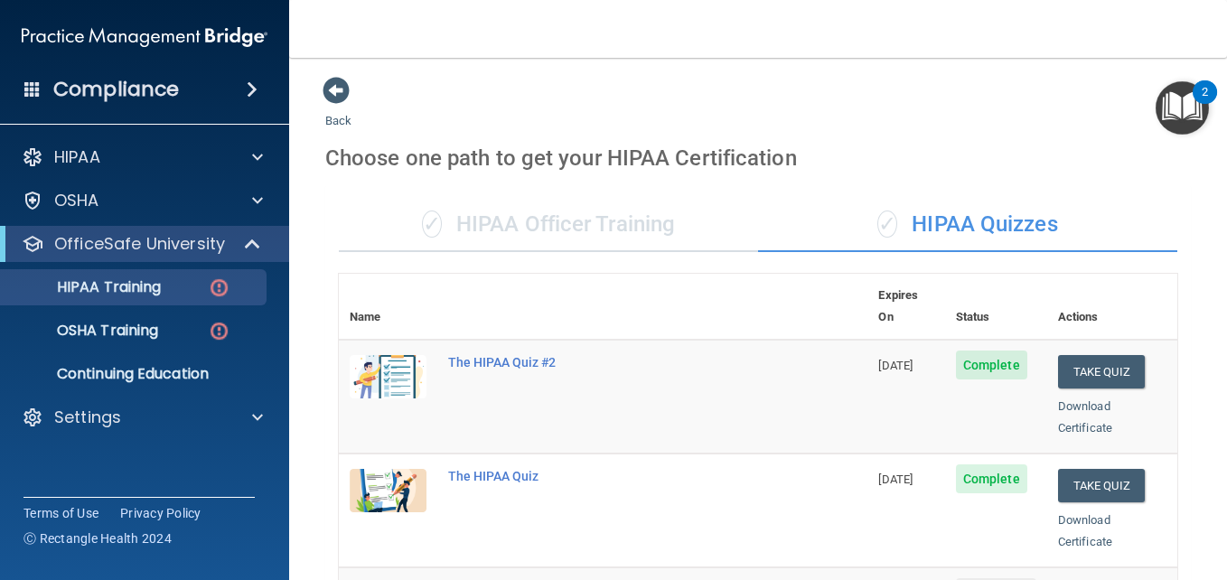
scroll to position [288, 0]
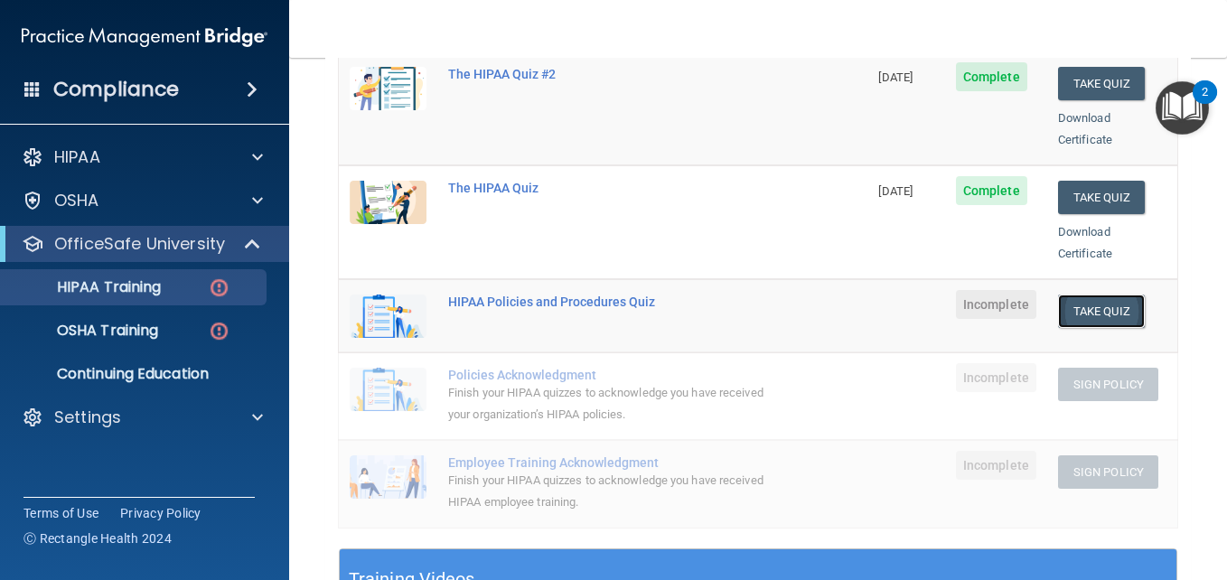
click at [1104, 295] on button "Take Quiz" at bounding box center [1101, 311] width 87 height 33
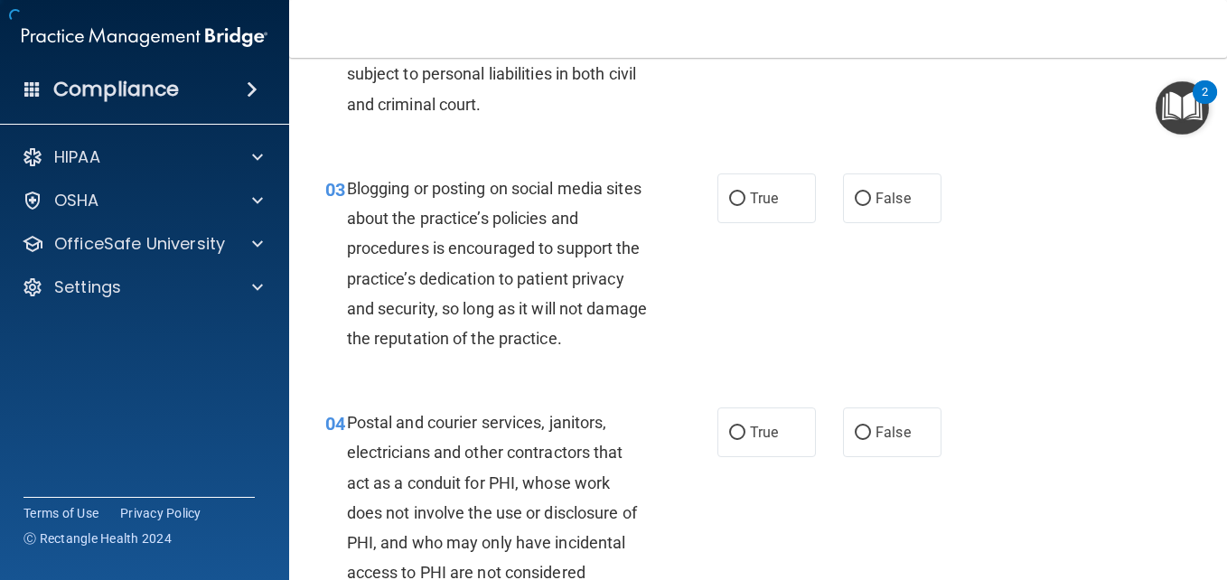
scroll to position [318, 0]
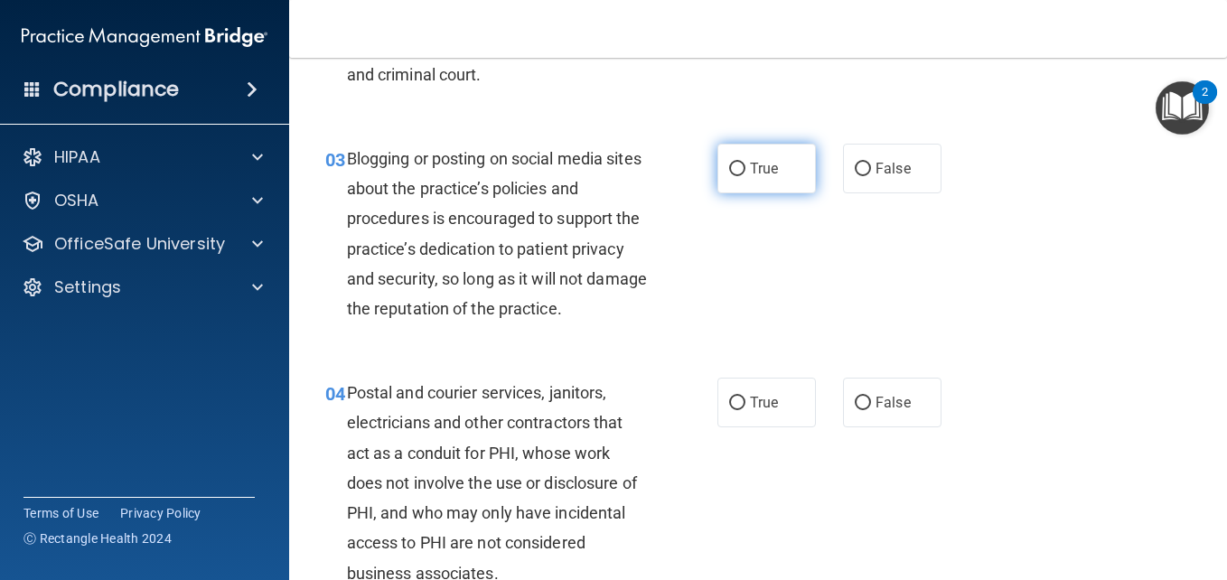
click at [729, 176] on input "True" at bounding box center [737, 170] width 16 height 14
radio input "true"
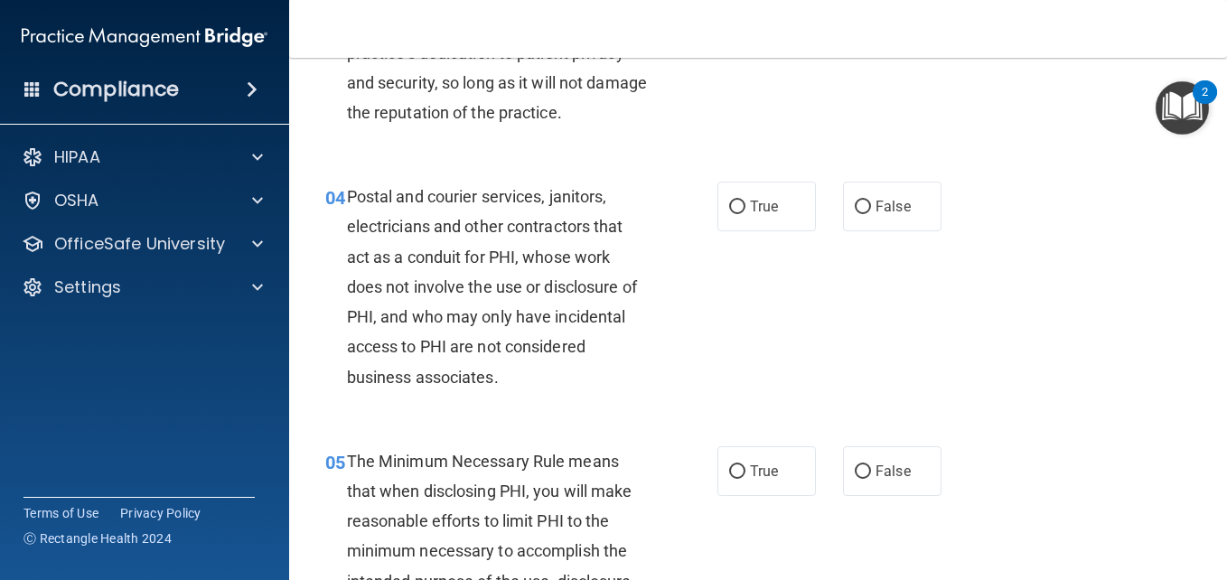
scroll to position [535, 0]
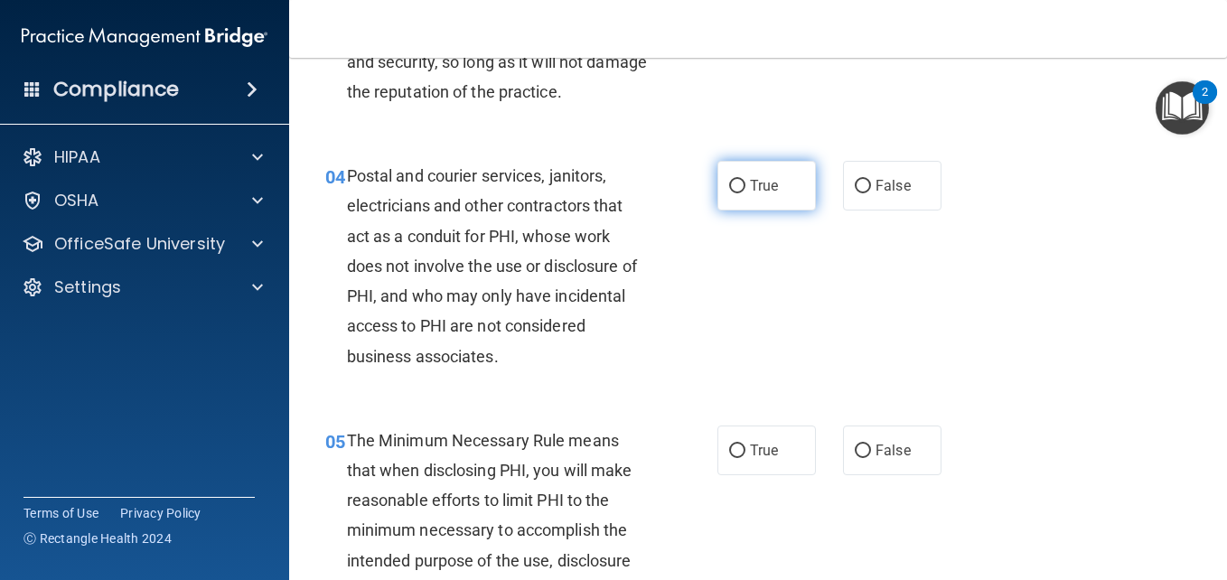
click at [731, 193] on input "True" at bounding box center [737, 187] width 16 height 14
radio input "true"
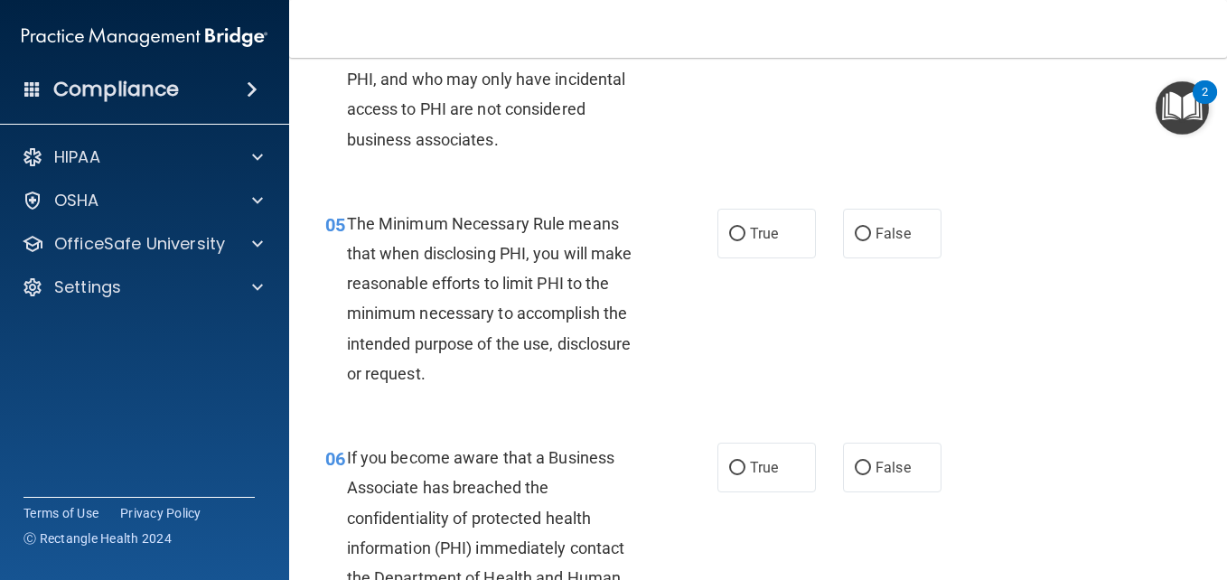
scroll to position [824, 0]
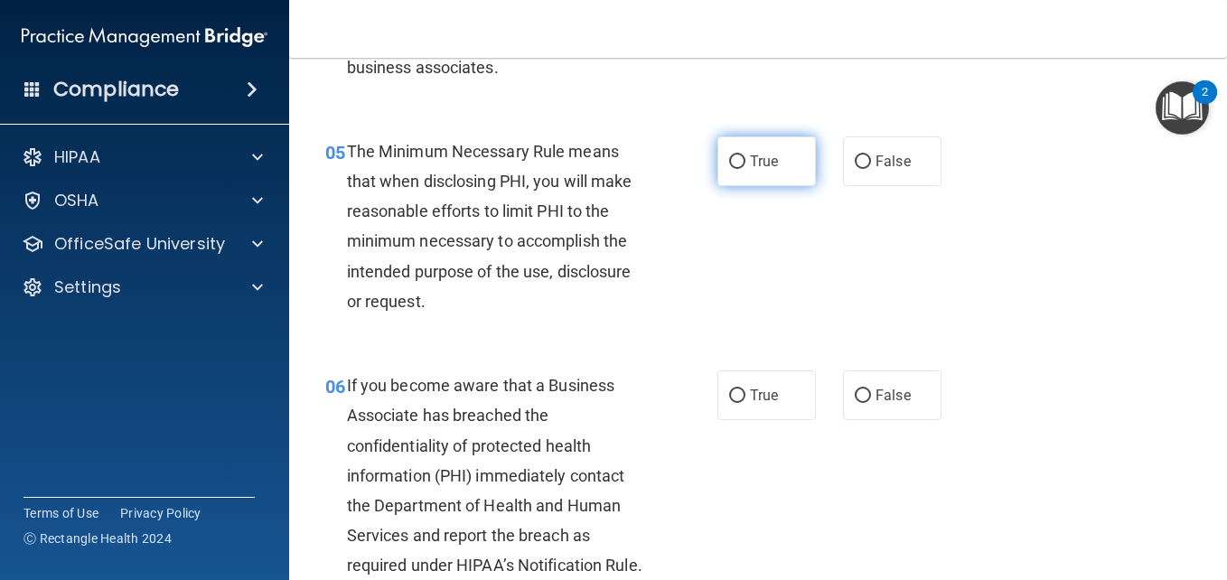
click at [730, 169] on input "True" at bounding box center [737, 162] width 16 height 14
radio input "true"
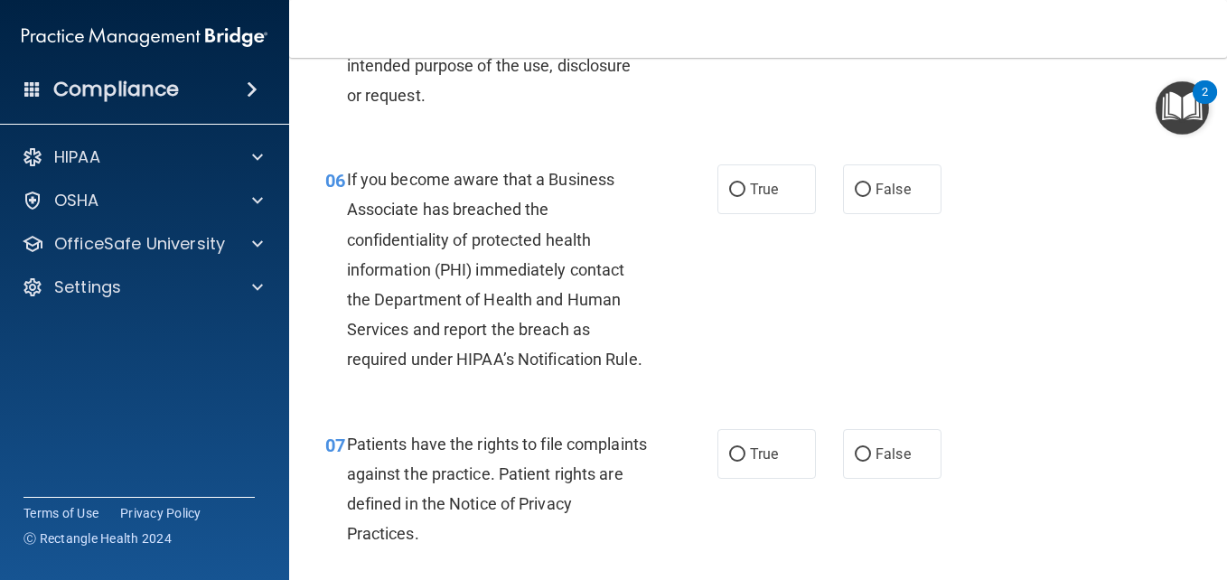
scroll to position [1054, 0]
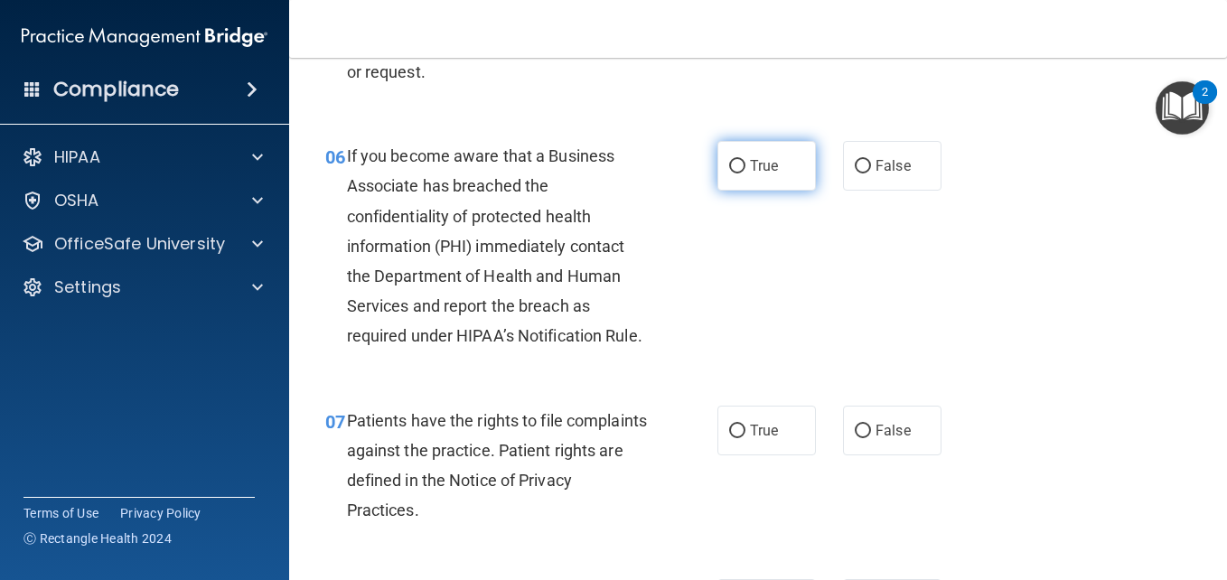
click at [731, 174] on input "True" at bounding box center [737, 167] width 16 height 14
radio input "true"
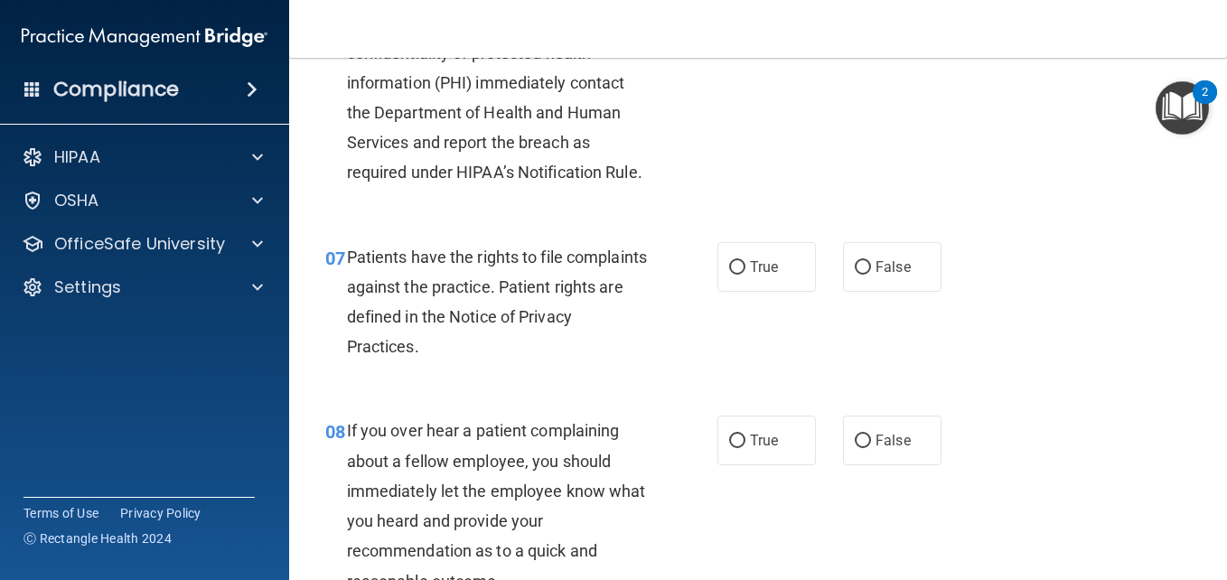
scroll to position [1234, 0]
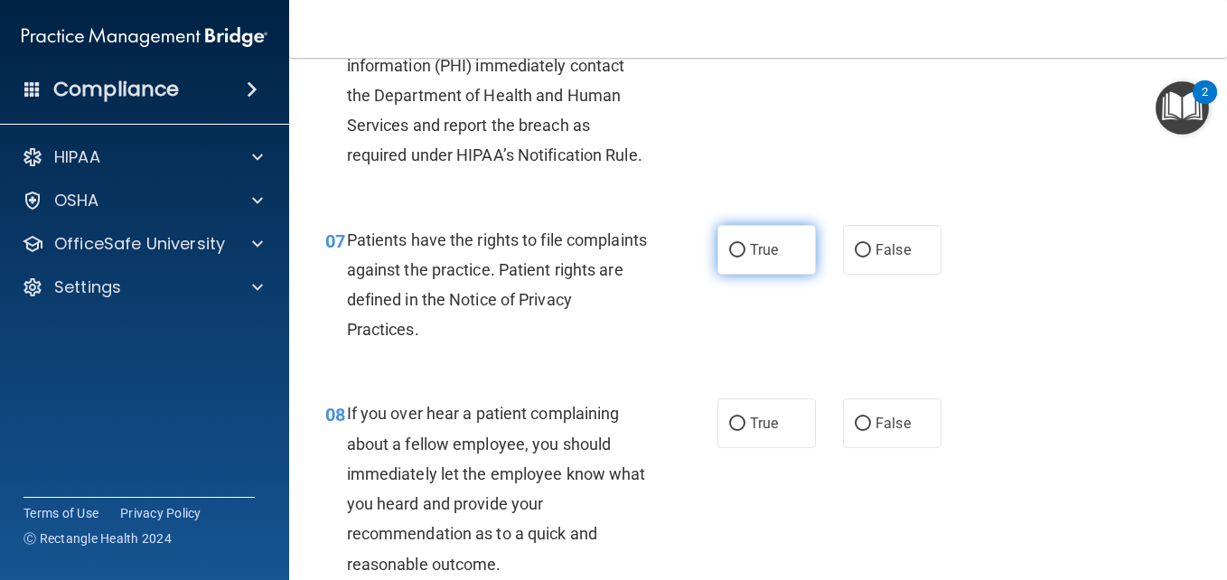
click at [730, 258] on input "True" at bounding box center [737, 251] width 16 height 14
radio input "true"
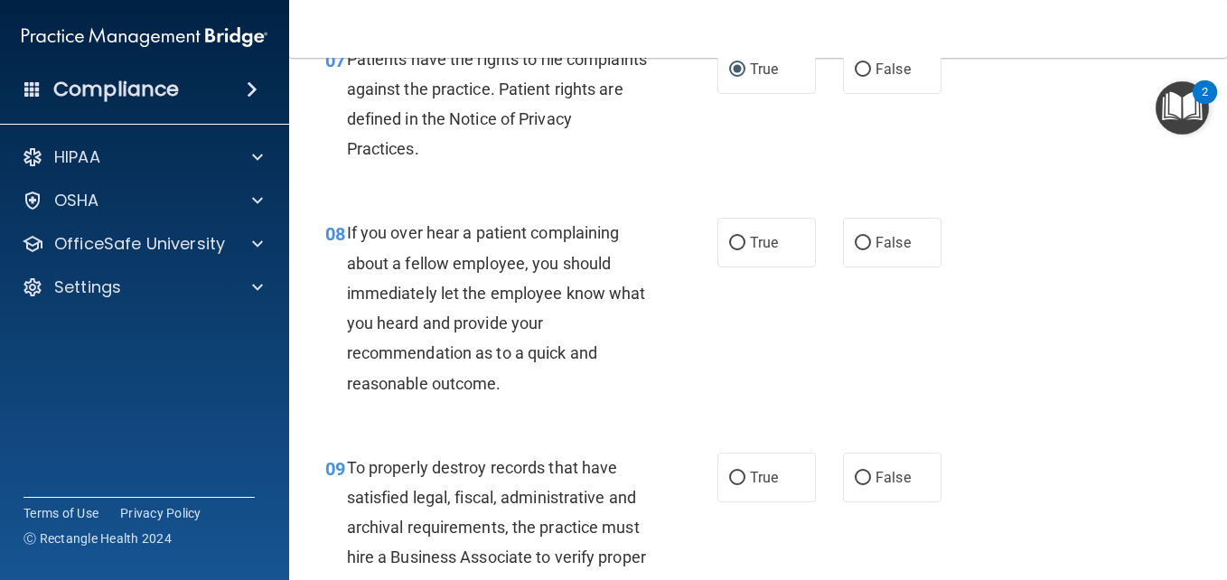
scroll to position [1475, 0]
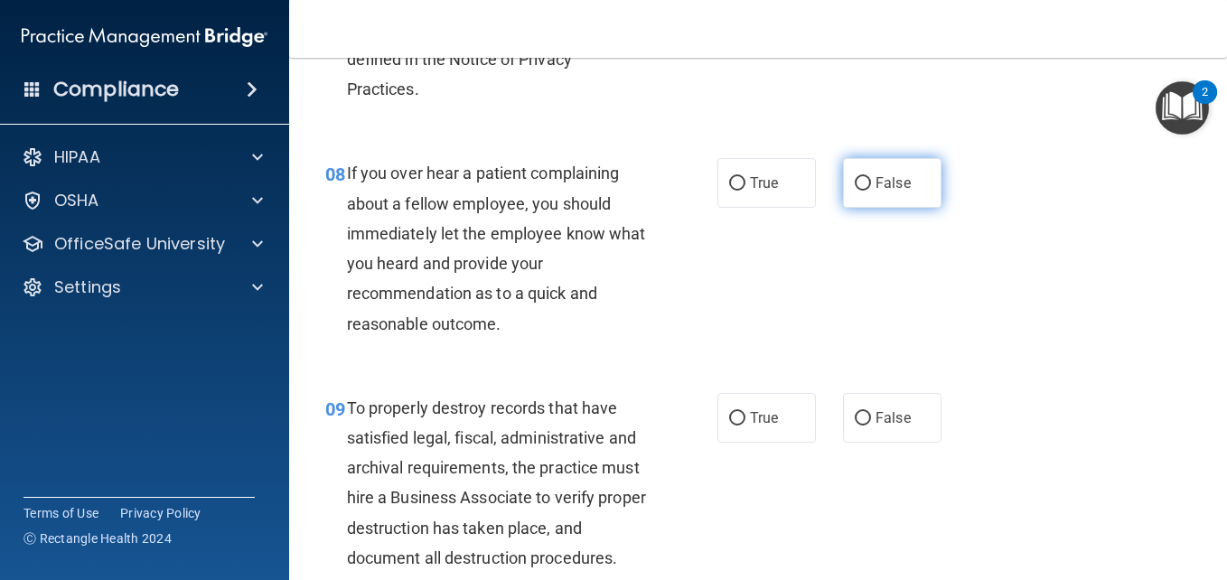
click at [846, 208] on label "False" at bounding box center [892, 183] width 98 height 50
click at [855, 191] on input "False" at bounding box center [863, 184] width 16 height 14
radio input "true"
click at [1212, 568] on main "- HIPAA Policies and Procedures Quiz This quiz doesn’t expire until . Are you s…" at bounding box center [758, 319] width 938 height 522
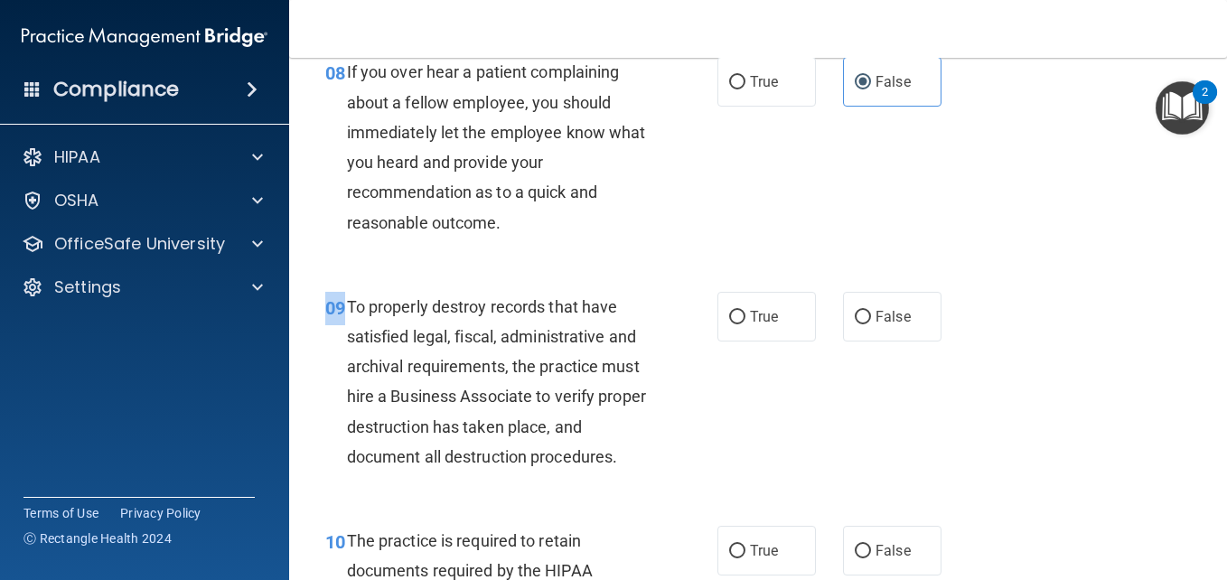
click at [1212, 568] on main "- HIPAA Policies and Procedures Quiz This quiz doesn’t expire until . Are you s…" at bounding box center [758, 319] width 938 height 522
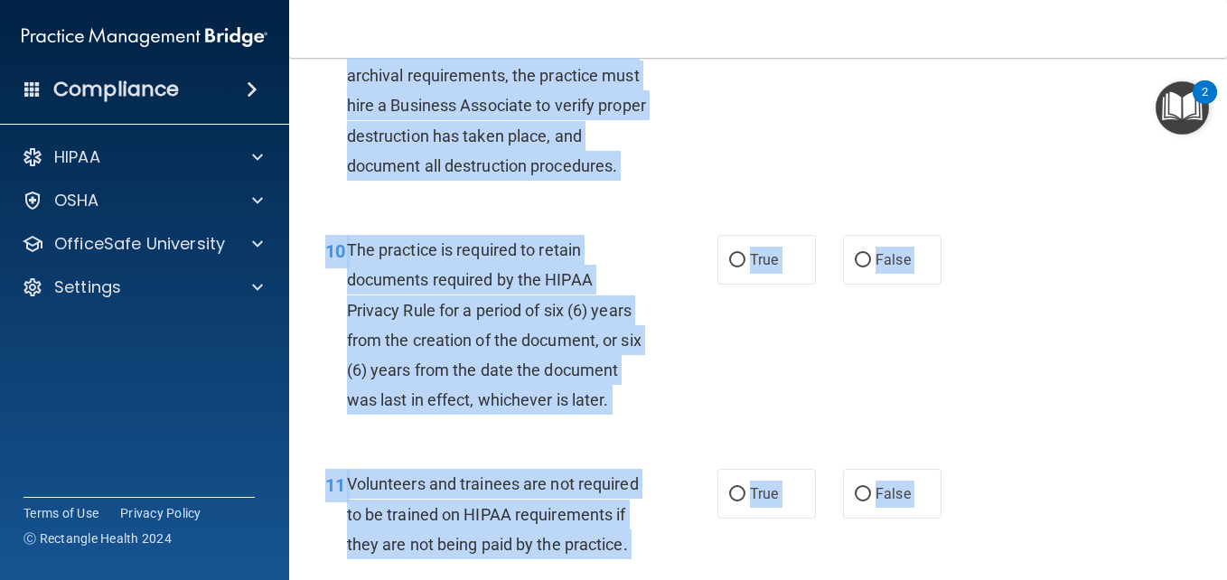
scroll to position [1836, 0]
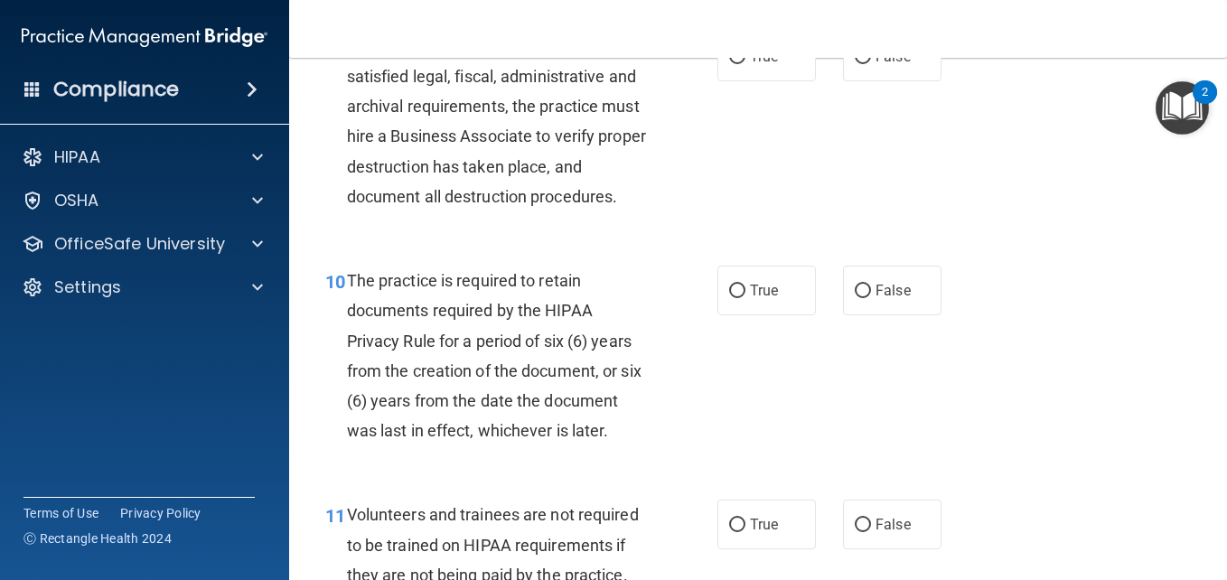
click at [1034, 101] on div "09 To properly destroy records that have satisfied legal, fiscal, administrativ…" at bounding box center [758, 126] width 893 height 234
click at [856, 64] on input "False" at bounding box center [863, 58] width 16 height 14
radio input "true"
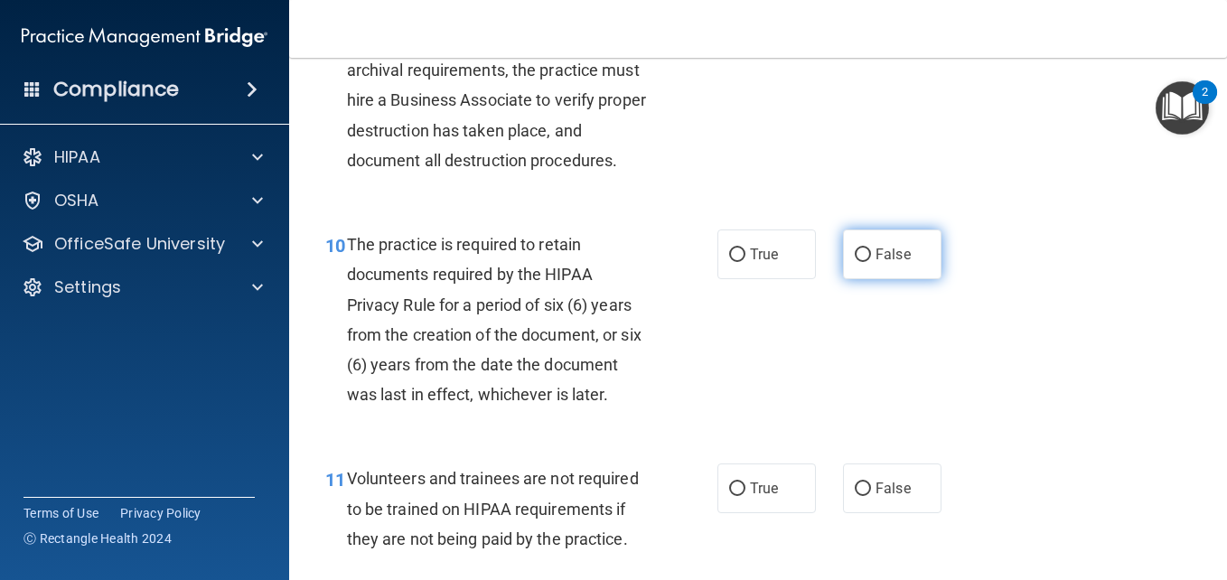
click at [854, 279] on label "False" at bounding box center [892, 255] width 98 height 50
click at [855, 262] on input "False" at bounding box center [863, 256] width 16 height 14
radio input "true"
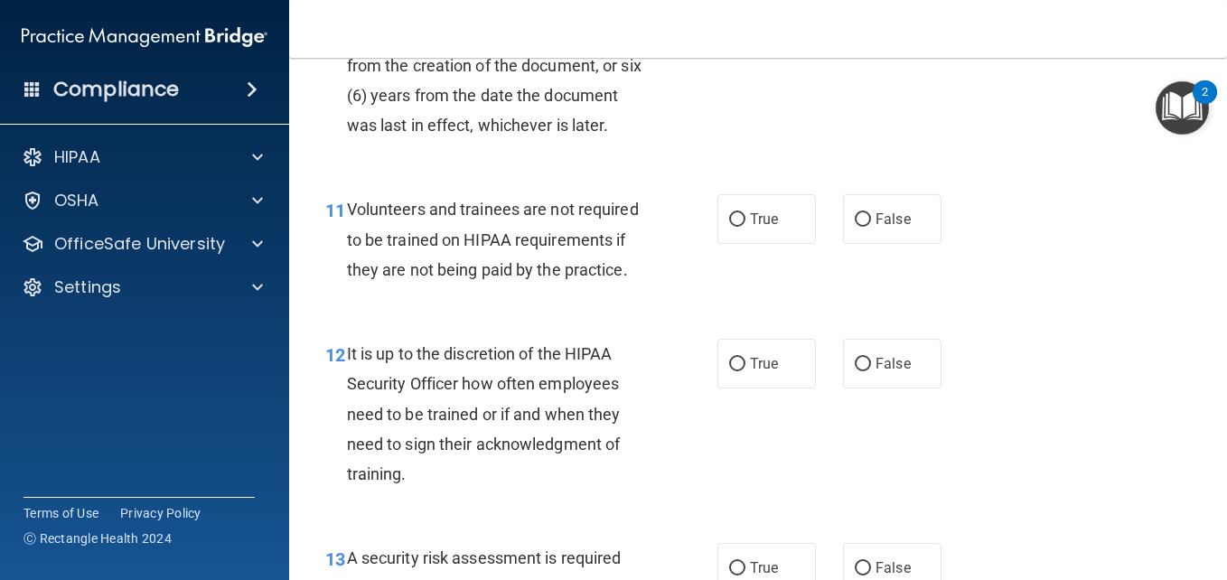
scroll to position [2162, 0]
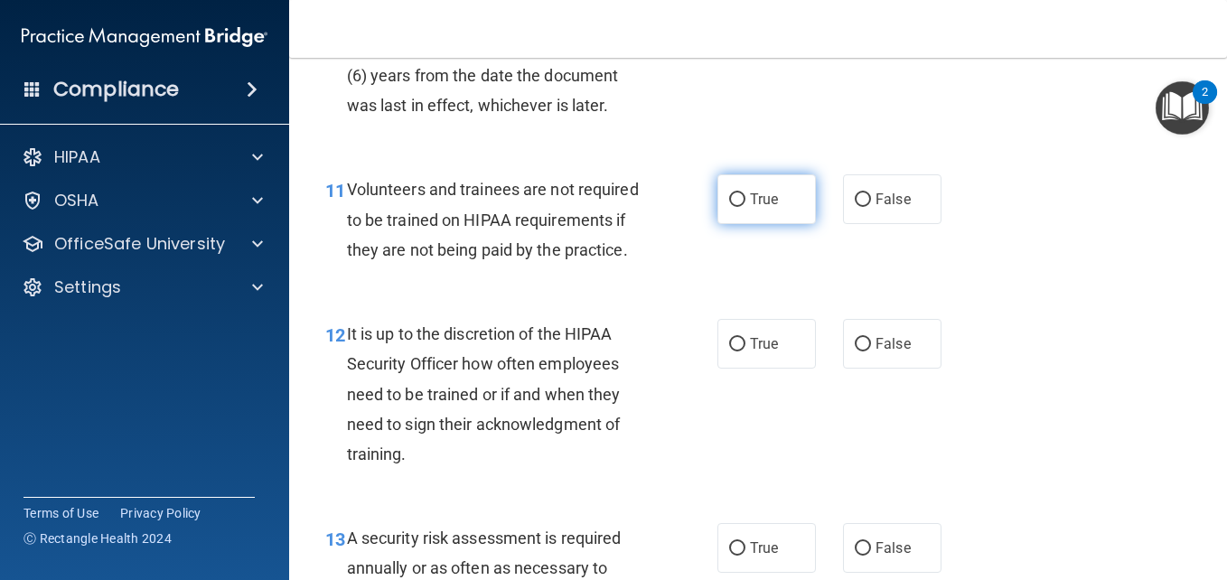
click at [732, 207] on input "True" at bounding box center [737, 200] width 16 height 14
radio input "true"
drag, startPoint x: 732, startPoint y: 316, endPoint x: 934, endPoint y: 426, distance: 230.1
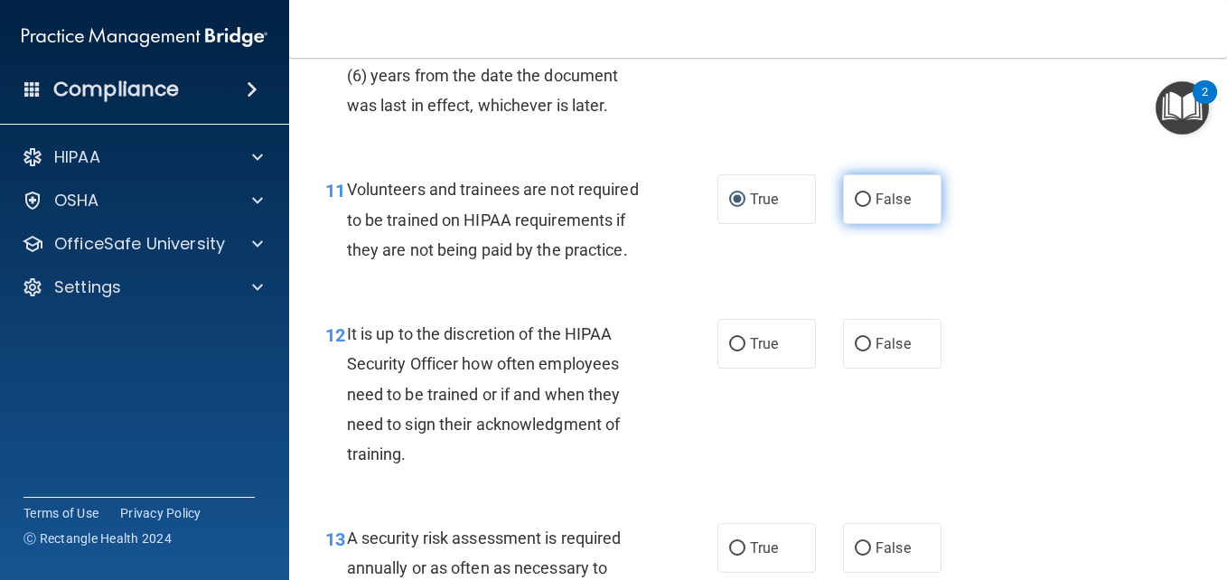
click at [855, 207] on input "False" at bounding box center [863, 200] width 16 height 14
radio input "true"
radio input "false"
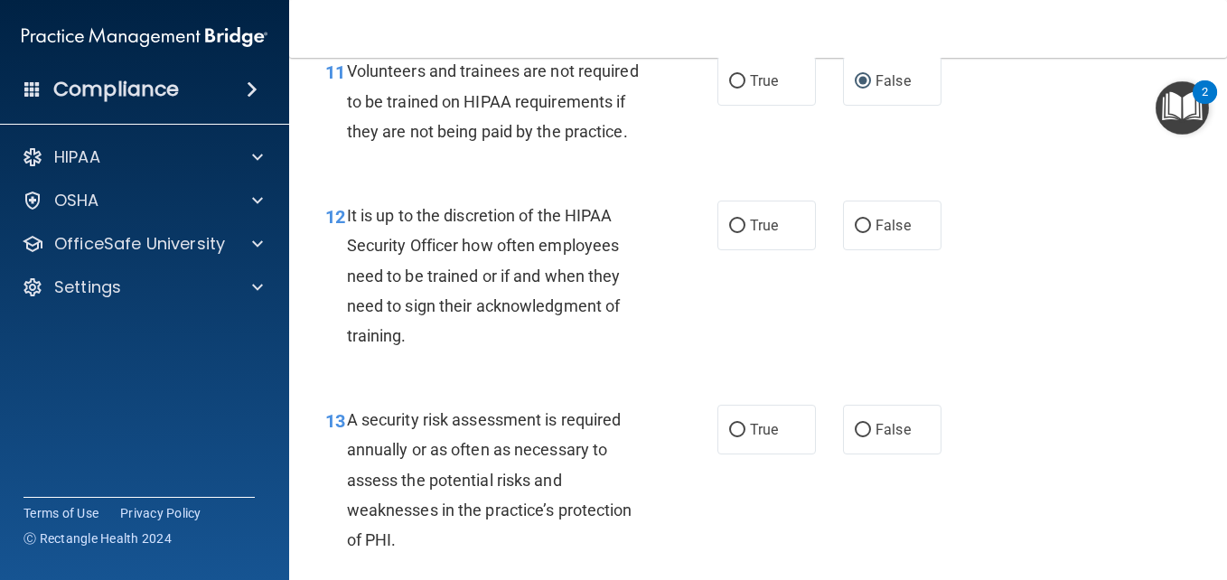
scroll to position [2306, 0]
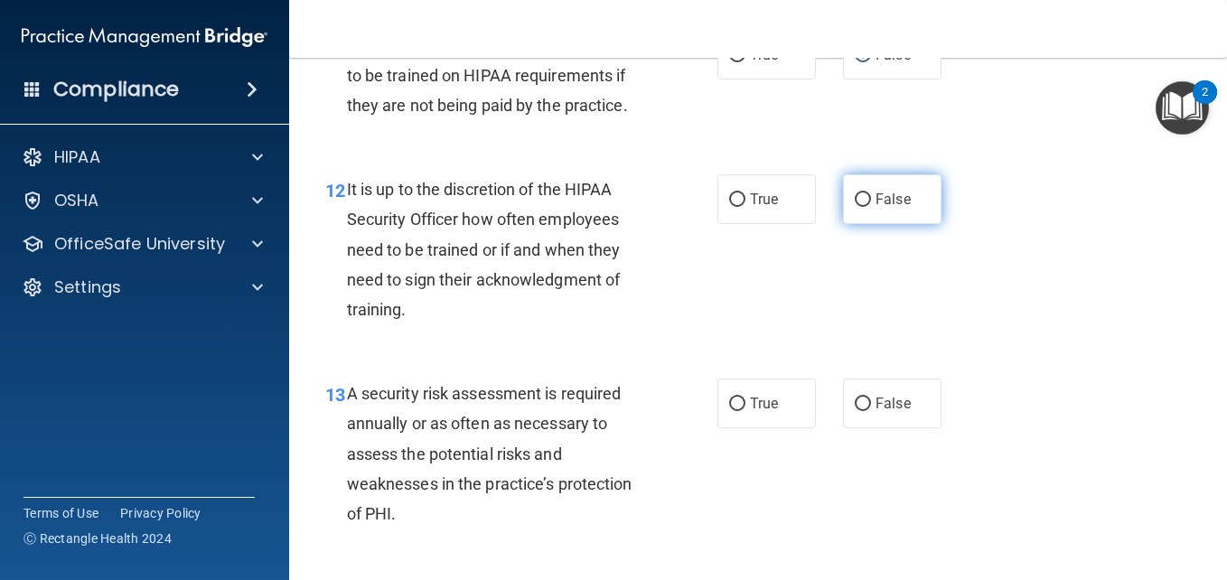
click at [858, 207] on input "False" at bounding box center [863, 200] width 16 height 14
radio input "true"
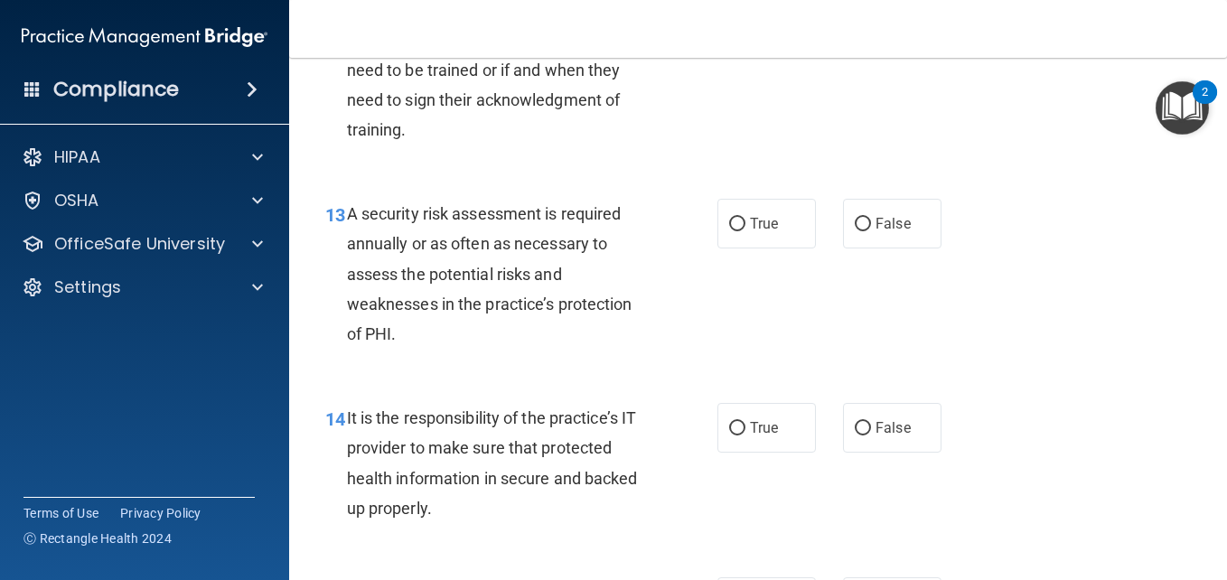
scroll to position [2487, 0]
click at [1199, 544] on main "- HIPAA Policies and Procedures Quiz This quiz doesn’t expire until . Are you s…" at bounding box center [758, 319] width 938 height 522
click at [735, 248] on label "True" at bounding box center [767, 223] width 98 height 50
click at [735, 230] on input "True" at bounding box center [737, 224] width 16 height 14
radio input "true"
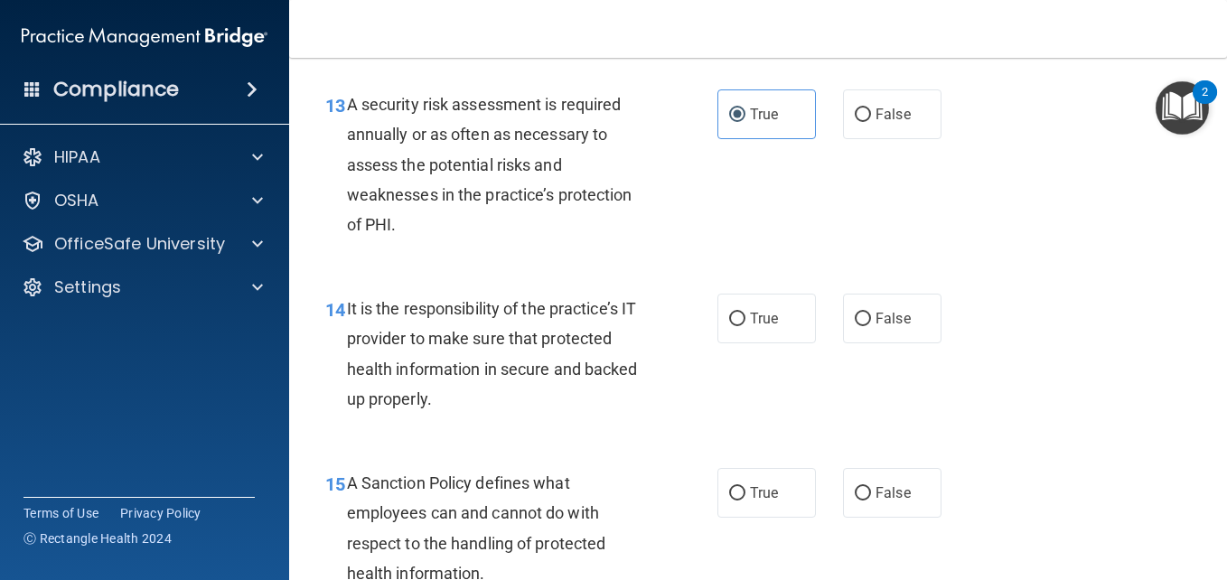
scroll to position [2631, 0]
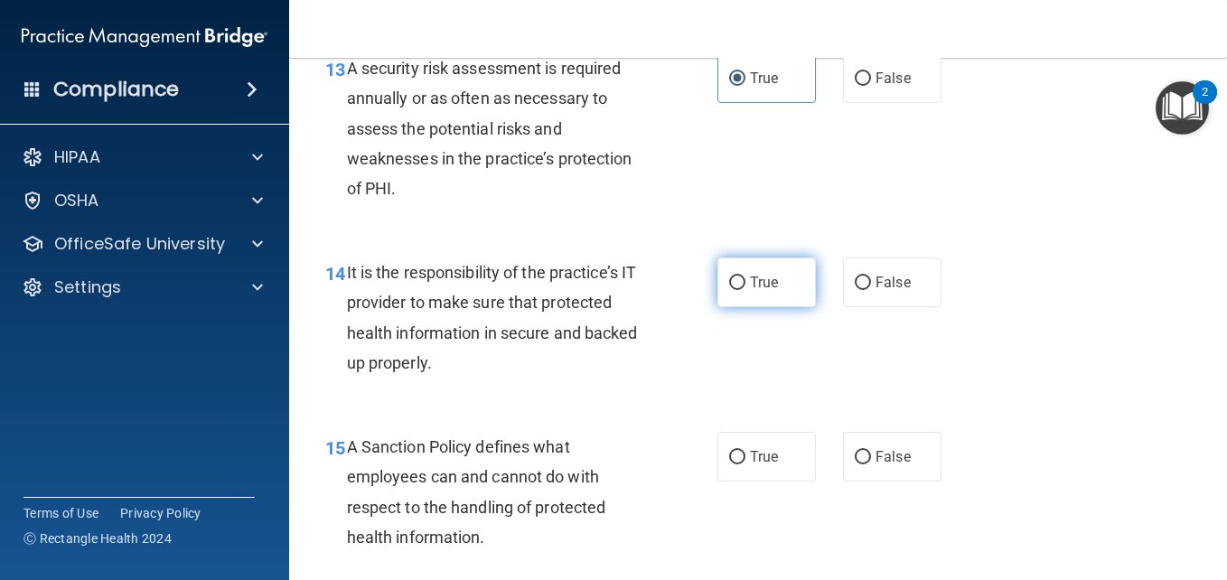
click at [729, 290] on input "True" at bounding box center [737, 284] width 16 height 14
radio input "true"
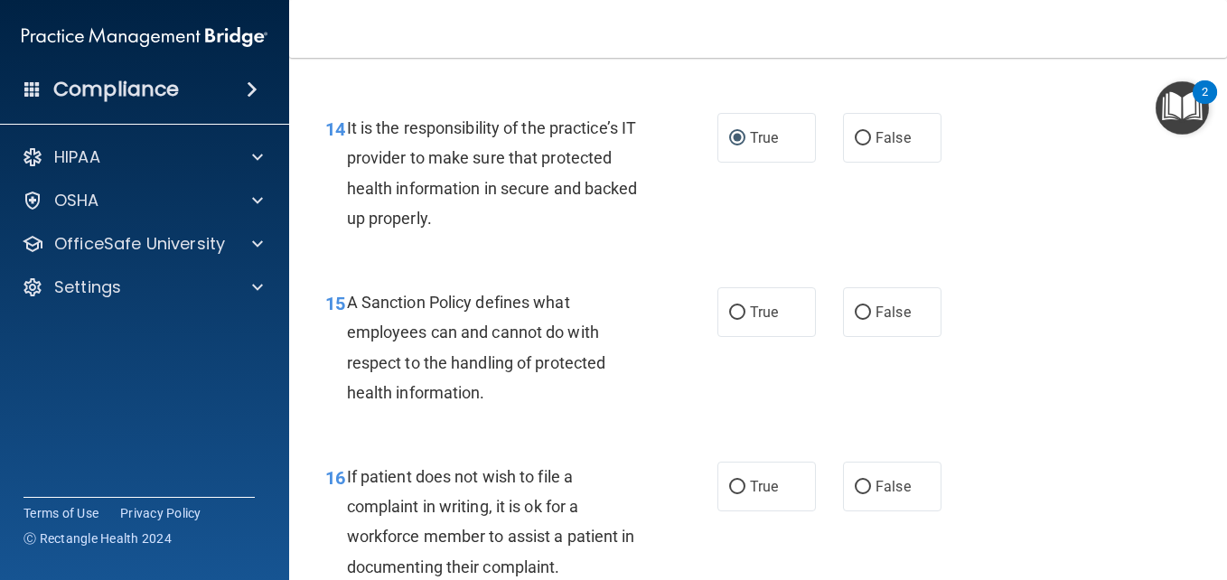
scroll to position [2812, 0]
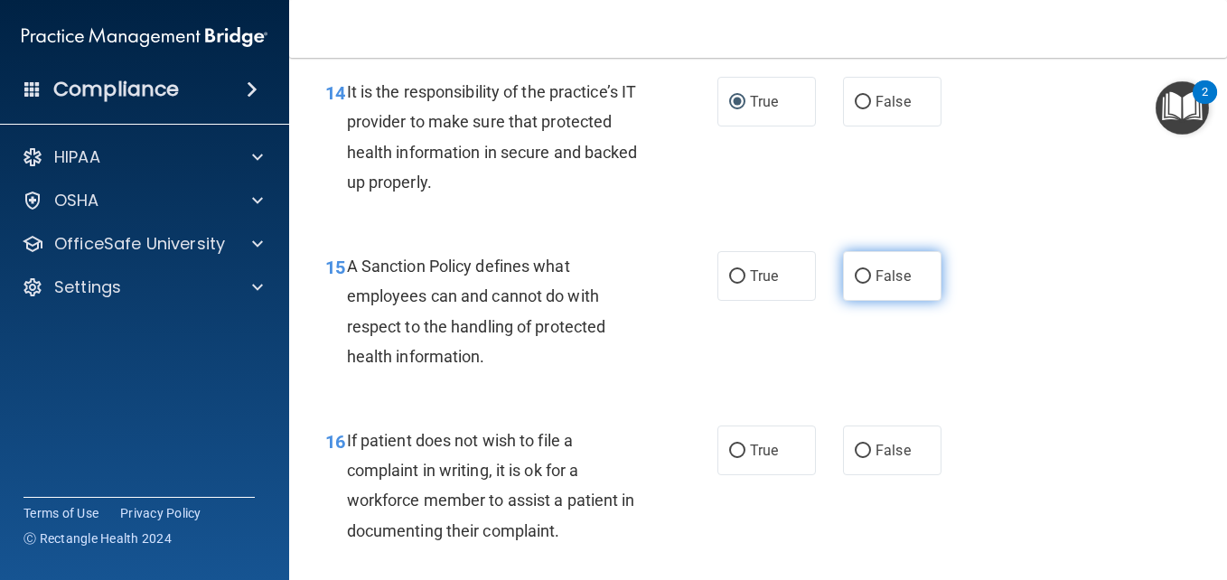
click at [876, 285] on span "False" at bounding box center [893, 275] width 35 height 17
click at [868, 284] on input "False" at bounding box center [863, 277] width 16 height 14
radio input "true"
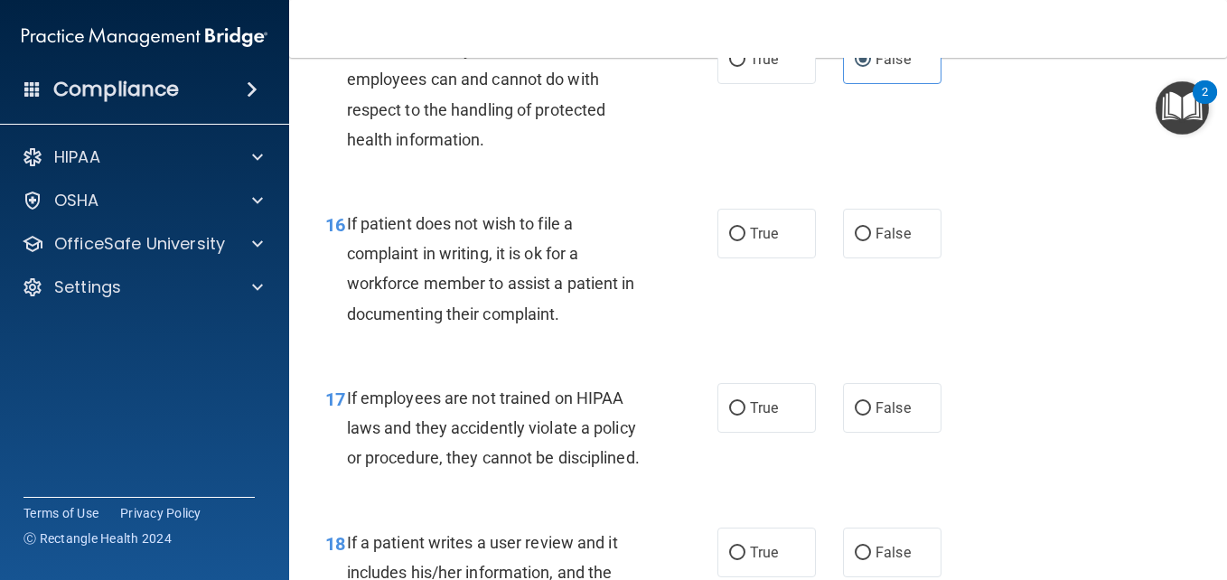
scroll to position [3002, 0]
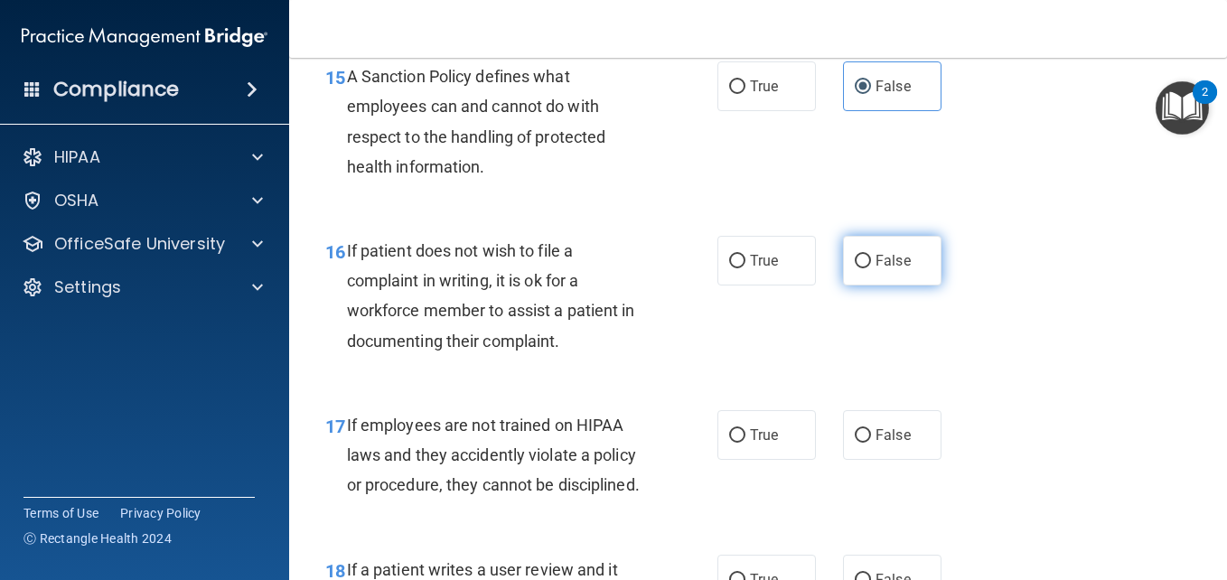
click at [855, 268] on input "False" at bounding box center [863, 262] width 16 height 14
radio input "true"
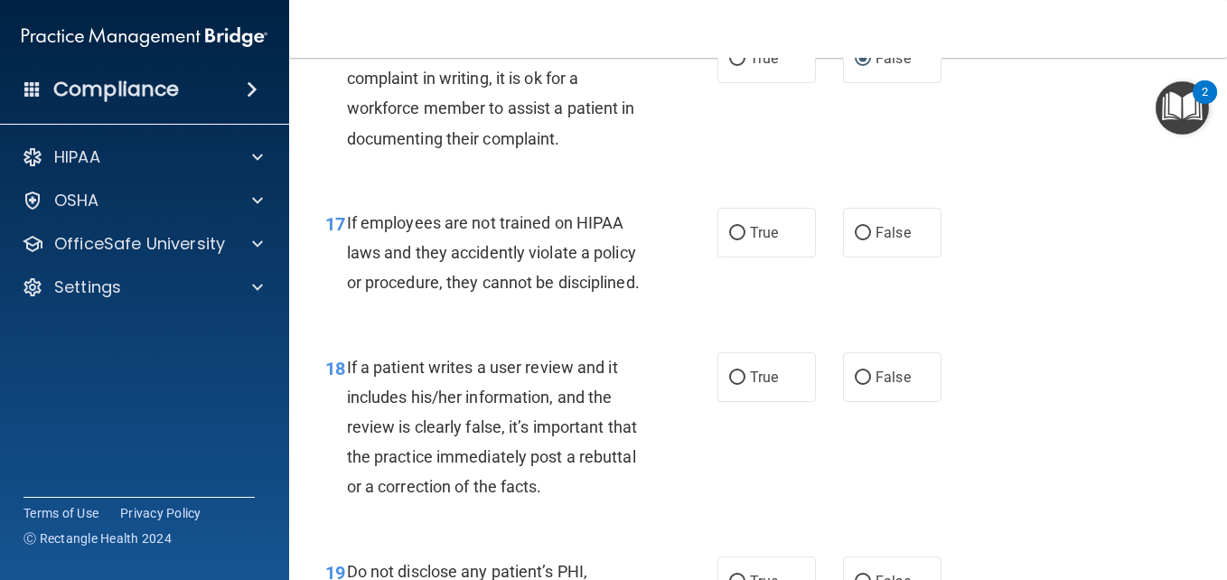
scroll to position [3219, 0]
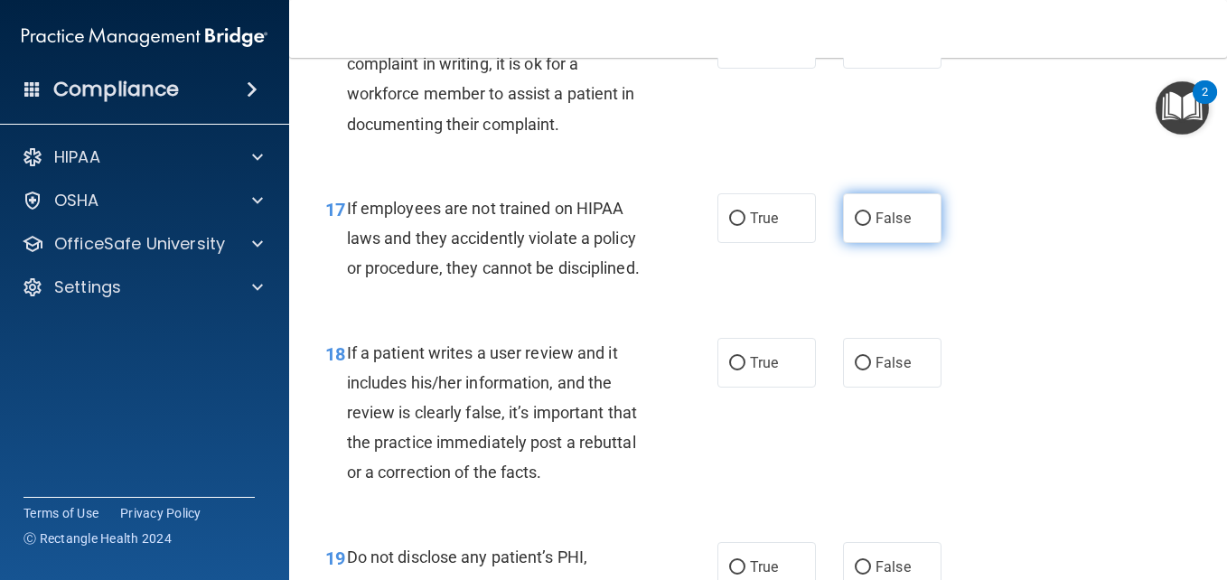
click at [859, 243] on label "False" at bounding box center [892, 218] width 98 height 50
click at [859, 226] on input "False" at bounding box center [863, 219] width 16 height 14
radio input "true"
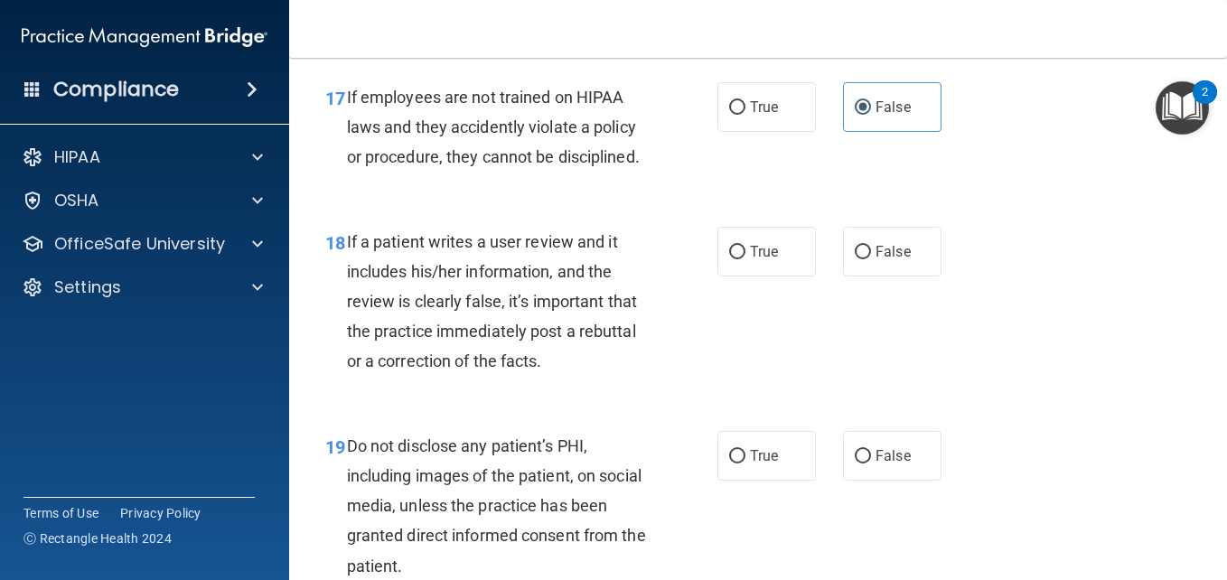
scroll to position [3363, 0]
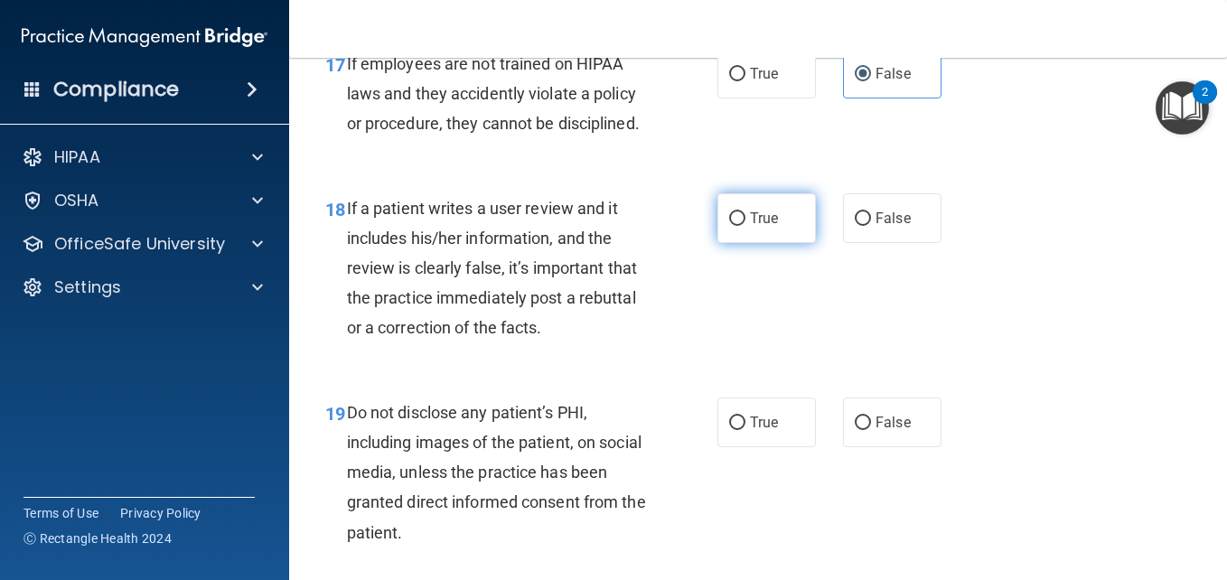
click at [739, 243] on label "True" at bounding box center [767, 218] width 98 height 50
click at [739, 226] on input "True" at bounding box center [737, 219] width 16 height 14
radio input "true"
click at [739, 243] on label "True" at bounding box center [767, 218] width 98 height 50
click at [739, 226] on input "True" at bounding box center [737, 219] width 16 height 14
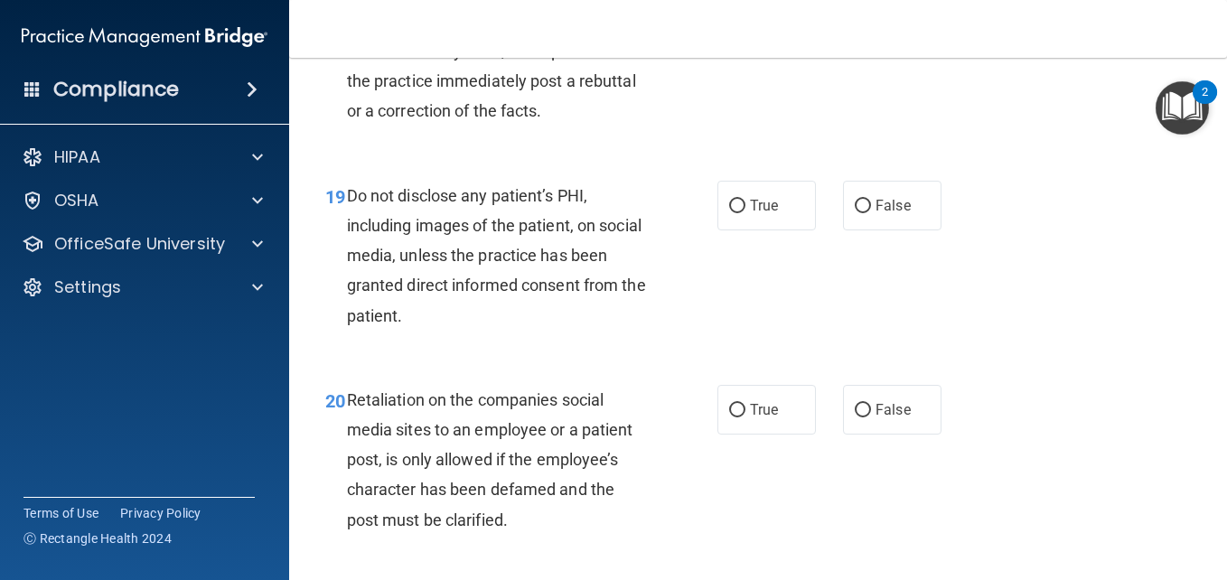
scroll to position [3616, 0]
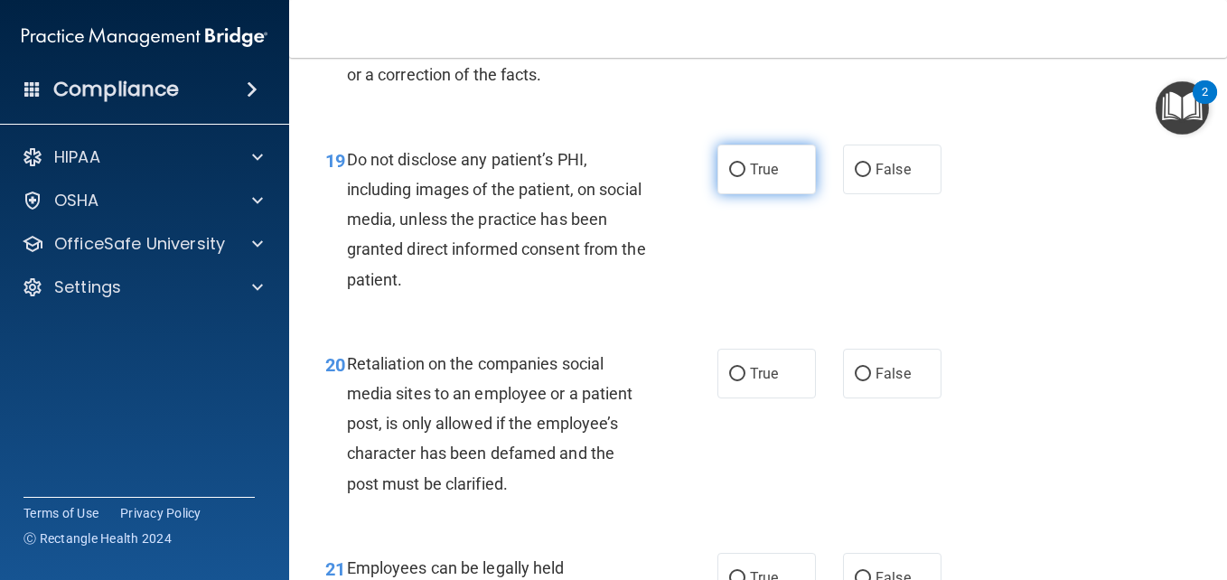
click at [736, 177] on input "True" at bounding box center [737, 171] width 16 height 14
radio input "true"
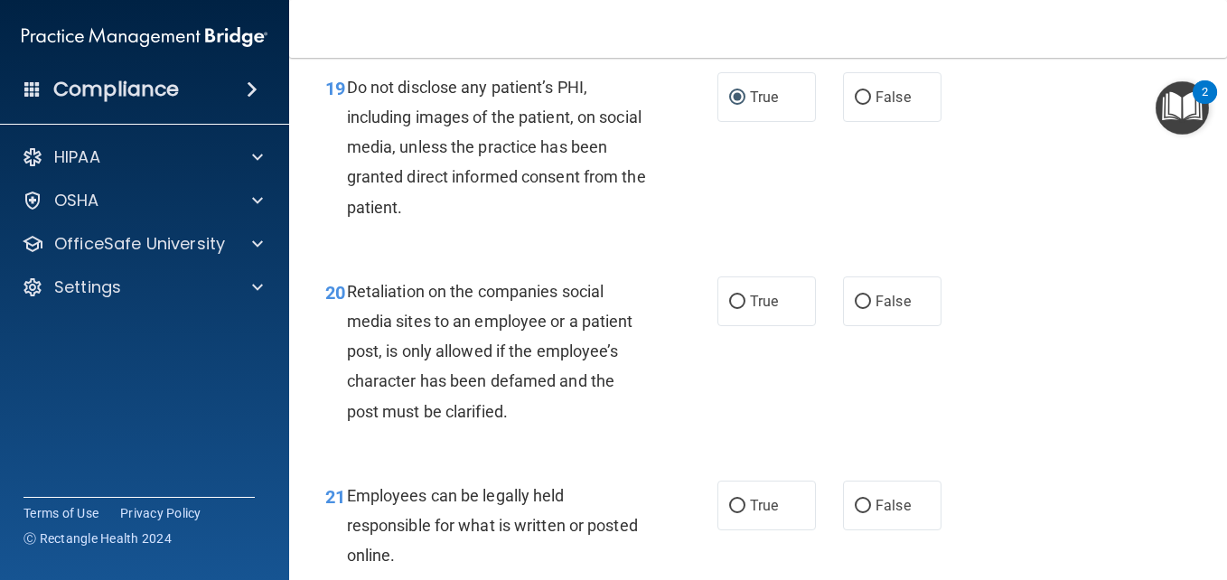
scroll to position [3725, 0]
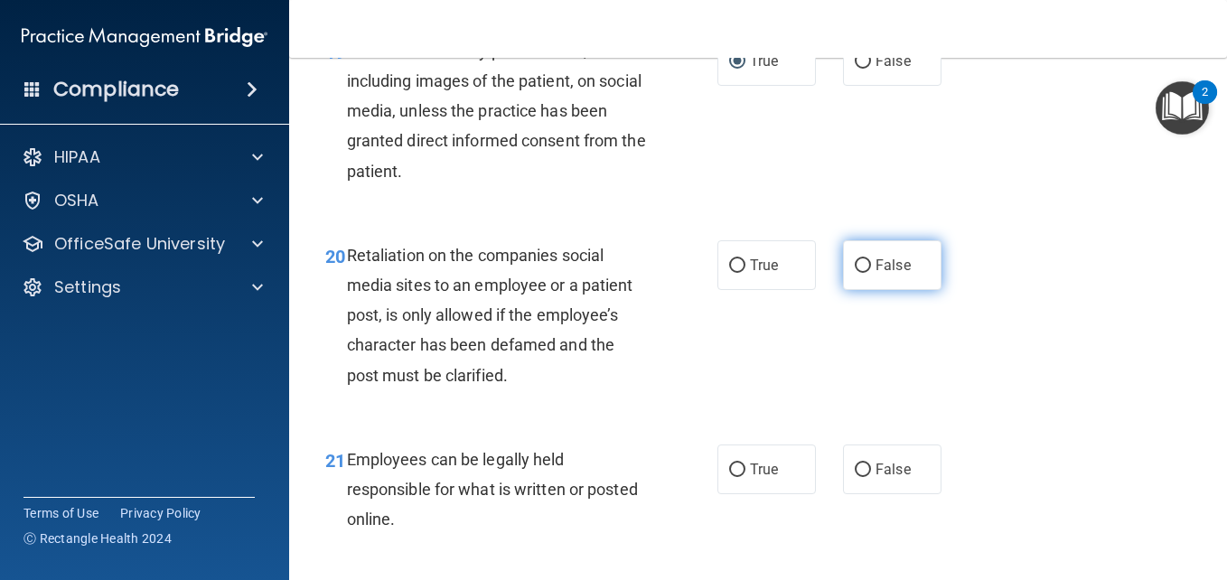
click at [856, 273] on input "False" at bounding box center [863, 266] width 16 height 14
radio input "true"
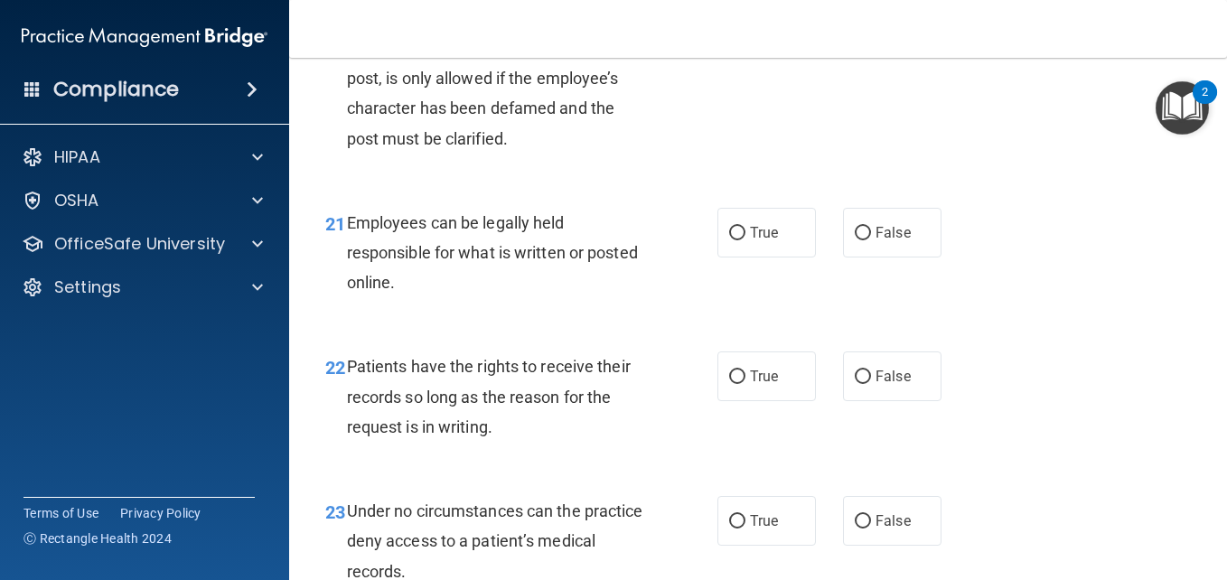
scroll to position [3978, 0]
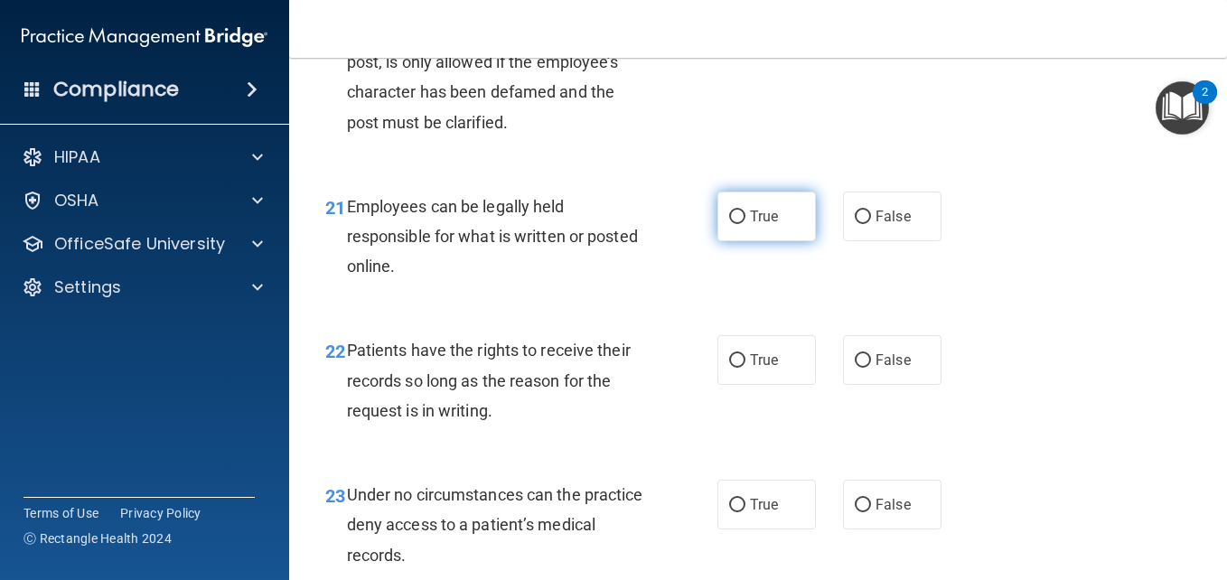
click at [731, 224] on input "True" at bounding box center [737, 218] width 16 height 14
radio input "true"
drag, startPoint x: 732, startPoint y: 471, endPoint x: 976, endPoint y: 461, distance: 244.2
click at [976, 457] on div "22 Patients have the rights to receive their records so long as the reason for …" at bounding box center [758, 385] width 893 height 145
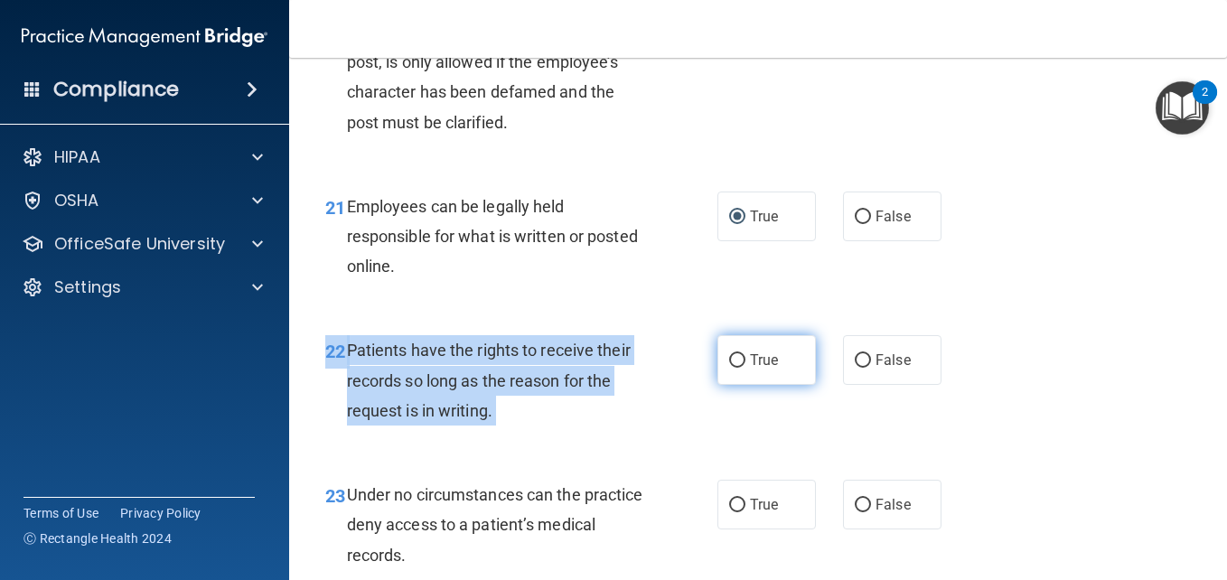
click at [722, 385] on label "True" at bounding box center [767, 360] width 98 height 50
click at [729, 368] on input "True" at bounding box center [737, 361] width 16 height 14
radio input "true"
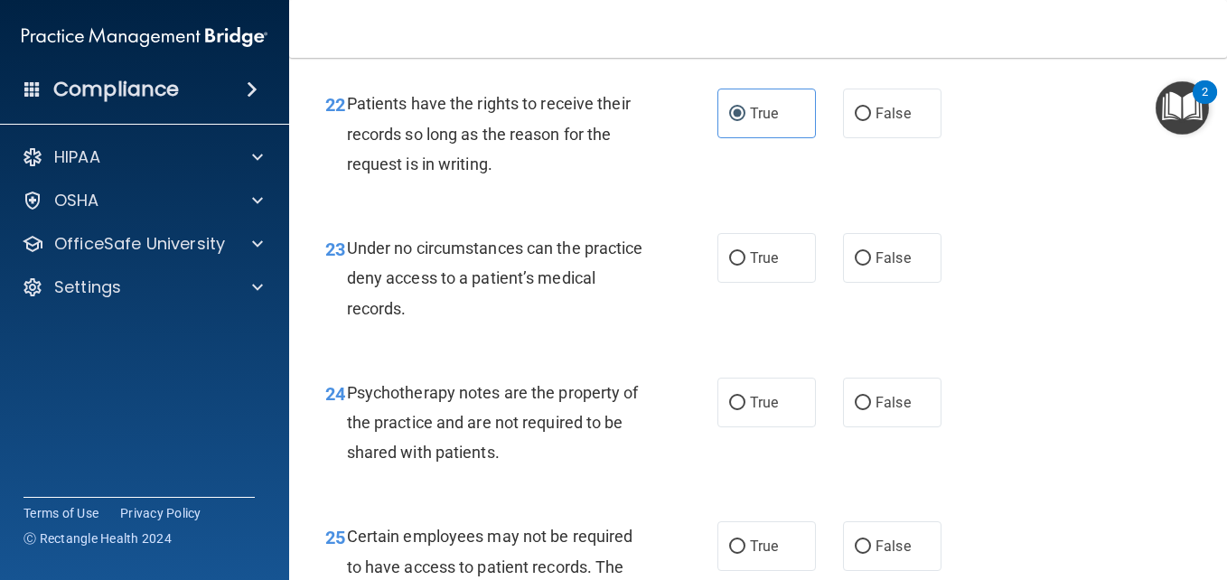
scroll to position [4231, 0]
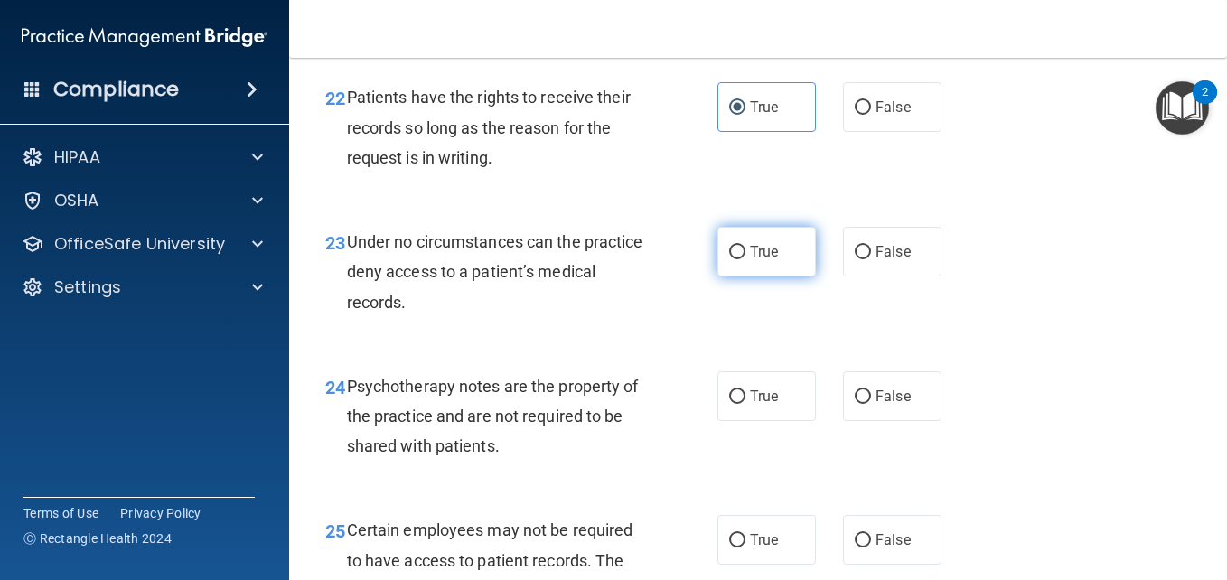
click at [733, 259] on input "True" at bounding box center [737, 253] width 16 height 14
radio input "true"
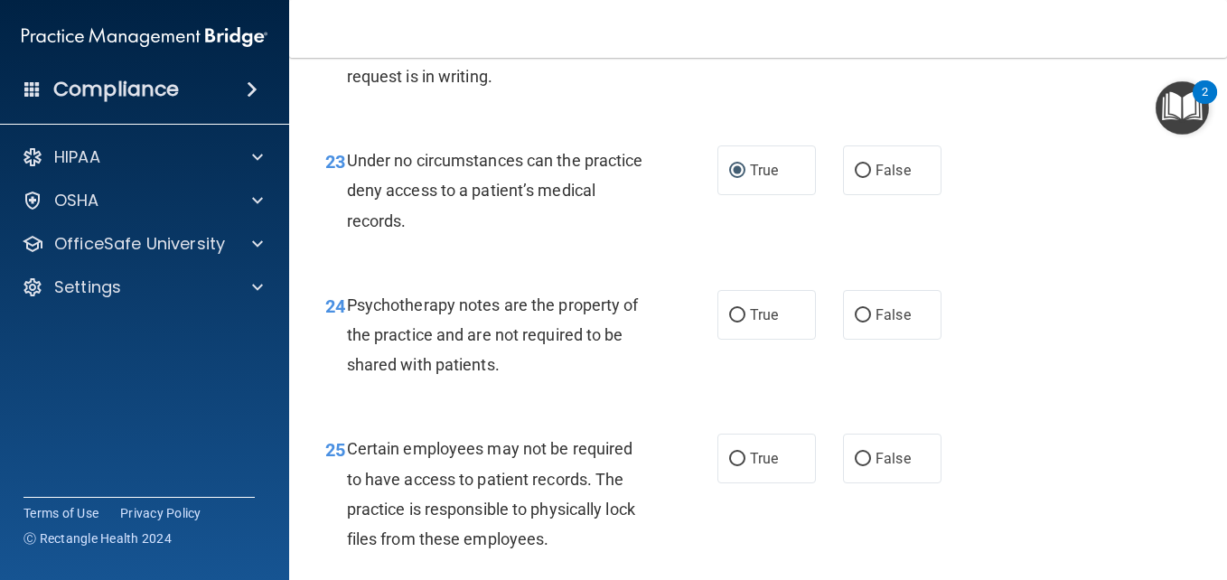
scroll to position [4339, 0]
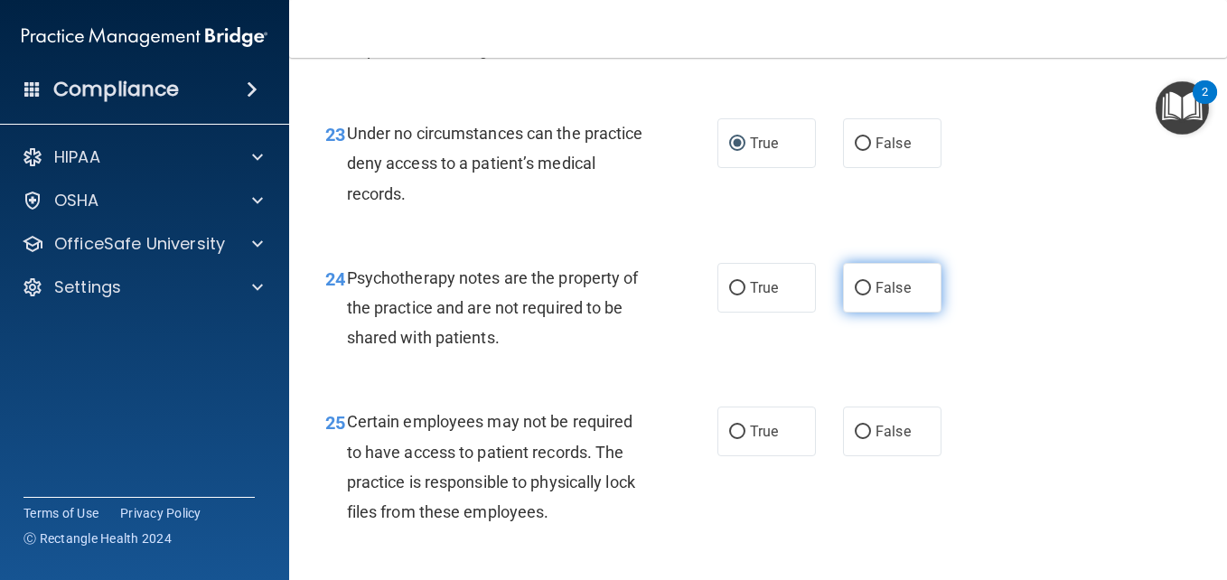
click at [865, 313] on label "False" at bounding box center [892, 288] width 98 height 50
click at [865, 295] on input "False" at bounding box center [863, 289] width 16 height 14
radio input "true"
click at [1212, 566] on main "- HIPAA Policies and Procedures Quiz This quiz doesn’t expire until . Are you s…" at bounding box center [758, 319] width 938 height 522
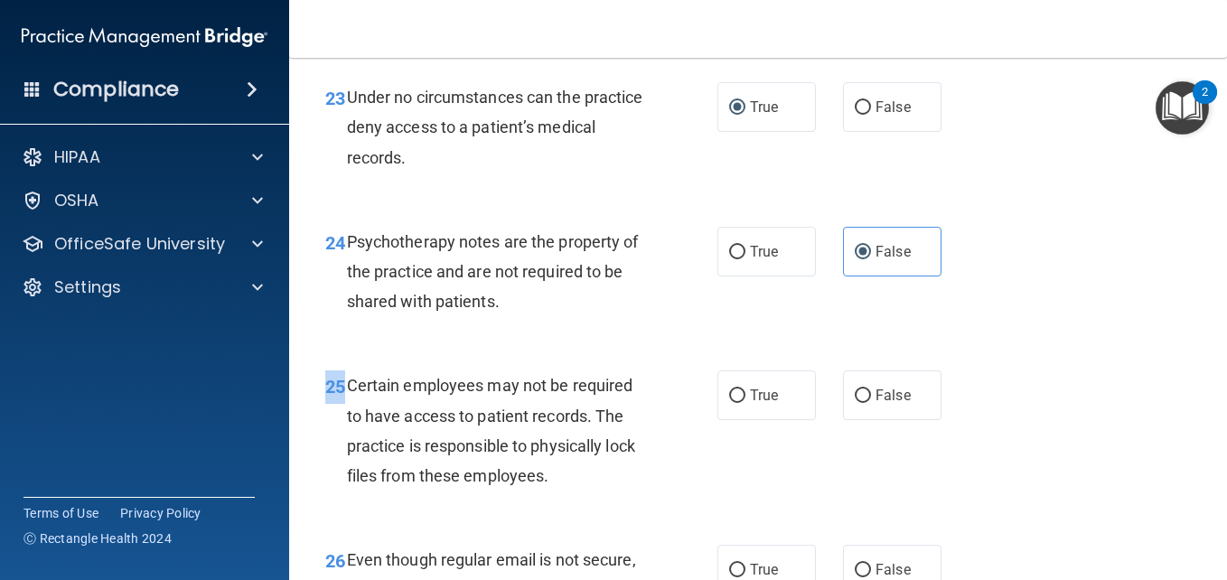
click at [1212, 566] on main "- HIPAA Policies and Procedures Quiz This quiz doesn’t expire until . Are you s…" at bounding box center [758, 319] width 938 height 522
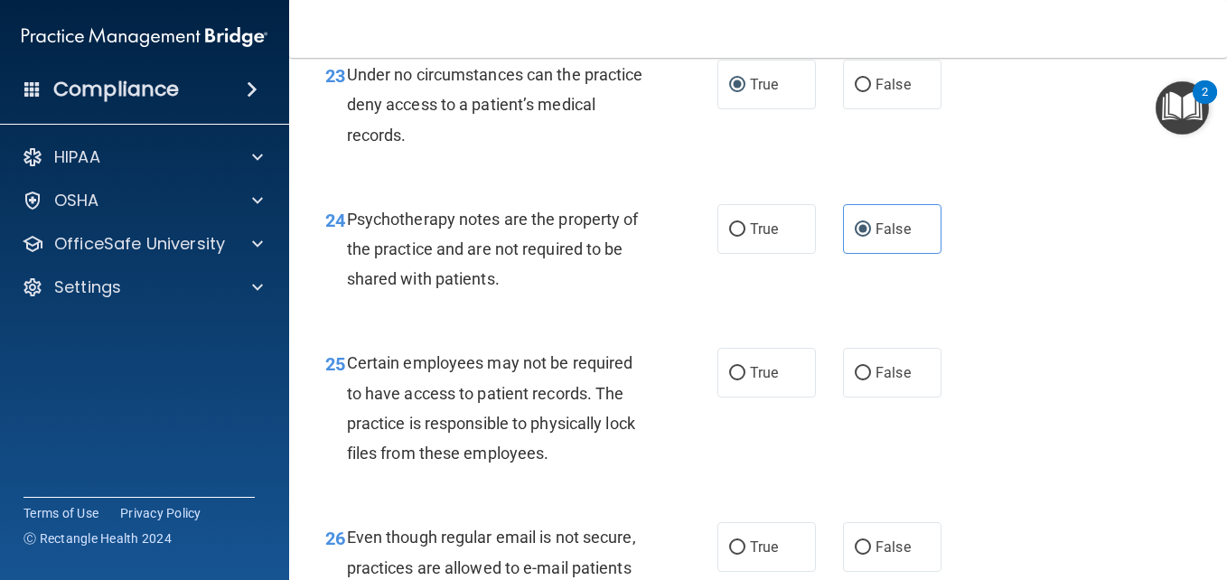
click at [1212, 566] on main "- HIPAA Policies and Procedures Quiz This quiz doesn’t expire until . Are you s…" at bounding box center [758, 319] width 938 height 522
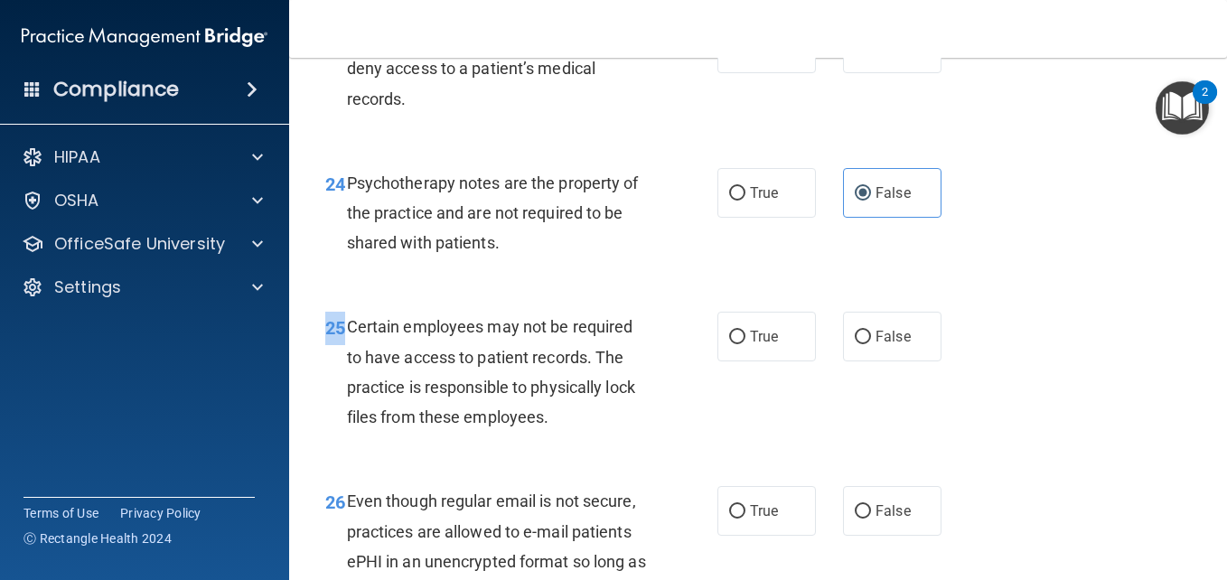
click at [1212, 566] on main "- HIPAA Policies and Procedures Quiz This quiz doesn’t expire until . Are you s…" at bounding box center [758, 319] width 938 height 522
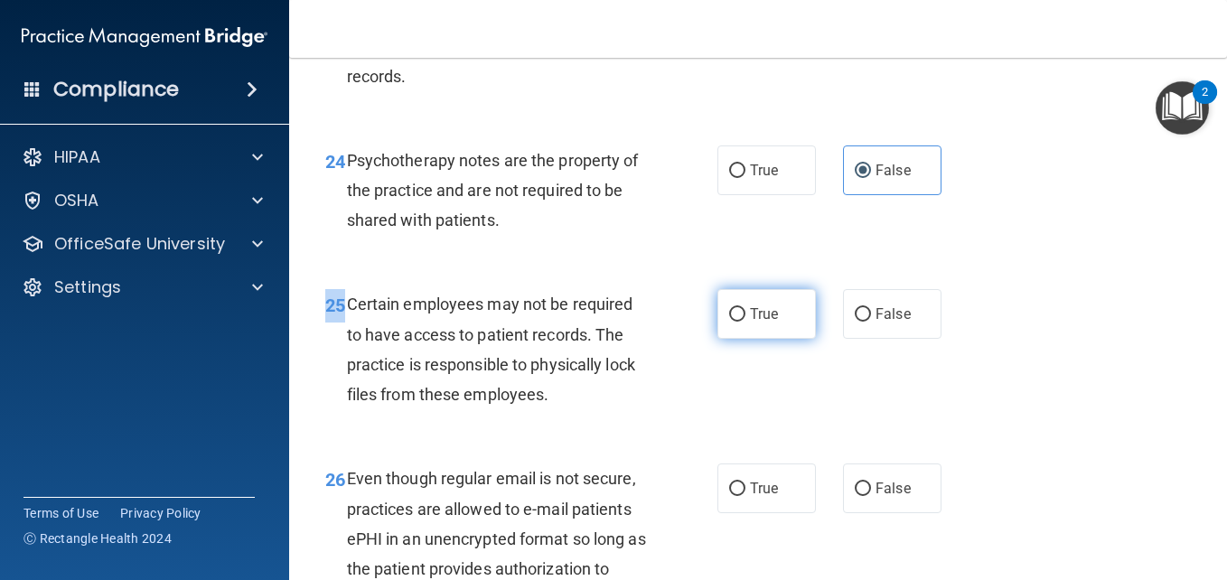
click at [729, 322] on input "True" at bounding box center [737, 315] width 16 height 14
radio input "true"
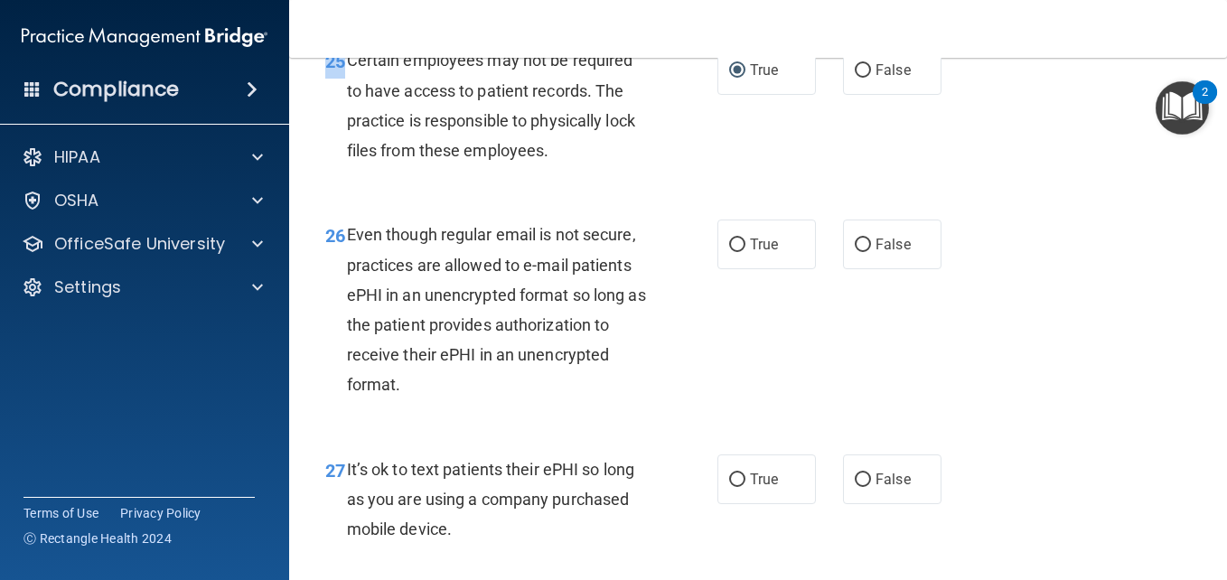
scroll to position [4710, 0]
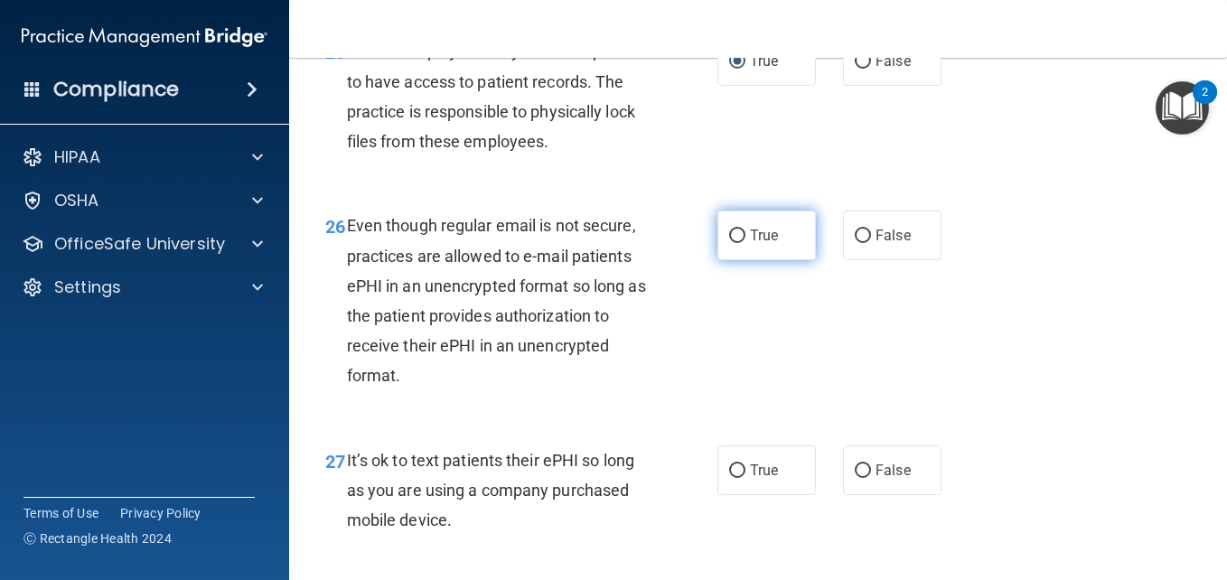
click at [750, 244] on span "True" at bounding box center [764, 235] width 28 height 17
click at [745, 243] on input "True" at bounding box center [737, 237] width 16 height 14
radio input "true"
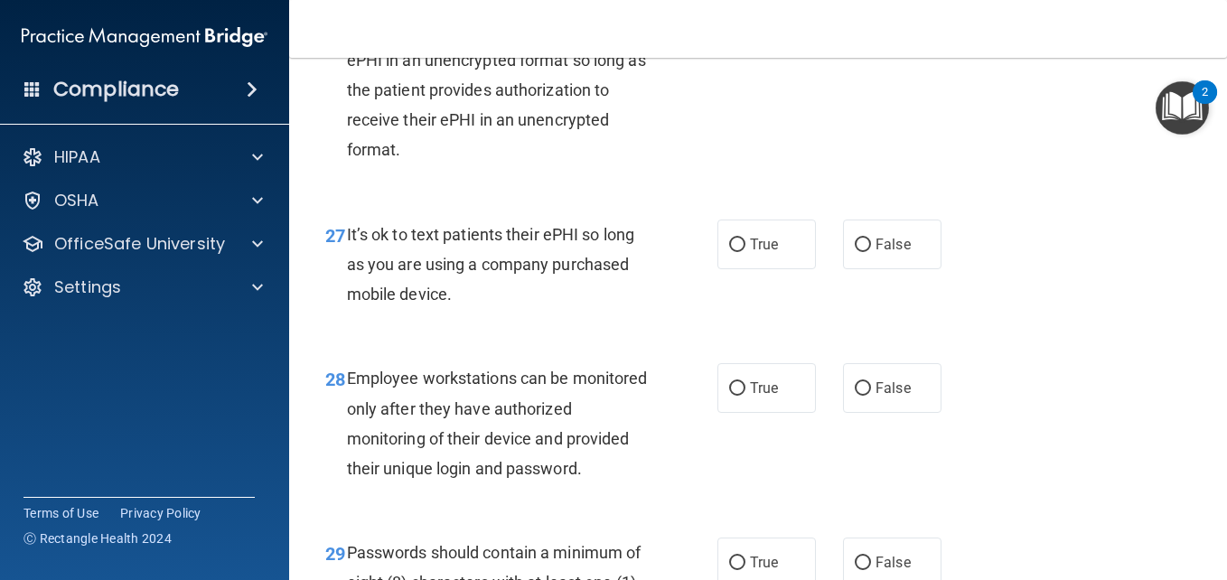
scroll to position [4963, 0]
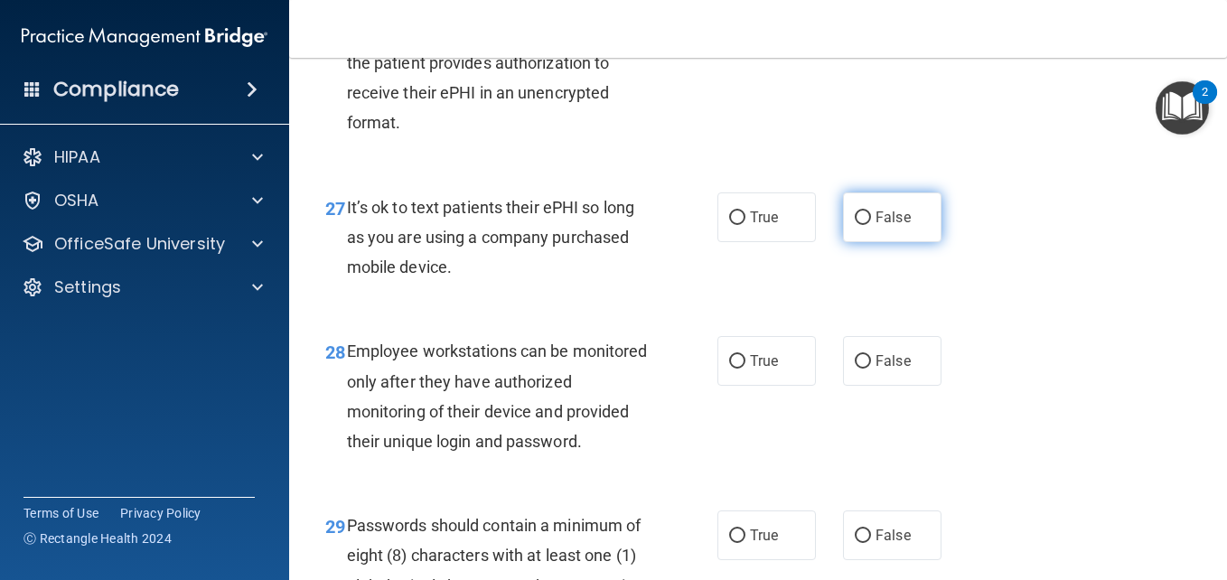
click at [864, 242] on label "False" at bounding box center [892, 217] width 98 height 50
click at [864, 225] on input "False" at bounding box center [863, 218] width 16 height 14
radio input "true"
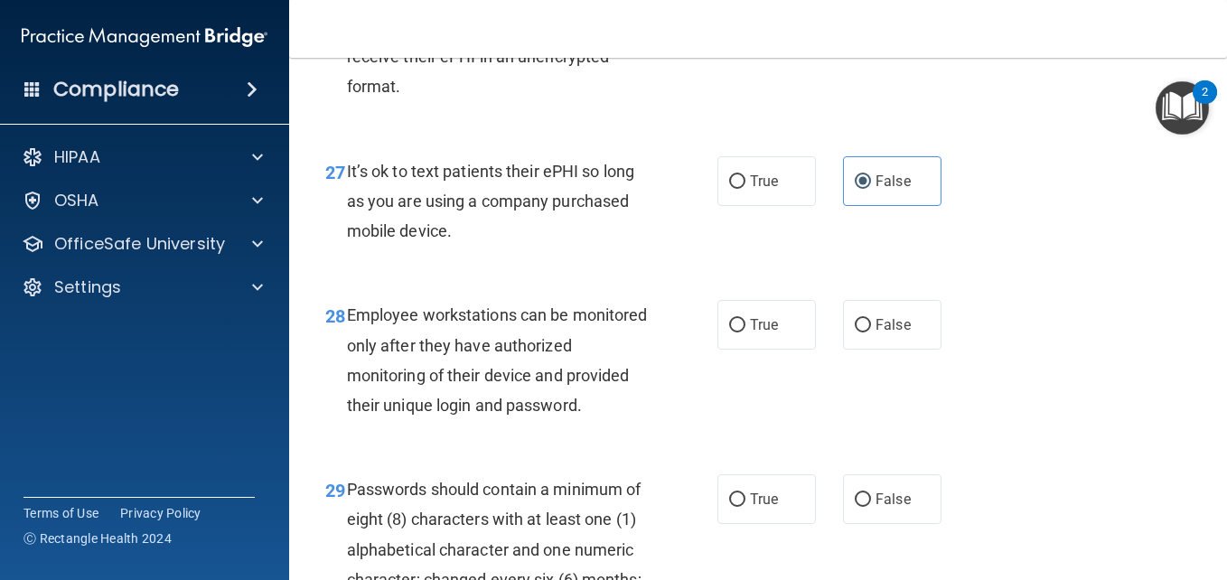
scroll to position [5035, 0]
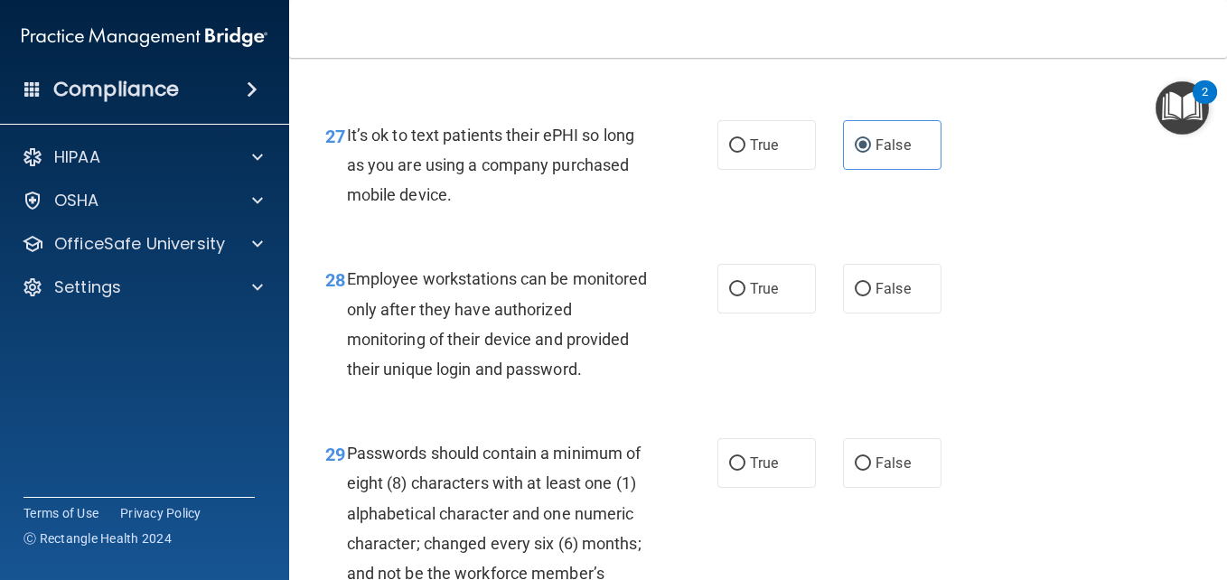
click at [993, 416] on div "28 Employee workstations can be monitored only after they have authorized monit…" at bounding box center [758, 328] width 893 height 174
click at [730, 296] on input "True" at bounding box center [737, 290] width 16 height 14
radio input "true"
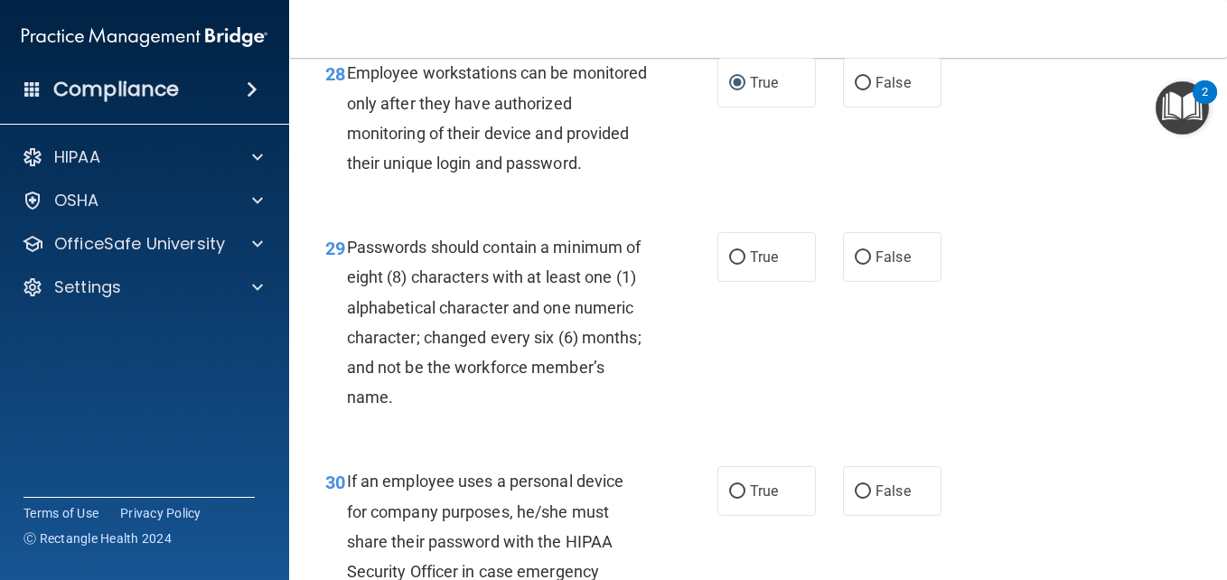
scroll to position [5252, 0]
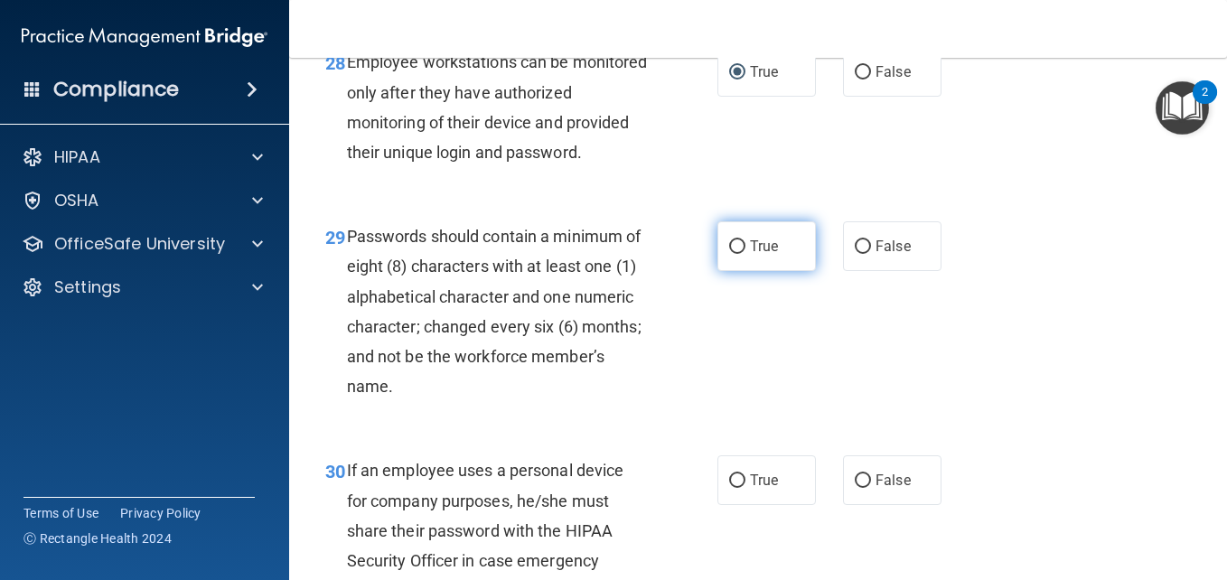
click at [724, 271] on label "True" at bounding box center [767, 246] width 98 height 50
click at [729, 254] on input "True" at bounding box center [737, 247] width 16 height 14
radio input "true"
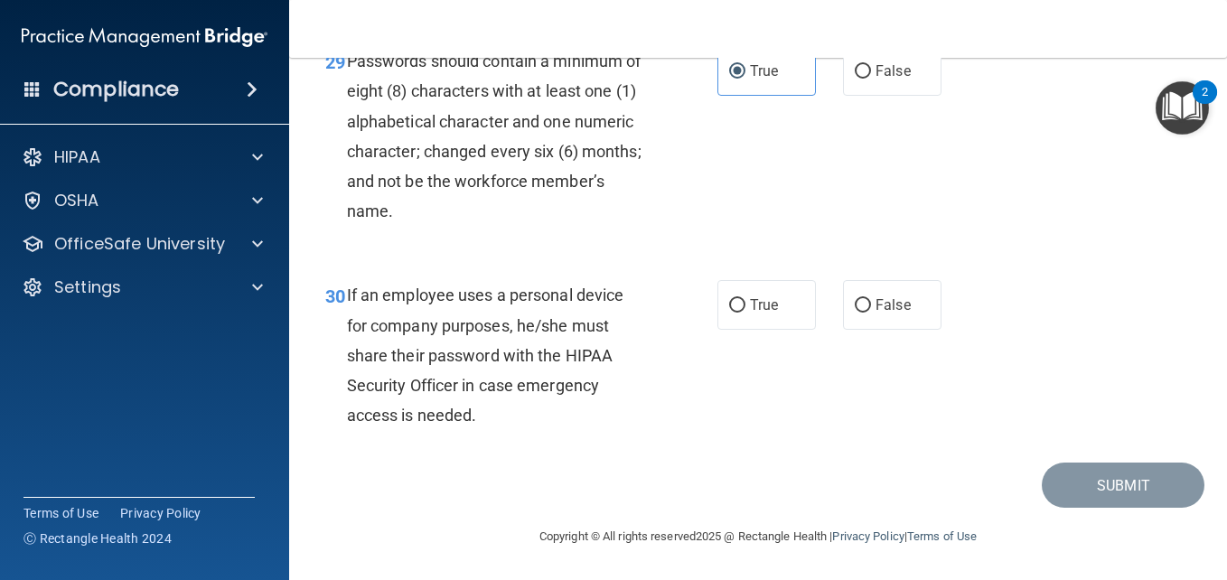
scroll to position [5469, 0]
click at [855, 313] on input "False" at bounding box center [863, 306] width 16 height 14
radio input "true"
click at [1226, 23] on html "Compliance HIPAA Documents and Policies Report an Incident Business Associates …" at bounding box center [613, 290] width 1227 height 580
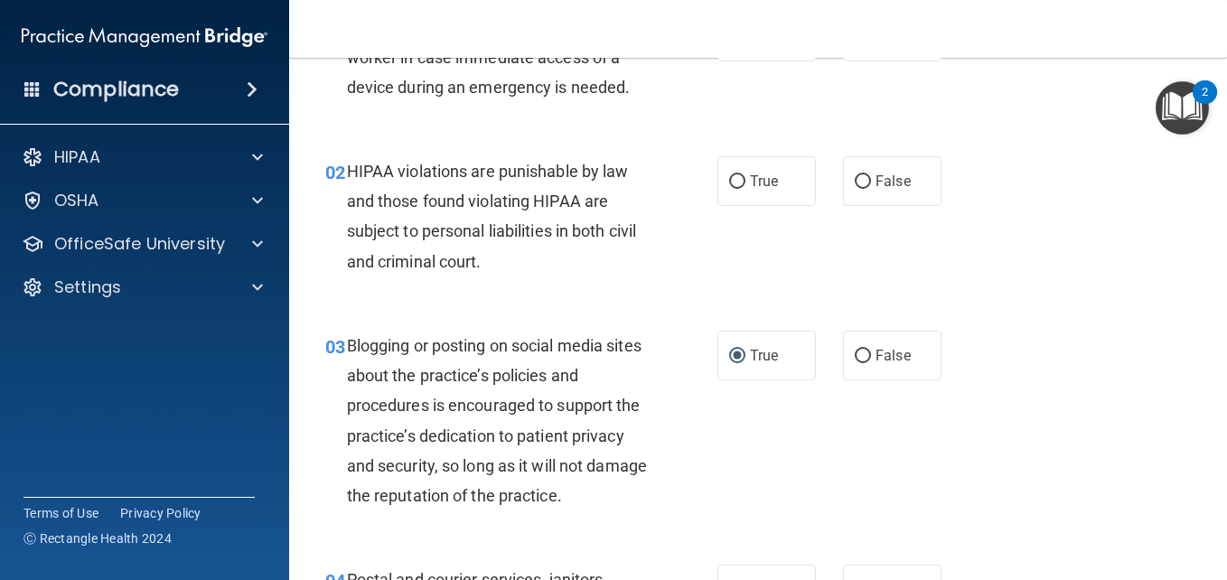
scroll to position [96, 0]
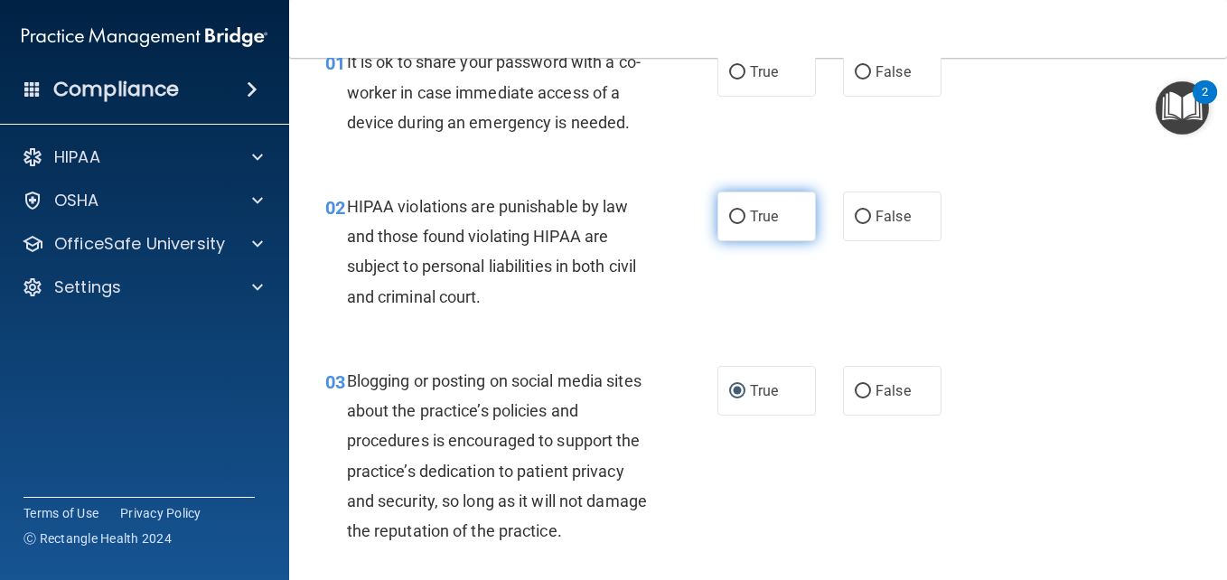
click at [718, 241] on label "True" at bounding box center [767, 217] width 98 height 50
click at [729, 224] on input "True" at bounding box center [737, 218] width 16 height 14
radio input "true"
click at [1213, 67] on main "- HIPAA Policies and Procedures Quiz This quiz doesn’t expire until . Are you s…" at bounding box center [758, 319] width 938 height 522
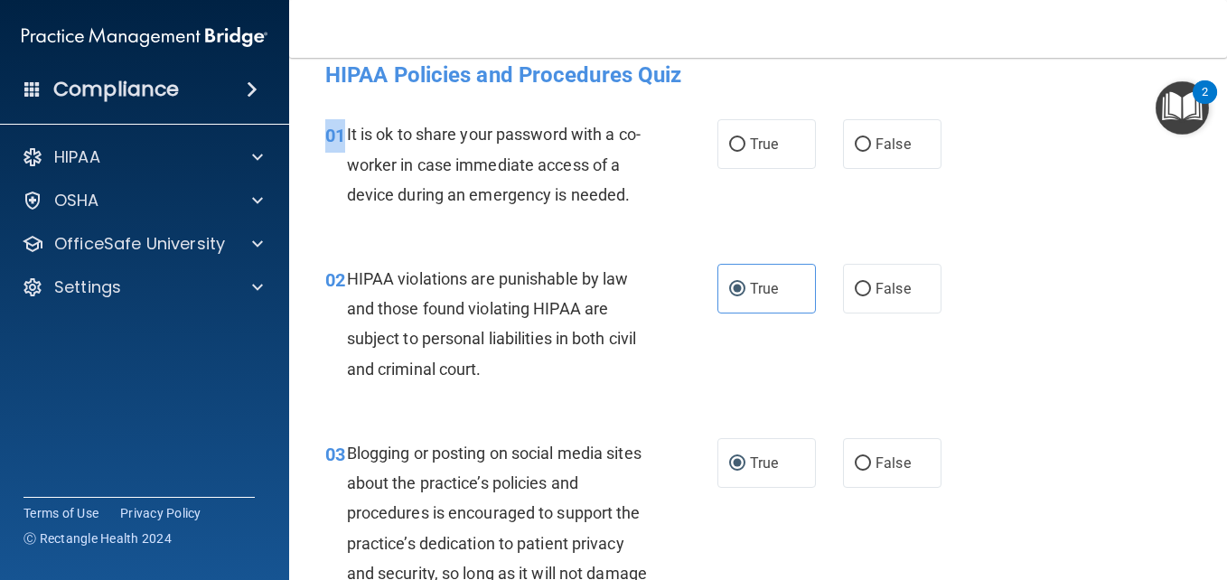
click at [1213, 67] on main "- HIPAA Policies and Procedures Quiz This quiz doesn’t expire until . Are you s…" at bounding box center [758, 319] width 938 height 522
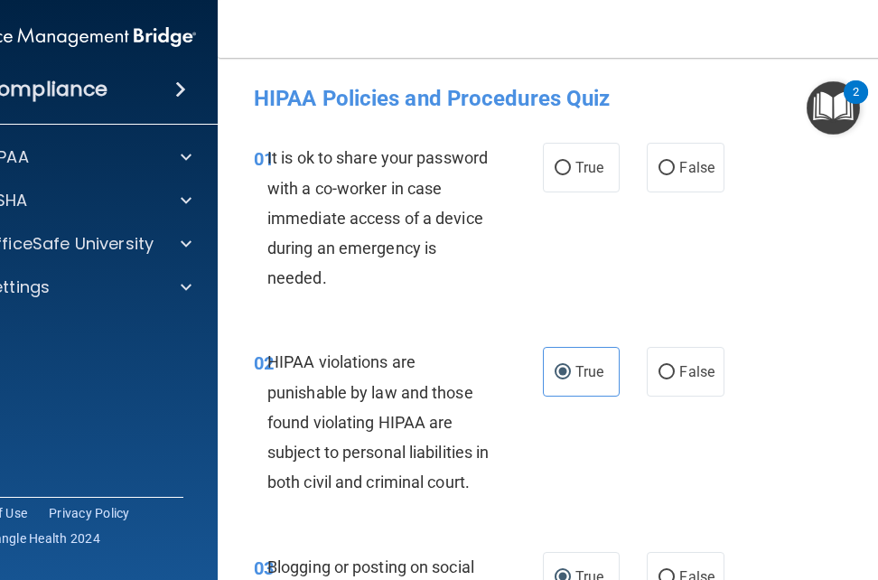
click at [836, 42] on nav "Toggle navigation [PERSON_NAME] [EMAIL_ADDRESS][DOMAIN_NAME] Manage My Enterpri…" at bounding box center [584, 29] width 732 height 58
click at [854, 36] on nav "Toggle navigation [PERSON_NAME] [EMAIL_ADDRESS][DOMAIN_NAME] Manage My Enterpri…" at bounding box center [584, 29] width 732 height 58
click at [664, 158] on label "False" at bounding box center [685, 168] width 77 height 50
click at [664, 162] on input "False" at bounding box center [667, 169] width 16 height 14
radio input "true"
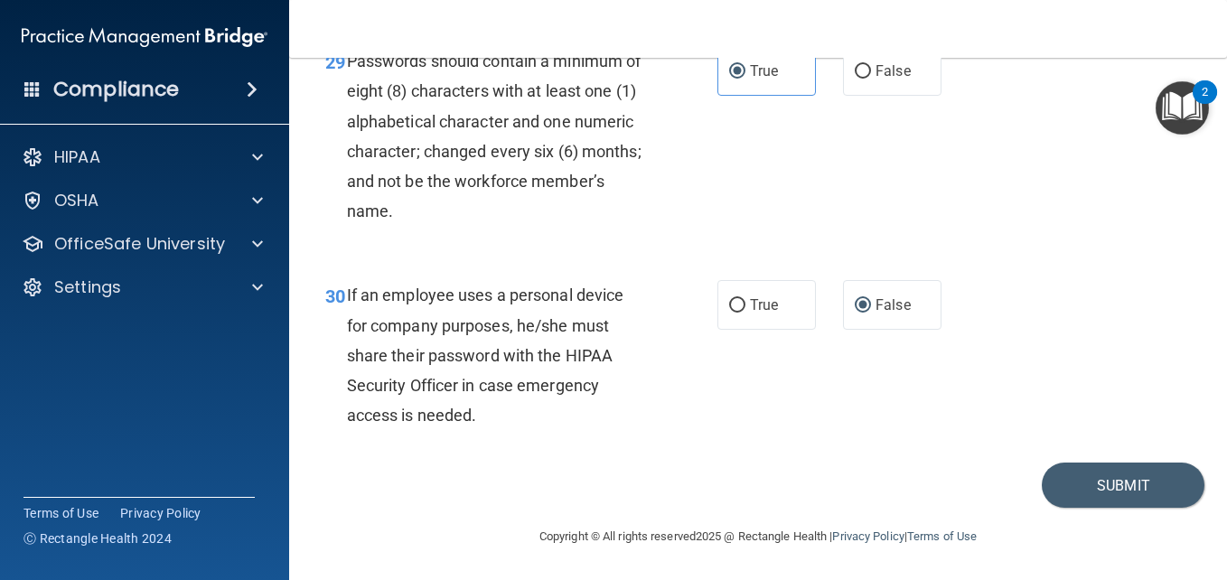
scroll to position [5577, 0]
click at [1099, 475] on button "Submit" at bounding box center [1123, 486] width 163 height 46
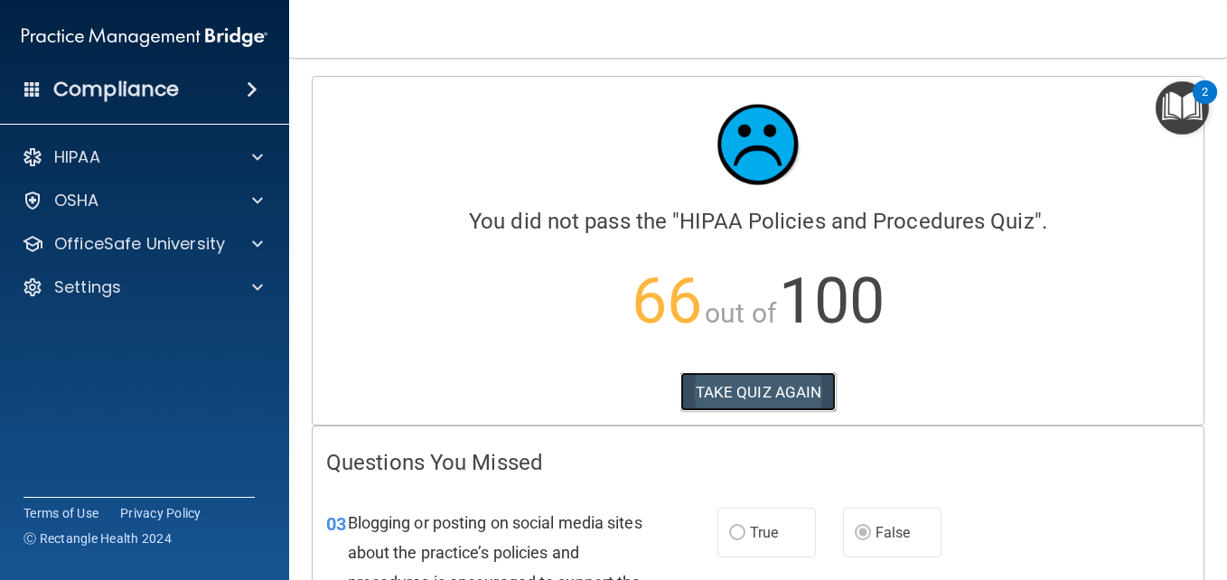
click at [814, 388] on button "TAKE QUIZ AGAIN" at bounding box center [758, 392] width 156 height 40
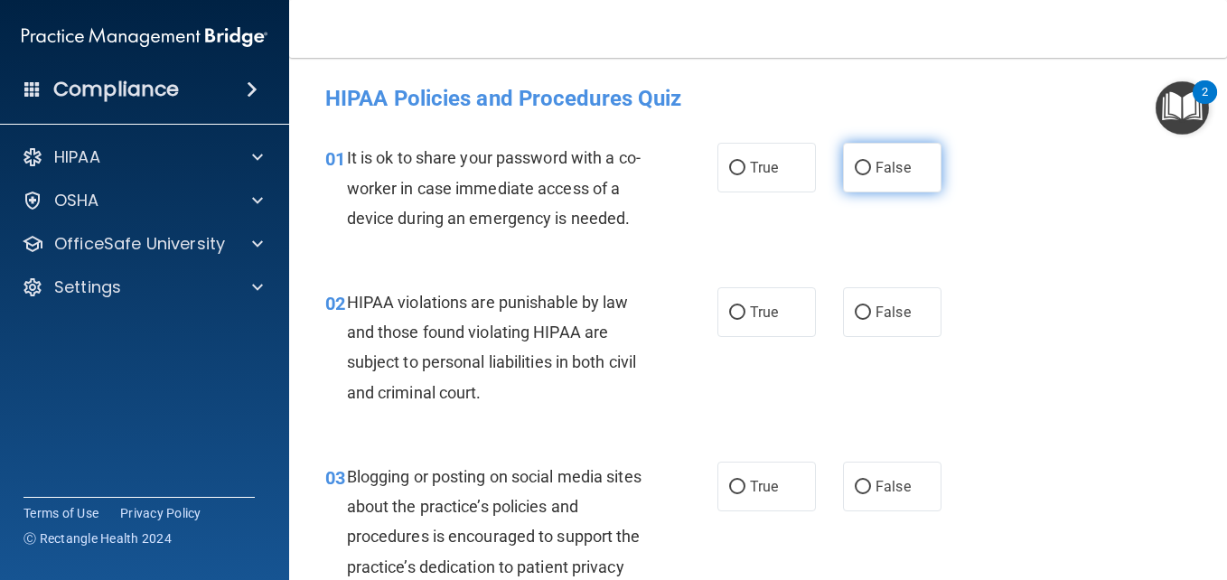
click at [860, 175] on input "False" at bounding box center [863, 169] width 16 height 14
radio input "true"
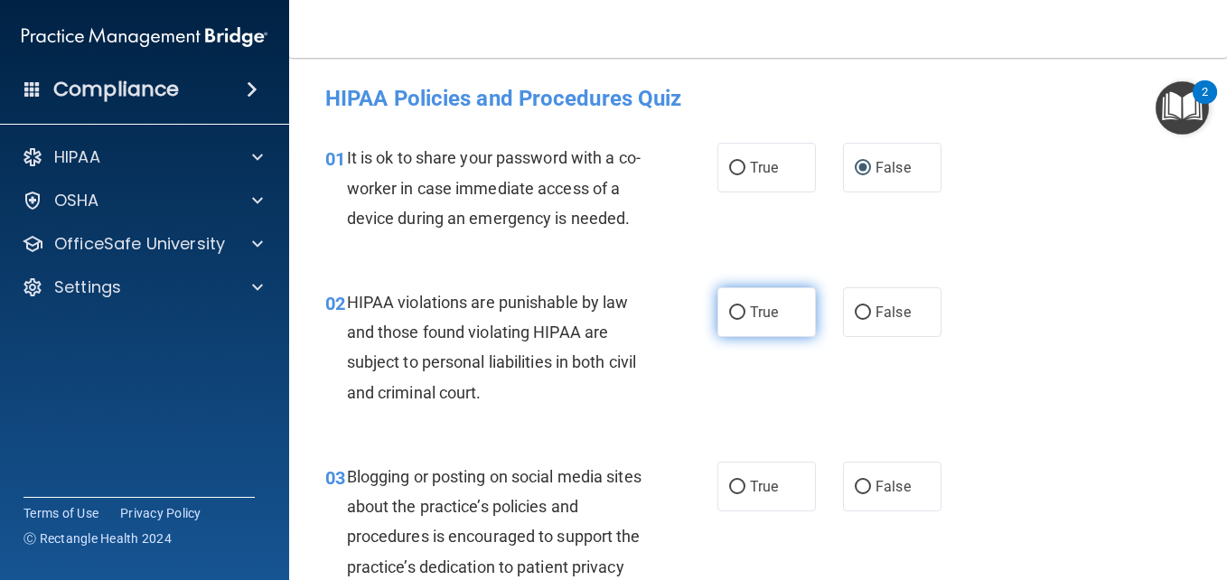
click at [721, 333] on label "True" at bounding box center [767, 312] width 98 height 50
click at [729, 320] on input "True" at bounding box center [737, 313] width 16 height 14
radio input "true"
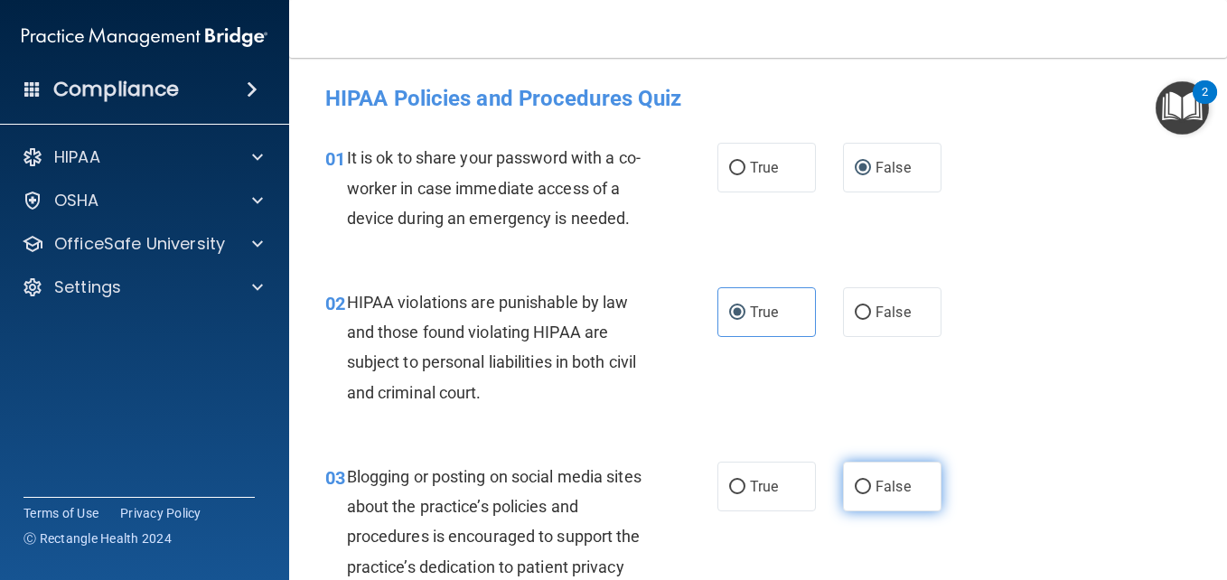
click at [846, 504] on label "False" at bounding box center [892, 487] width 98 height 50
click at [855, 494] on input "False" at bounding box center [863, 488] width 16 height 14
radio input "true"
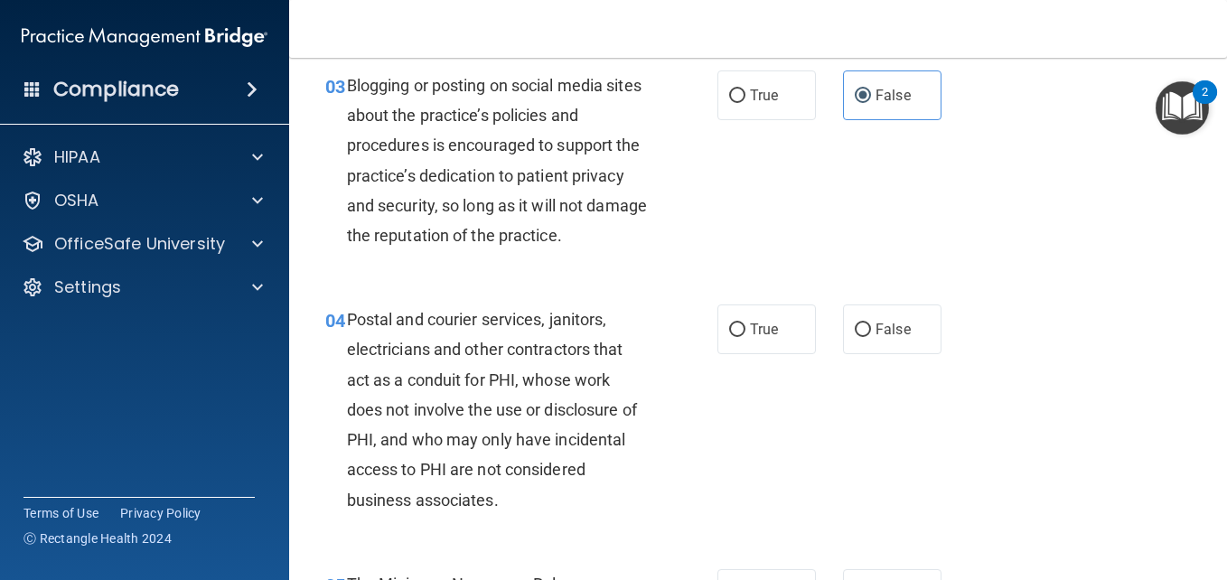
scroll to position [398, 0]
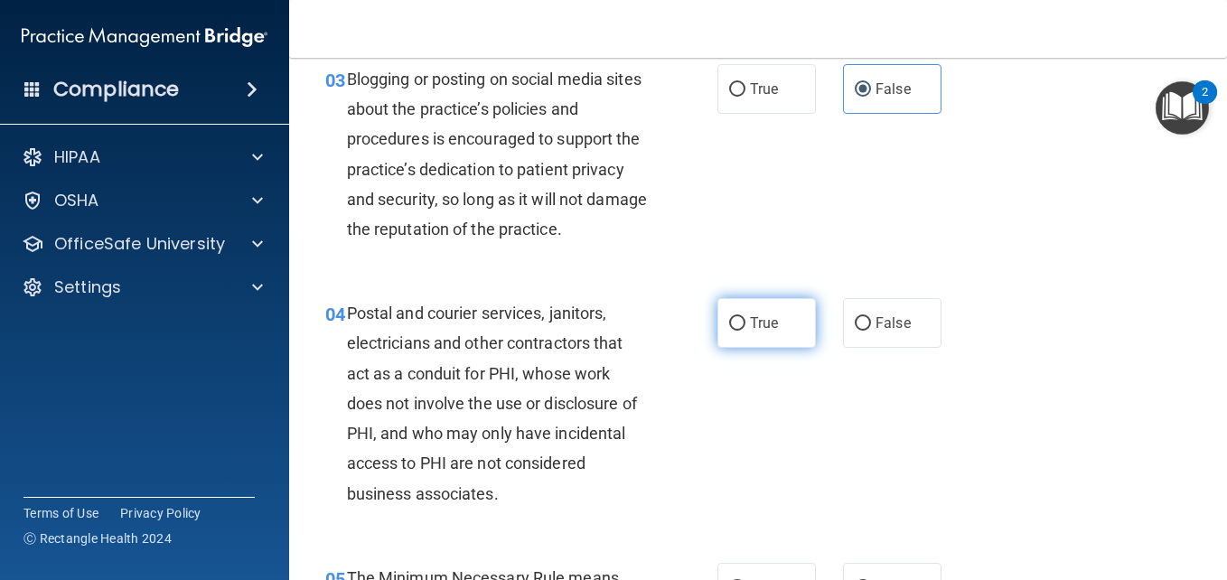
click at [733, 331] on input "True" at bounding box center [737, 324] width 16 height 14
radio input "true"
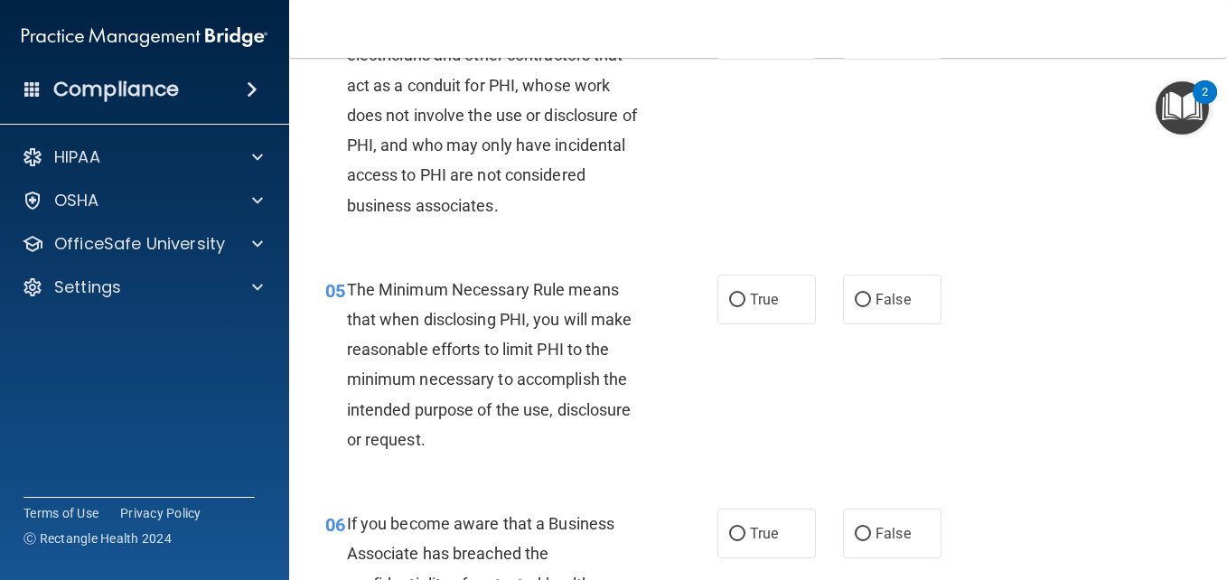
scroll to position [723, 0]
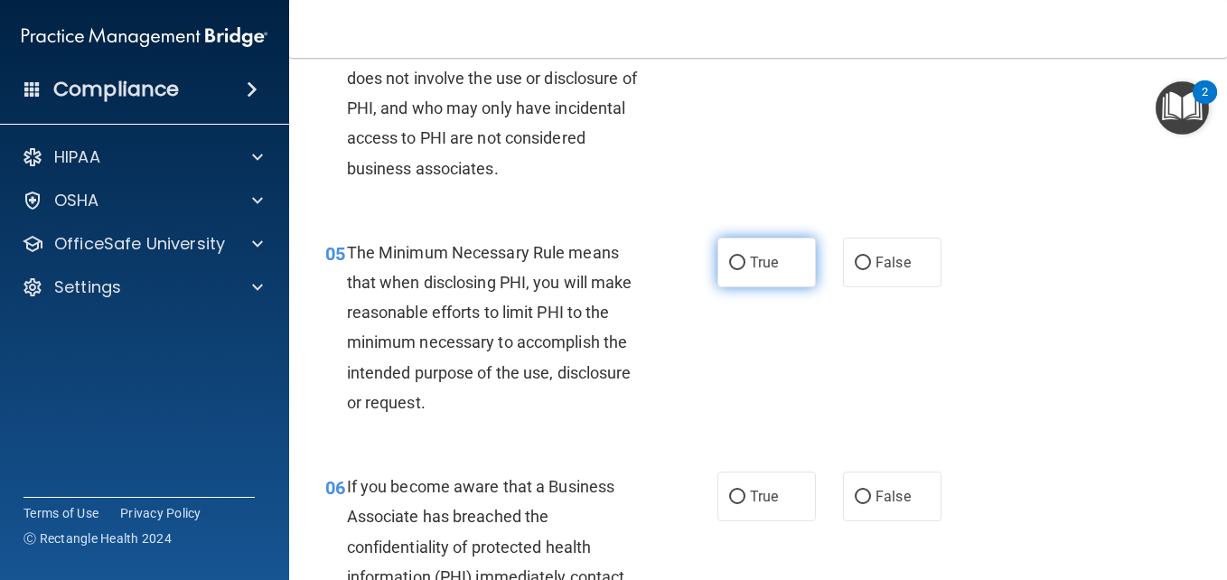
click at [729, 270] on input "True" at bounding box center [737, 264] width 16 height 14
radio input "true"
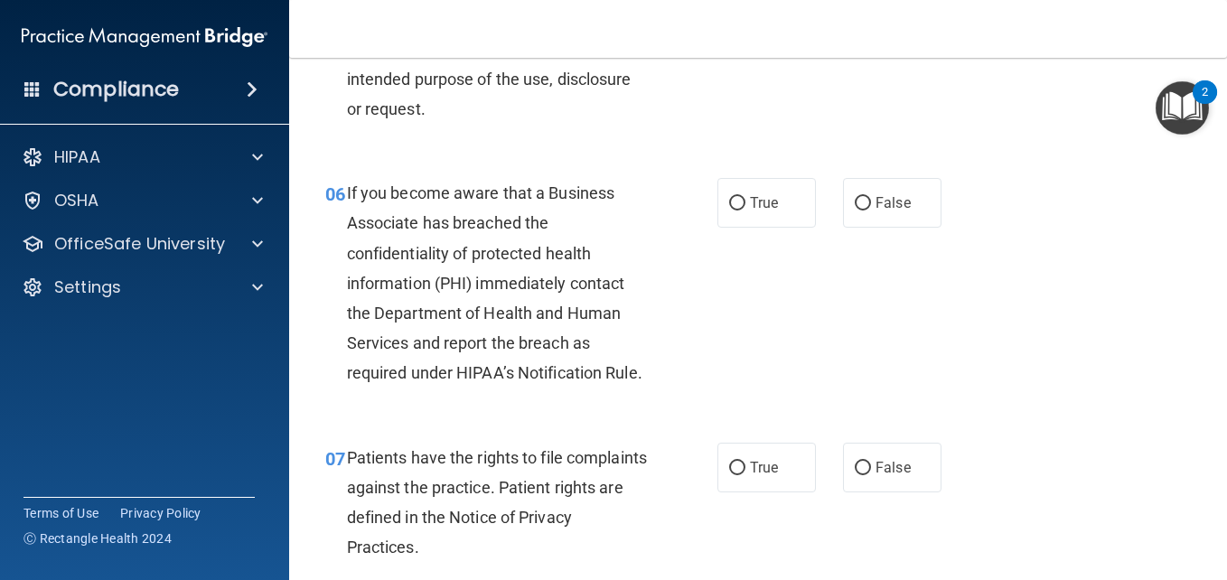
scroll to position [1048, 0]
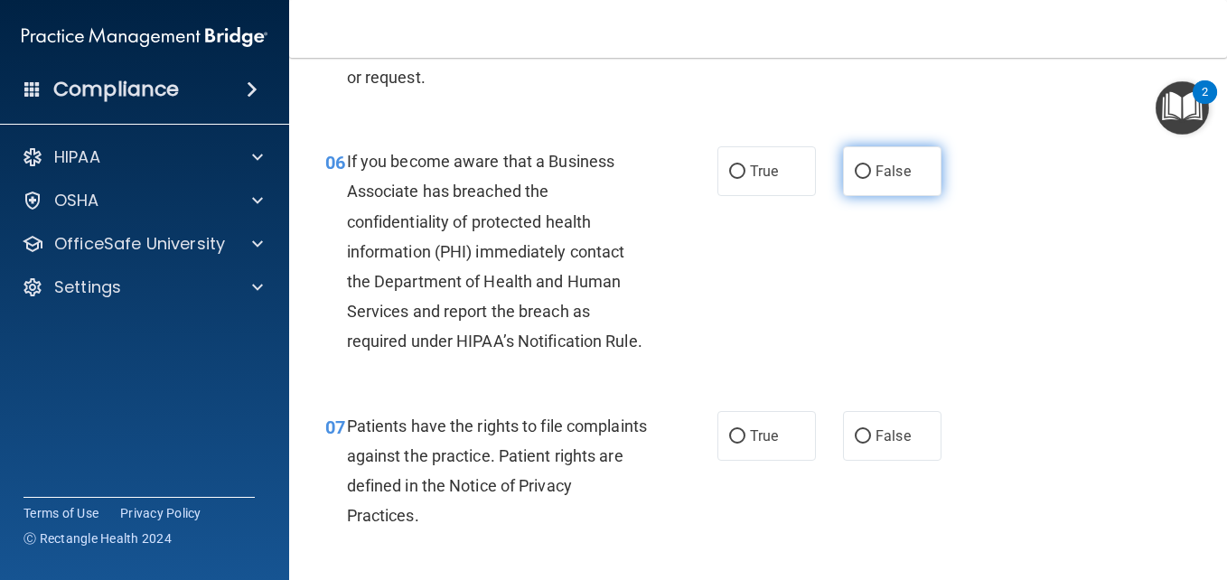
click at [845, 196] on label "False" at bounding box center [892, 171] width 98 height 50
click at [855, 179] on input "False" at bounding box center [863, 172] width 16 height 14
radio input "true"
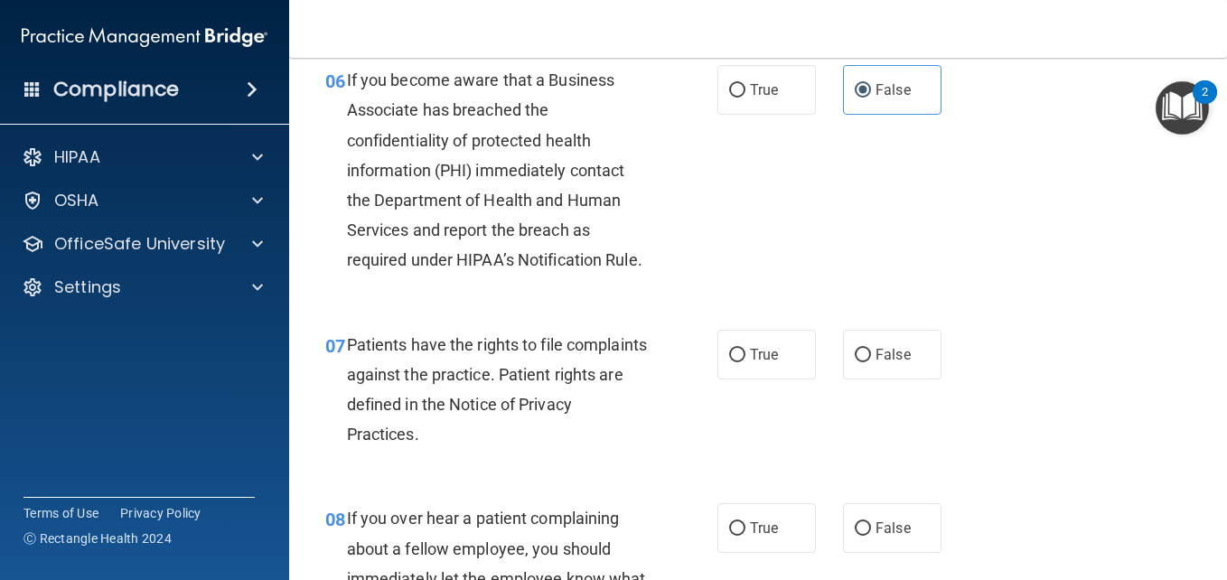
scroll to position [1157, 0]
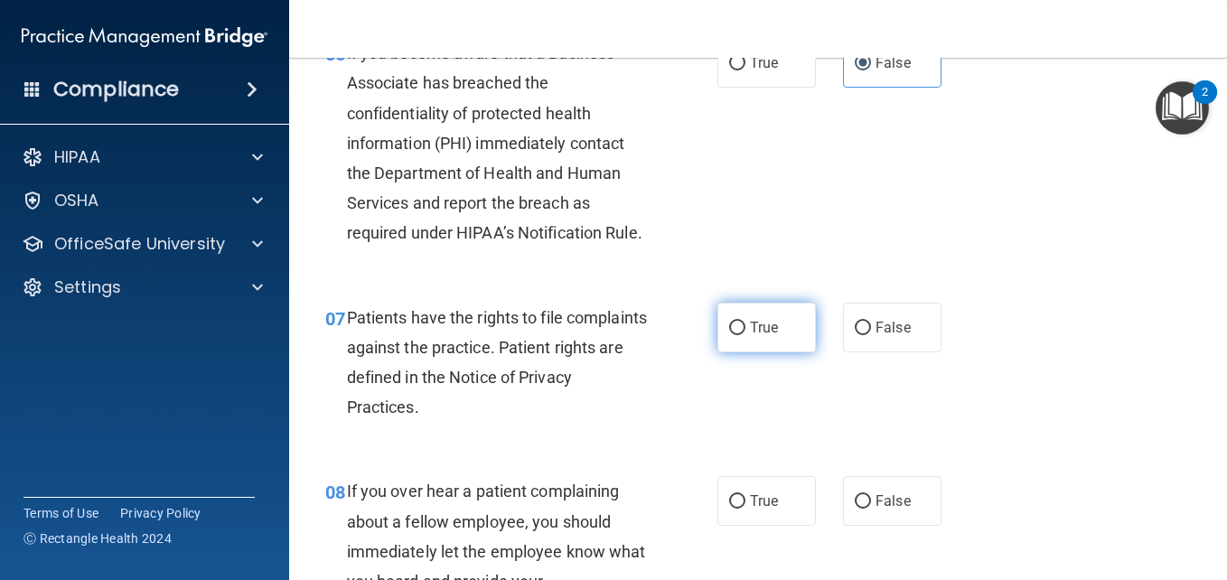
click at [729, 335] on input "True" at bounding box center [737, 329] width 16 height 14
radio input "true"
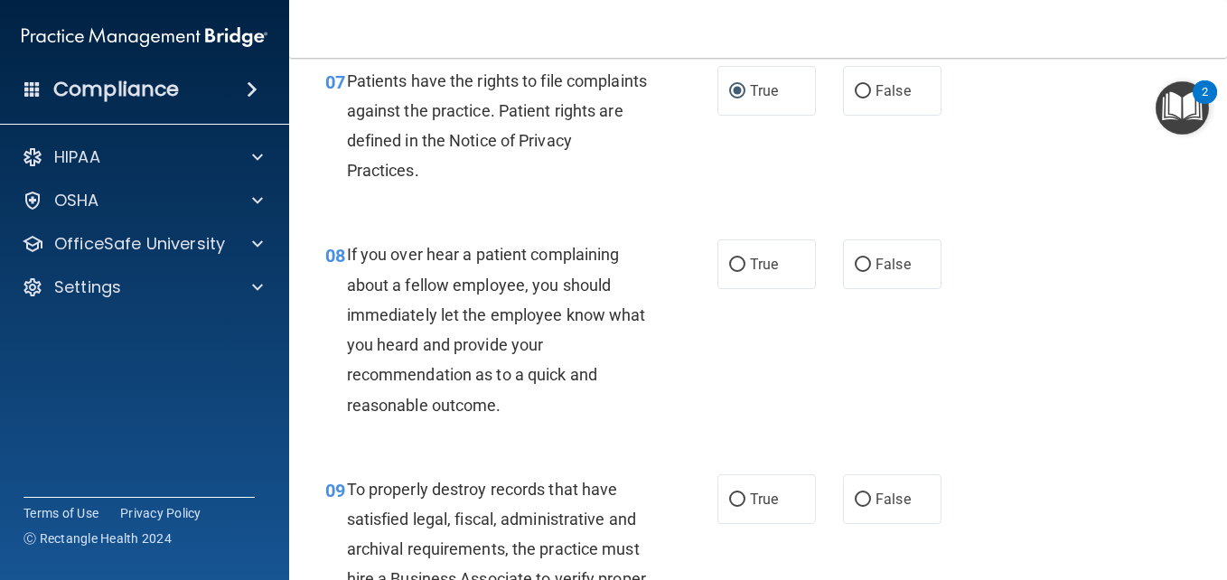
scroll to position [1410, 0]
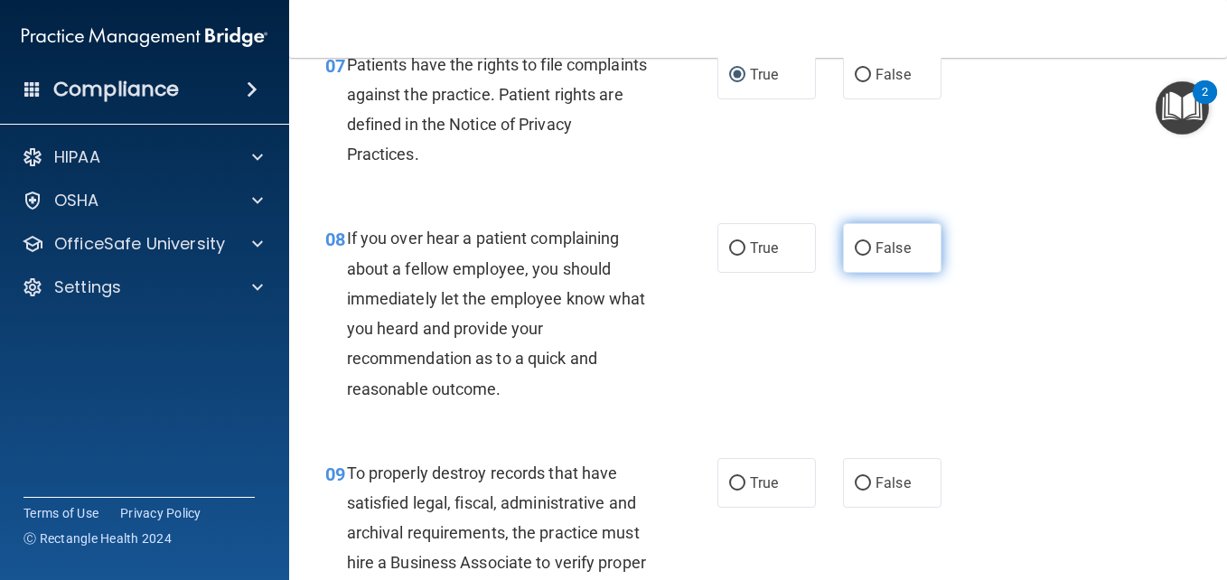
click at [859, 273] on label "False" at bounding box center [892, 248] width 98 height 50
click at [859, 256] on input "False" at bounding box center [863, 249] width 16 height 14
radio input "true"
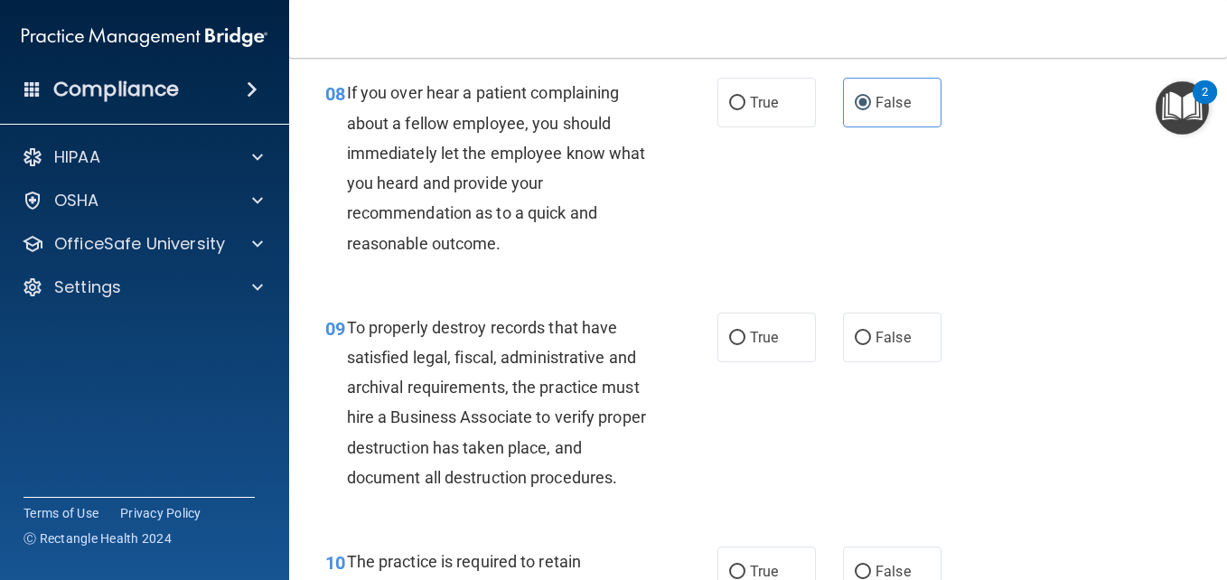
scroll to position [1590, 0]
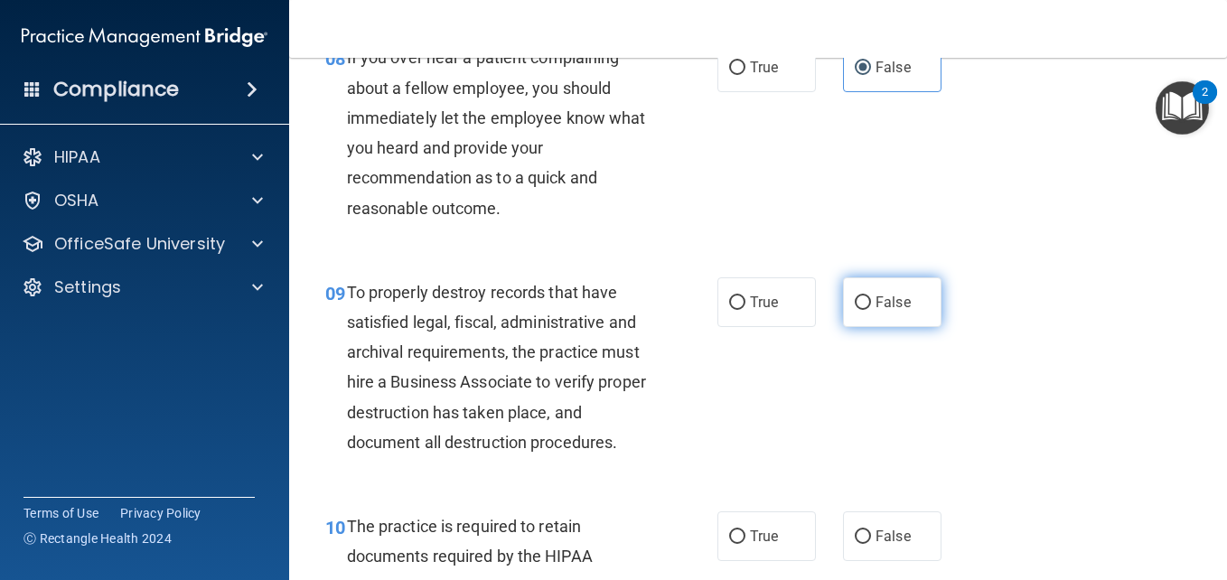
click at [858, 327] on label "False" at bounding box center [892, 302] width 98 height 50
click at [858, 310] on input "False" at bounding box center [863, 303] width 16 height 14
radio input "true"
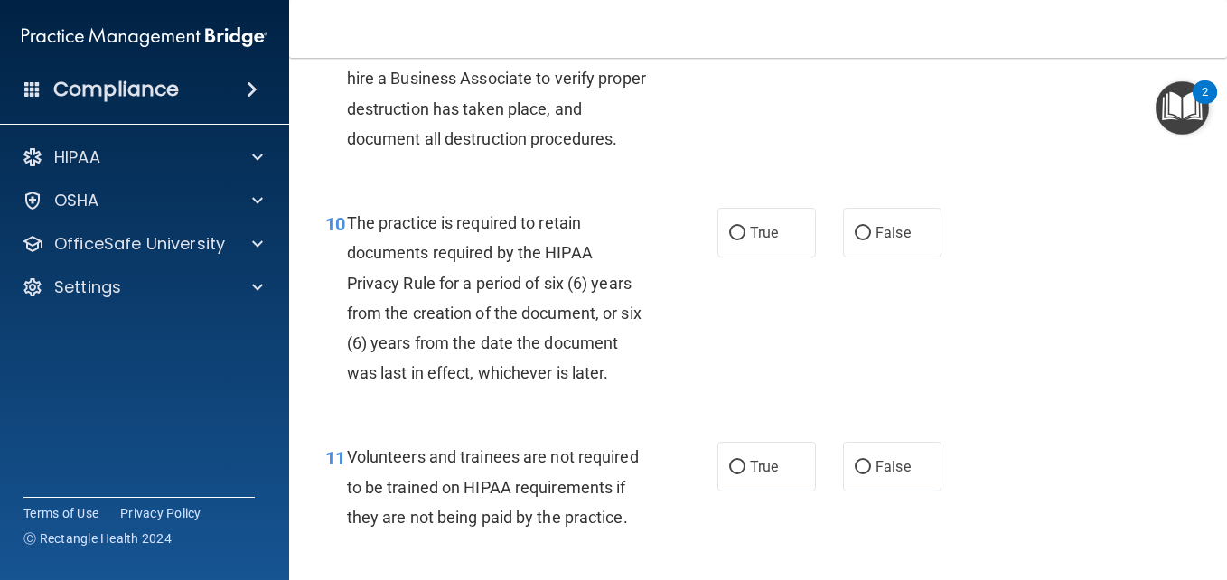
scroll to position [1916, 0]
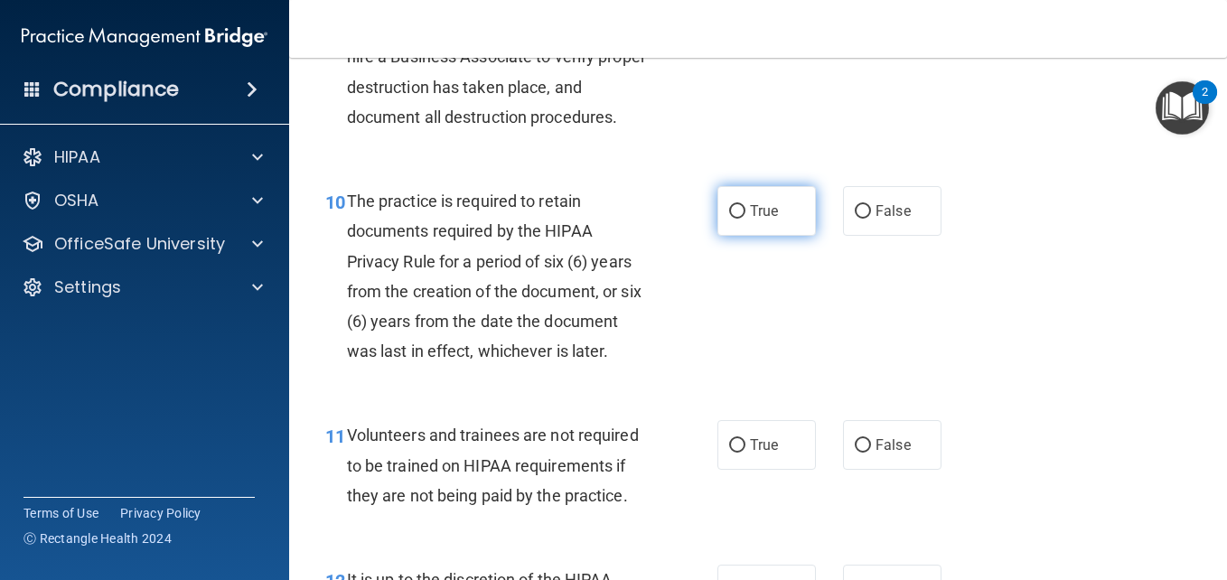
click at [739, 236] on label "True" at bounding box center [767, 211] width 98 height 50
click at [739, 219] on input "True" at bounding box center [737, 212] width 16 height 14
radio input "true"
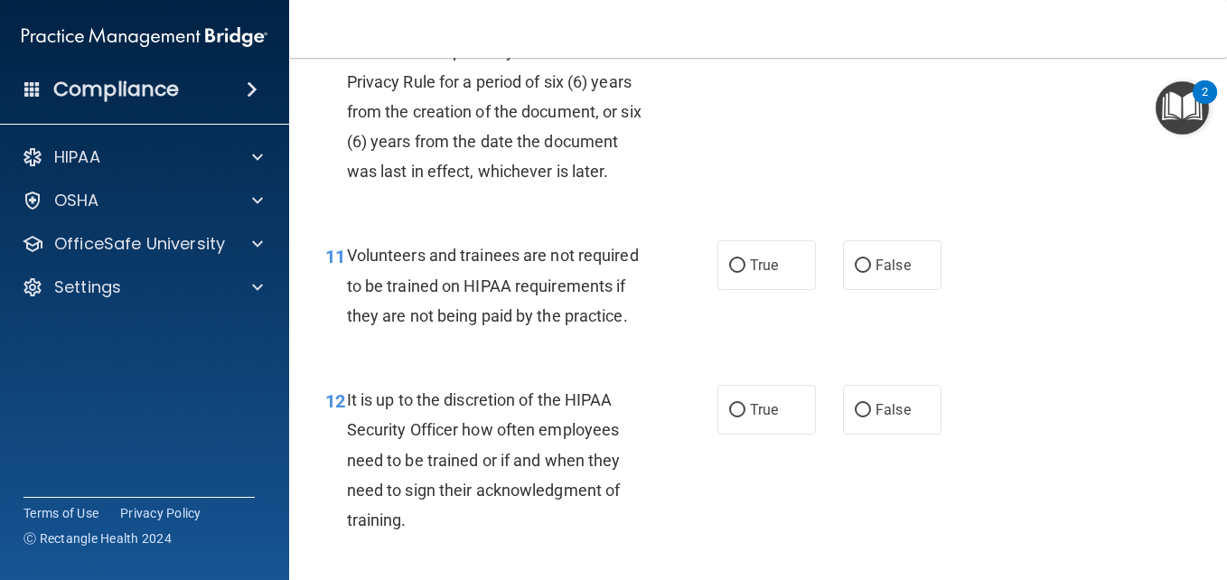
scroll to position [2097, 0]
click at [855, 272] on input "False" at bounding box center [863, 265] width 16 height 14
radio input "true"
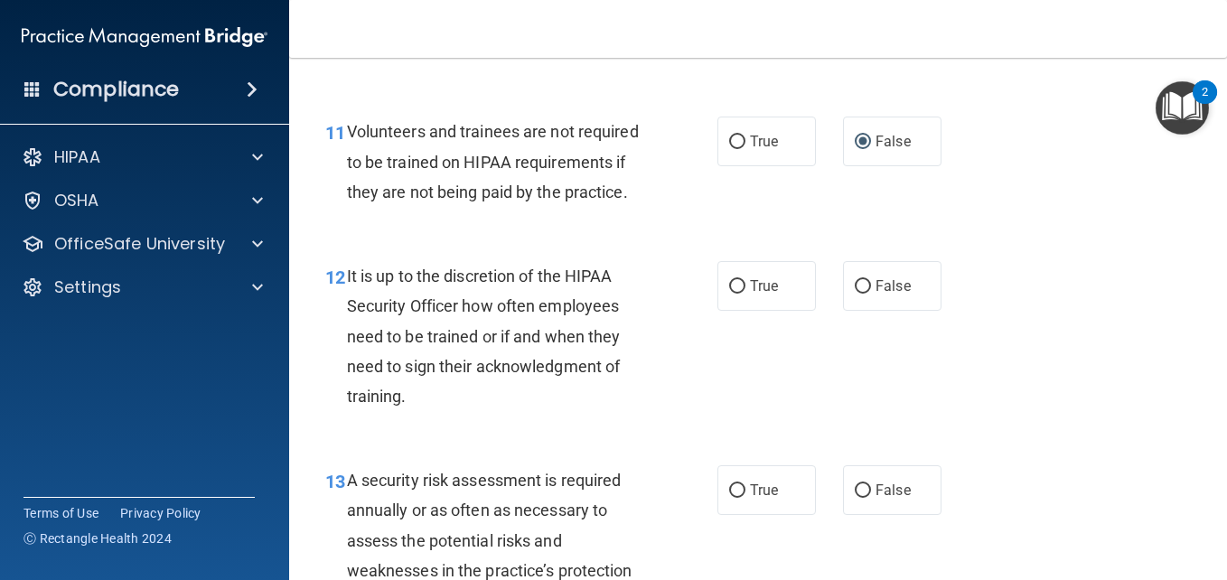
scroll to position [2253, 0]
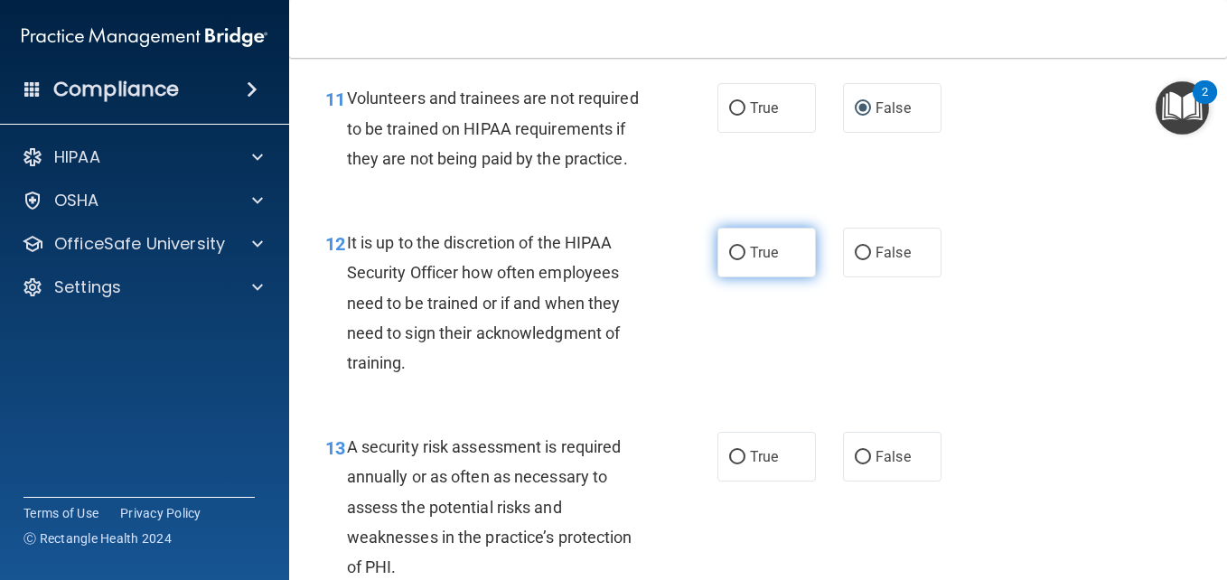
click at [725, 277] on label "True" at bounding box center [767, 253] width 98 height 50
click at [729, 260] on input "True" at bounding box center [737, 254] width 16 height 14
radio input "true"
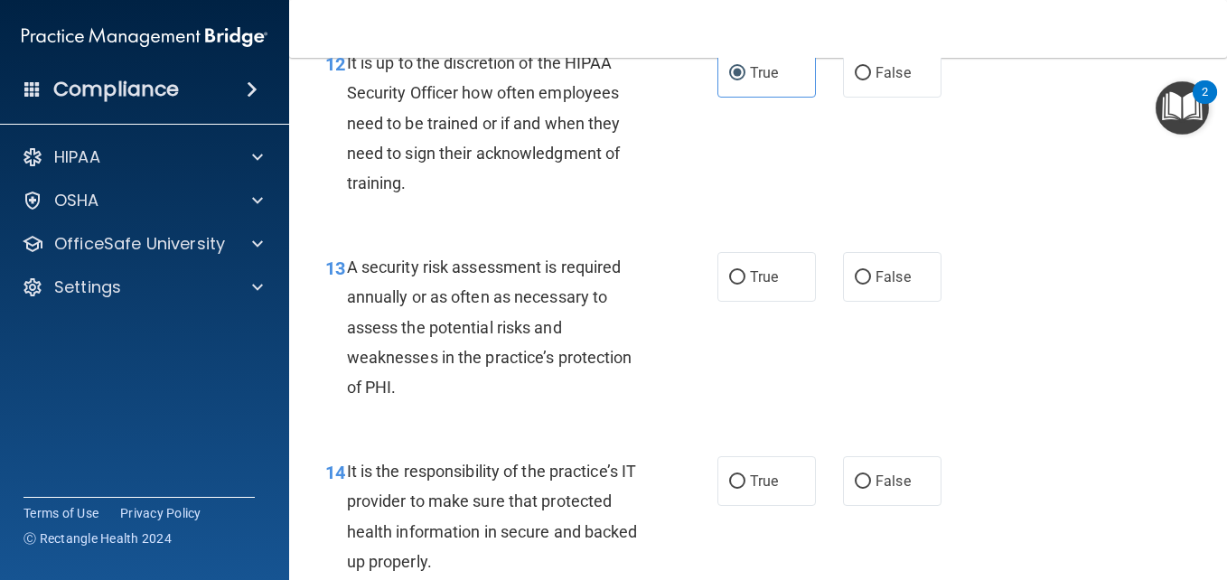
scroll to position [2434, 0]
click at [729, 284] on input "True" at bounding box center [737, 277] width 16 height 14
radio input "true"
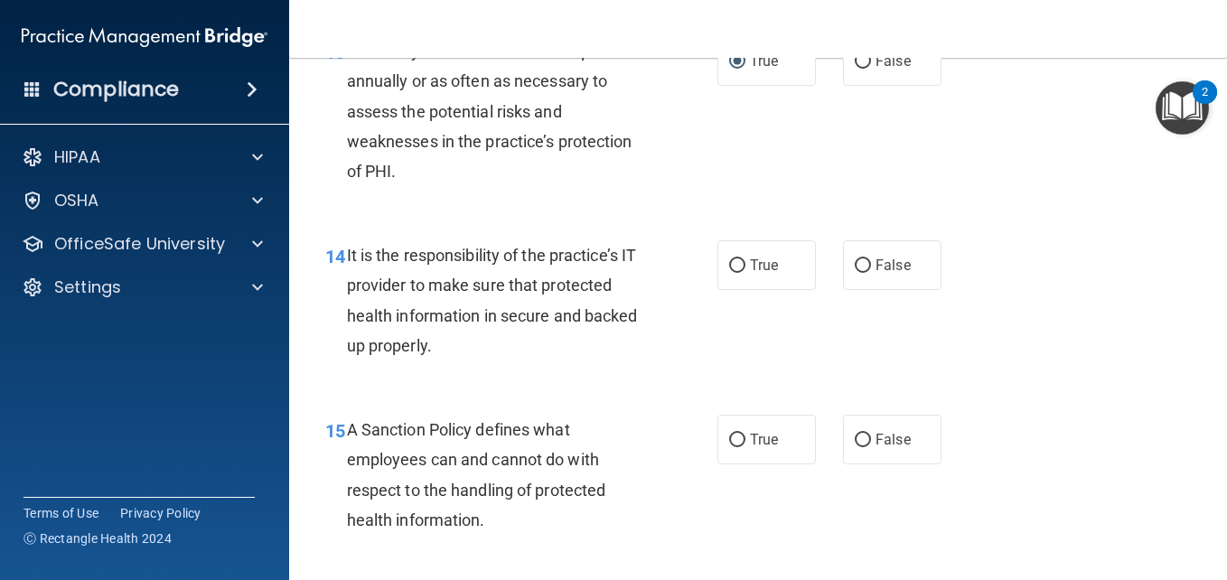
scroll to position [2687, 0]
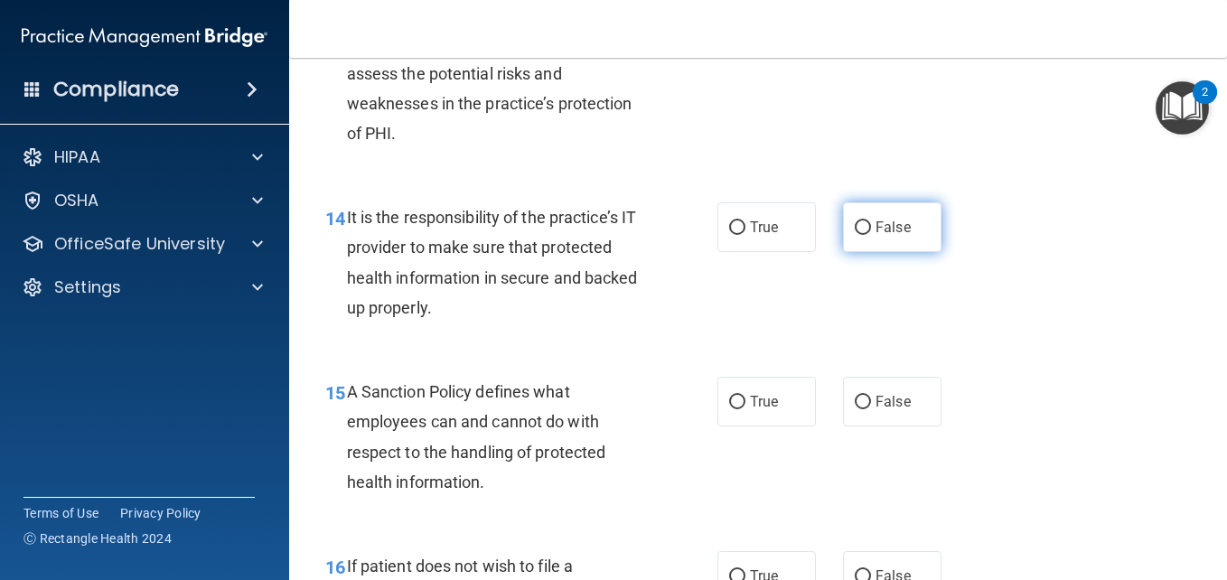
click at [855, 235] on input "False" at bounding box center [863, 228] width 16 height 14
radio input "true"
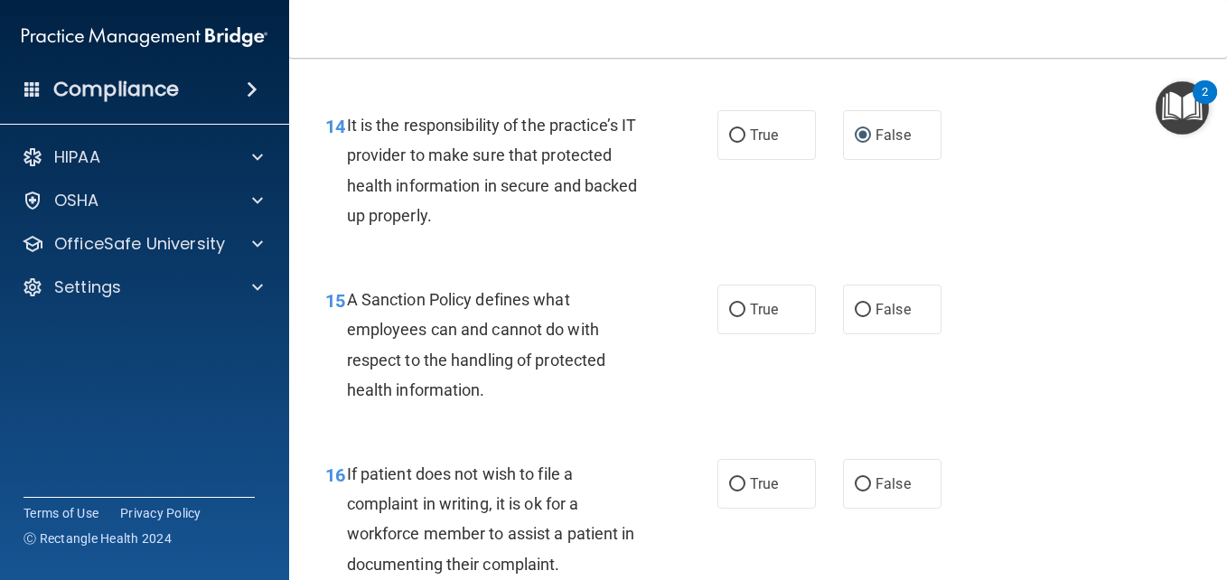
scroll to position [2795, 0]
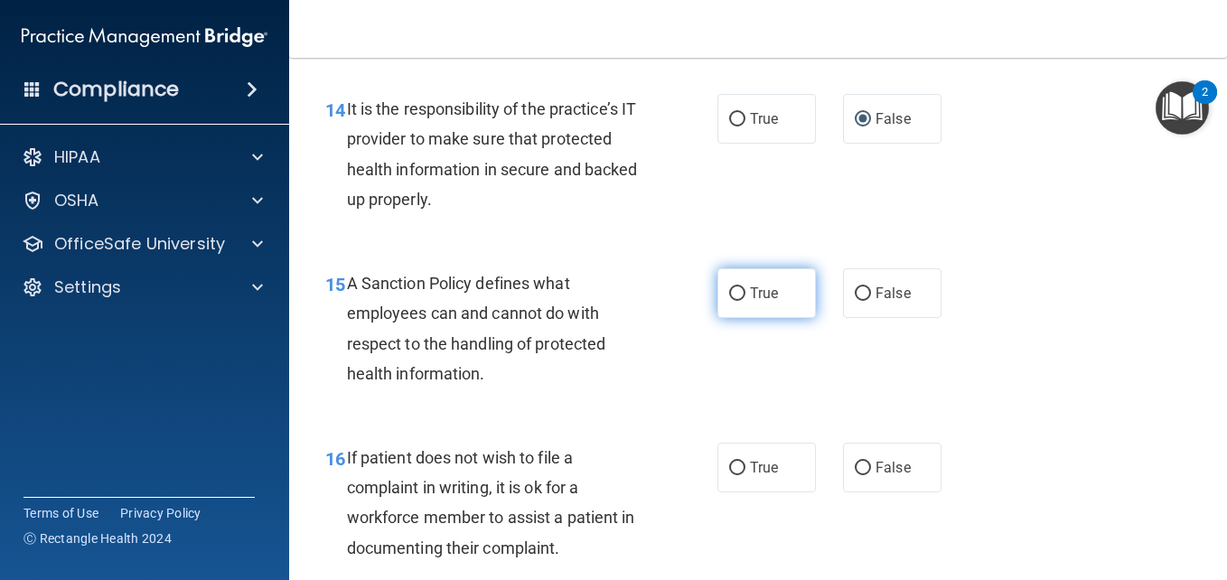
click at [729, 301] on input "True" at bounding box center [737, 294] width 16 height 14
radio input "true"
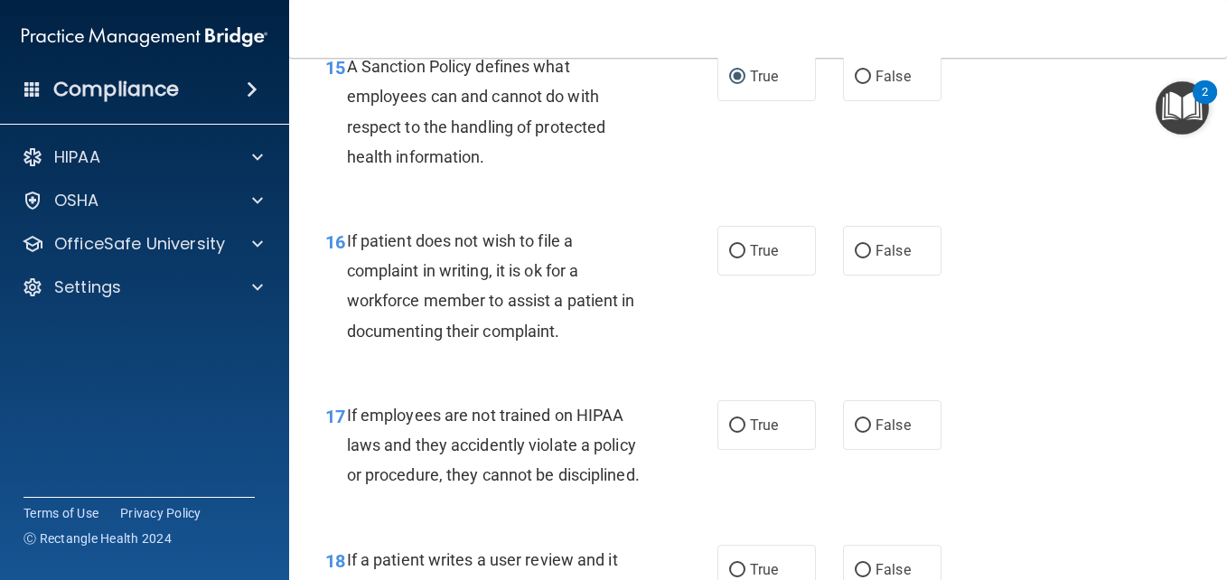
scroll to position [3048, 0]
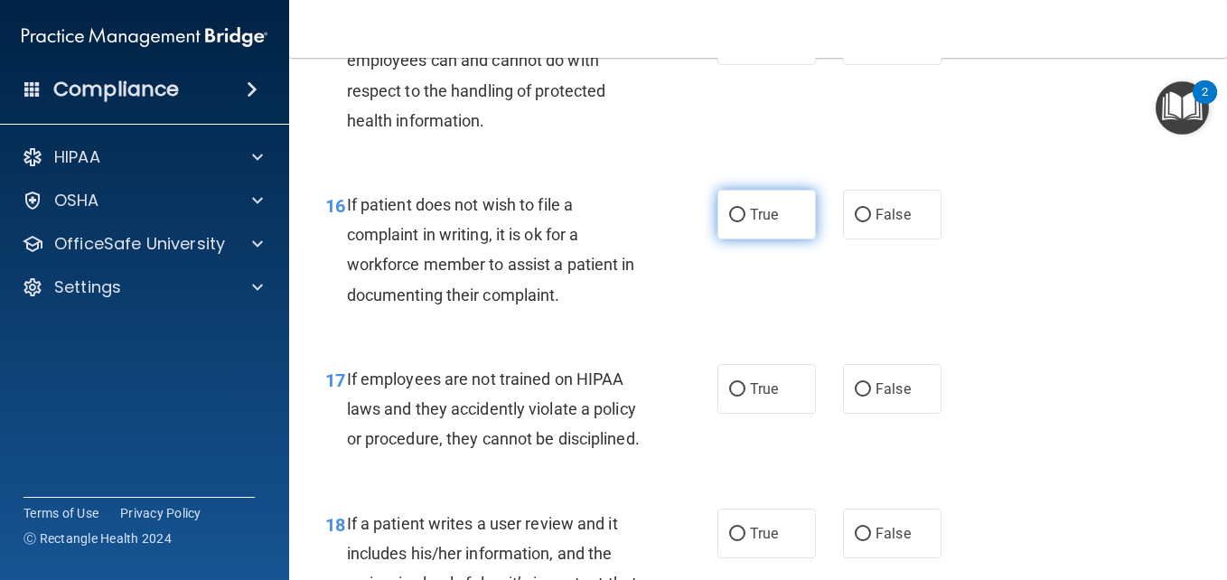
click at [729, 222] on input "True" at bounding box center [737, 216] width 16 height 14
radio input "true"
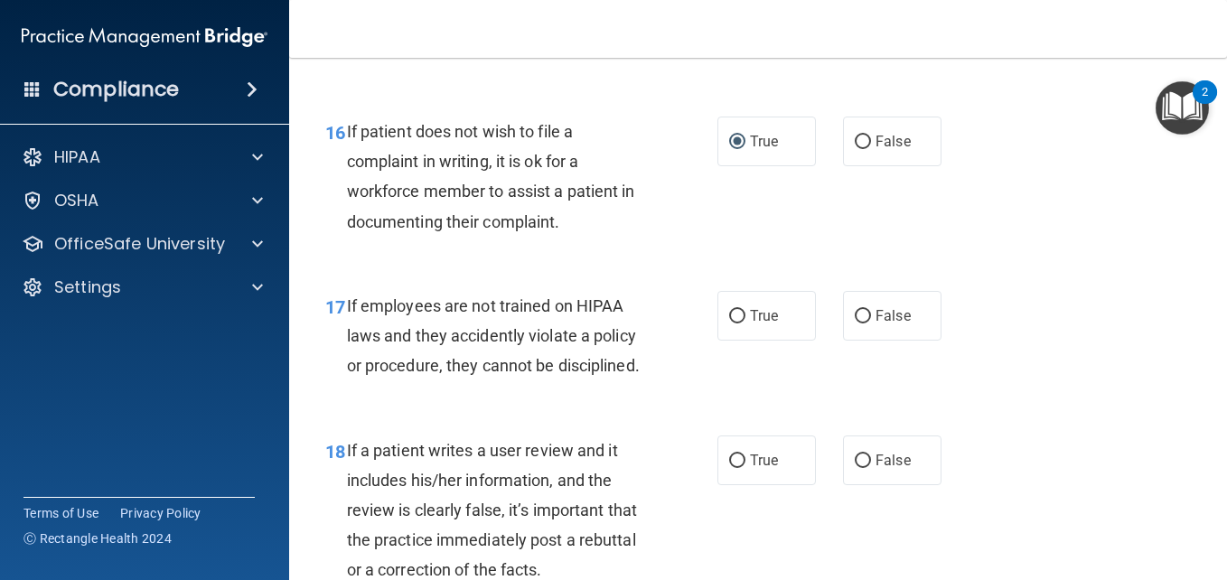
scroll to position [3157, 0]
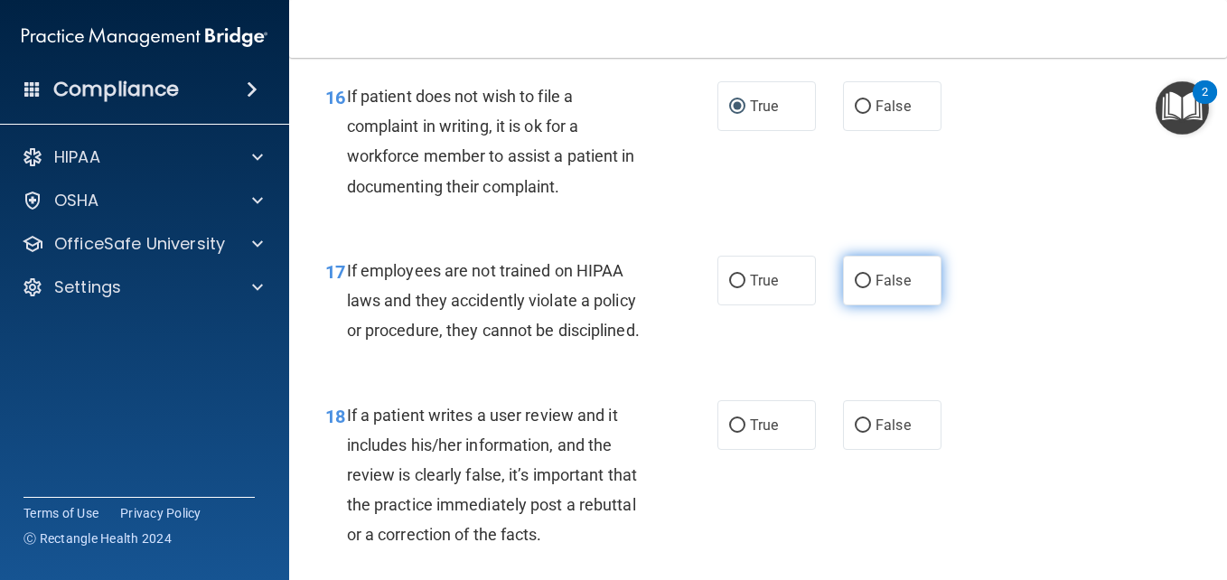
click at [857, 288] on input "False" at bounding box center [863, 282] width 16 height 14
radio input "true"
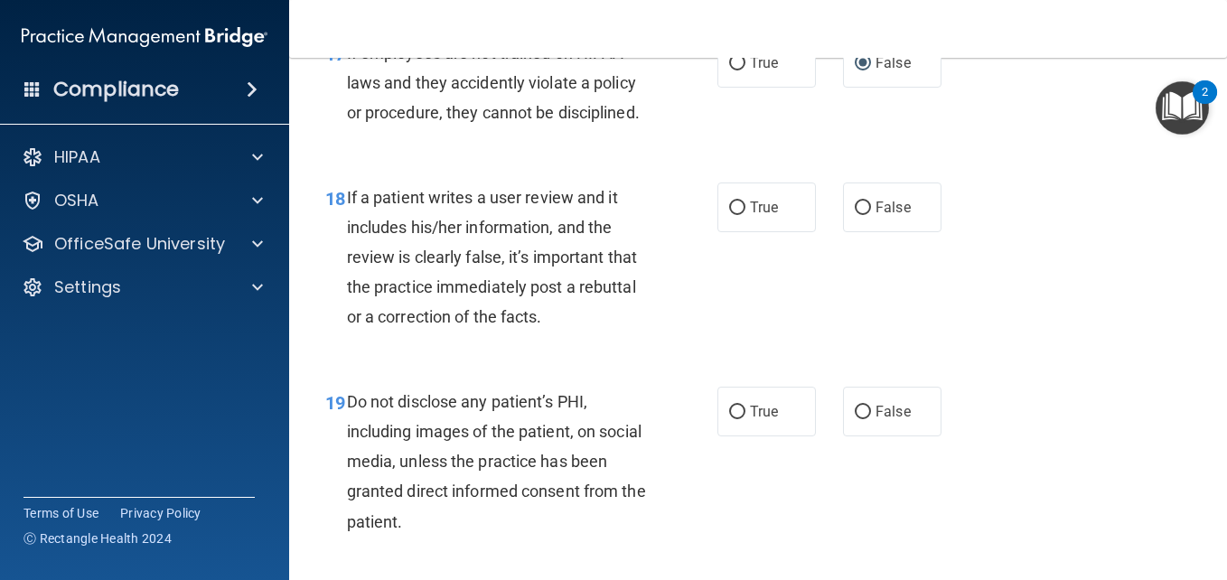
scroll to position [3410, 0]
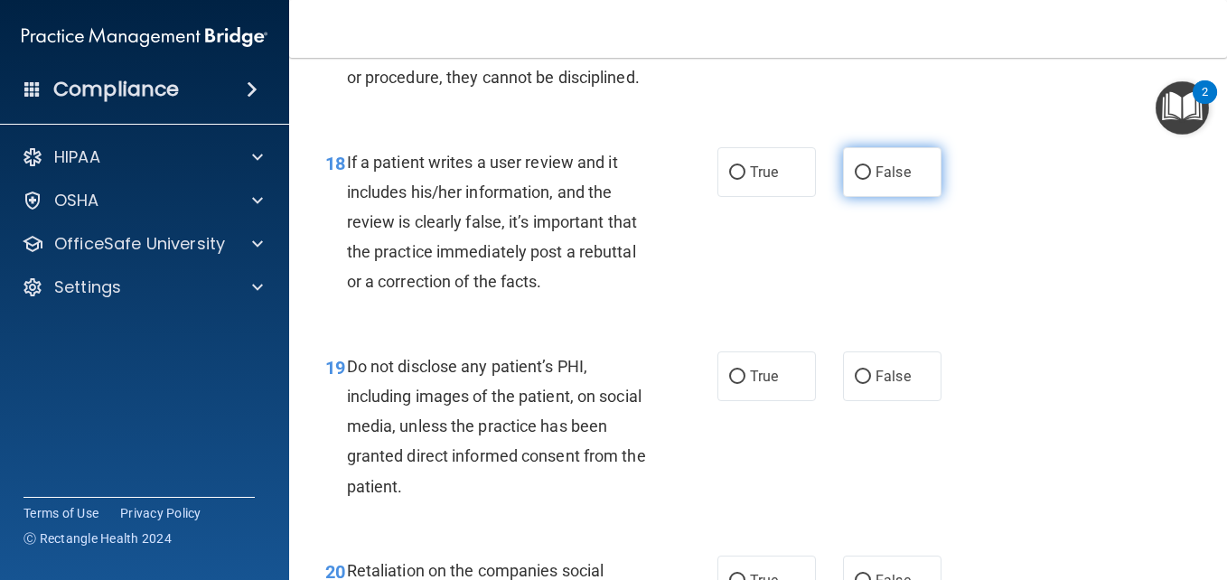
click at [861, 180] on input "False" at bounding box center [863, 173] width 16 height 14
radio input "true"
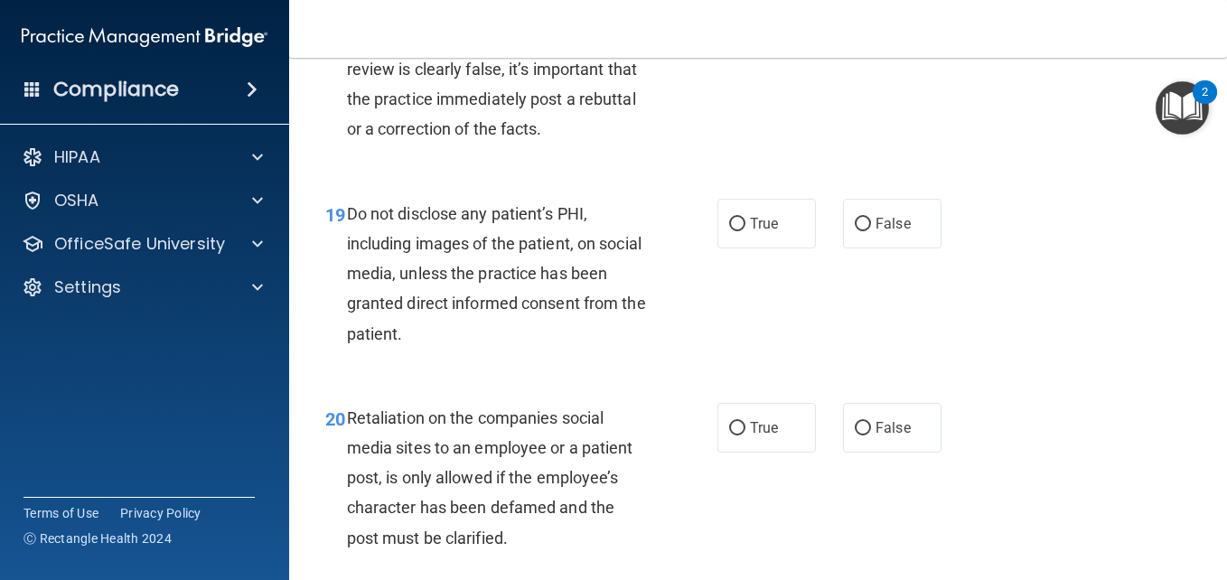
scroll to position [3590, 0]
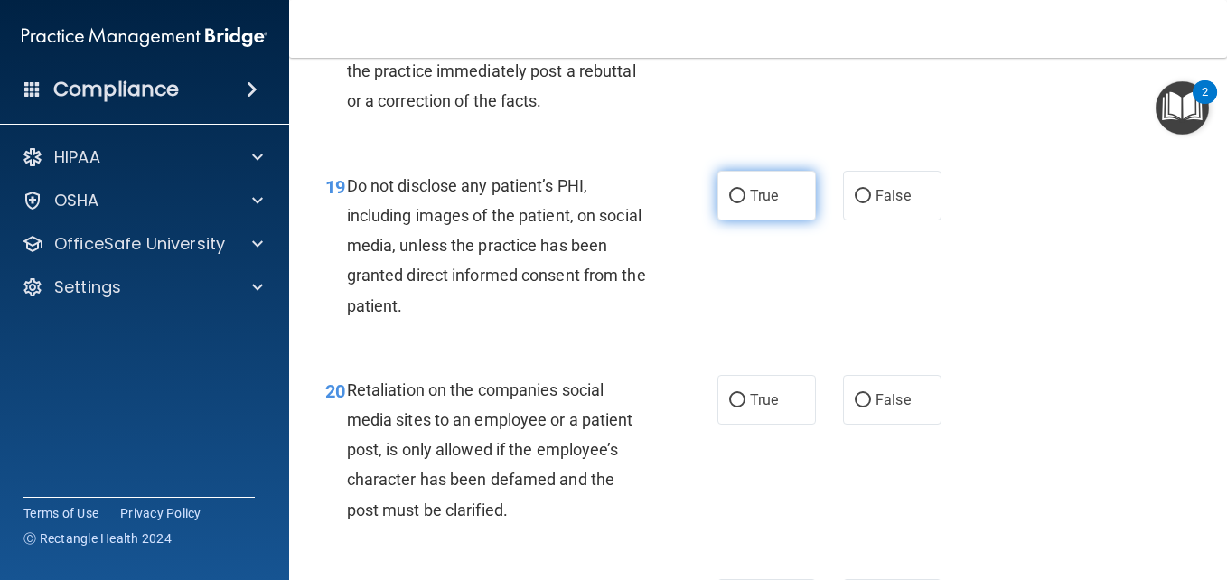
click at [729, 203] on input "True" at bounding box center [737, 197] width 16 height 14
radio input "true"
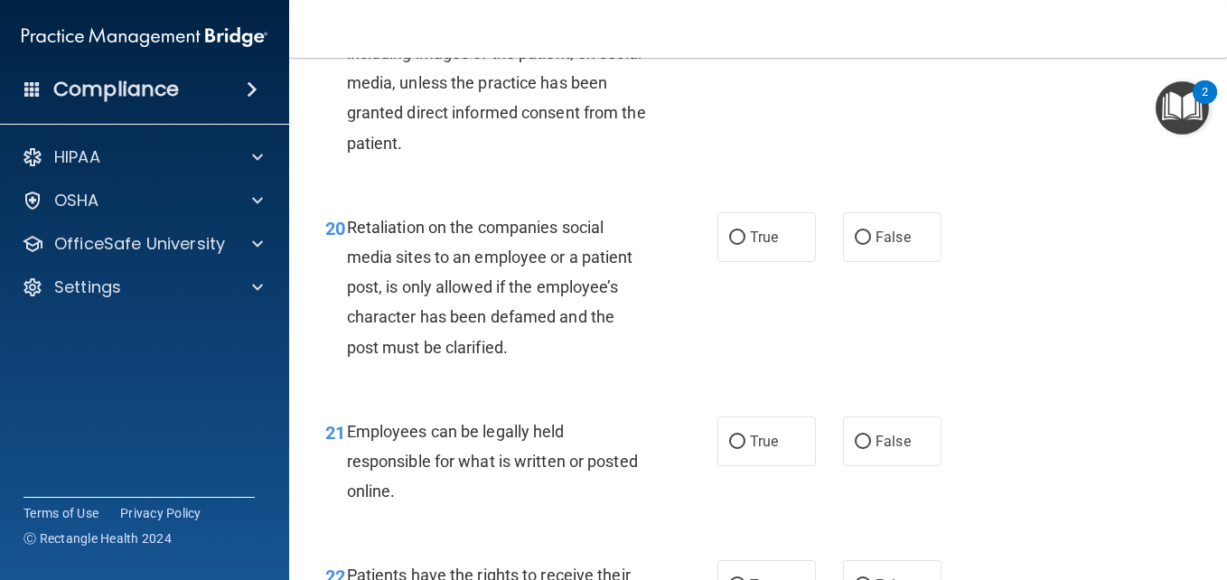
scroll to position [3784, 0]
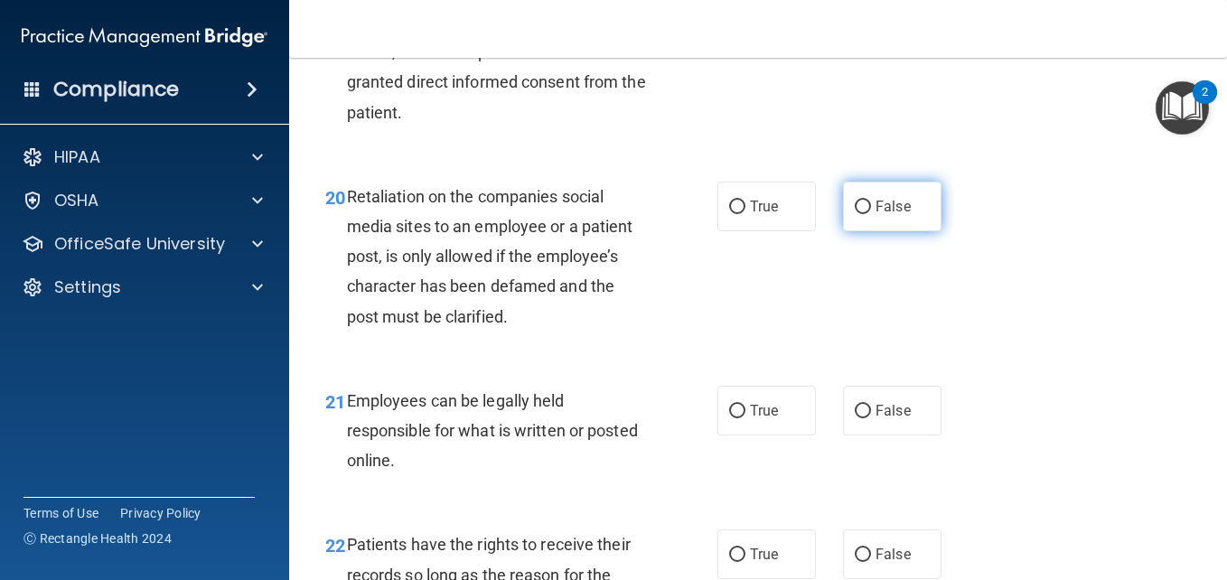
click at [855, 214] on input "False" at bounding box center [863, 208] width 16 height 14
radio input "true"
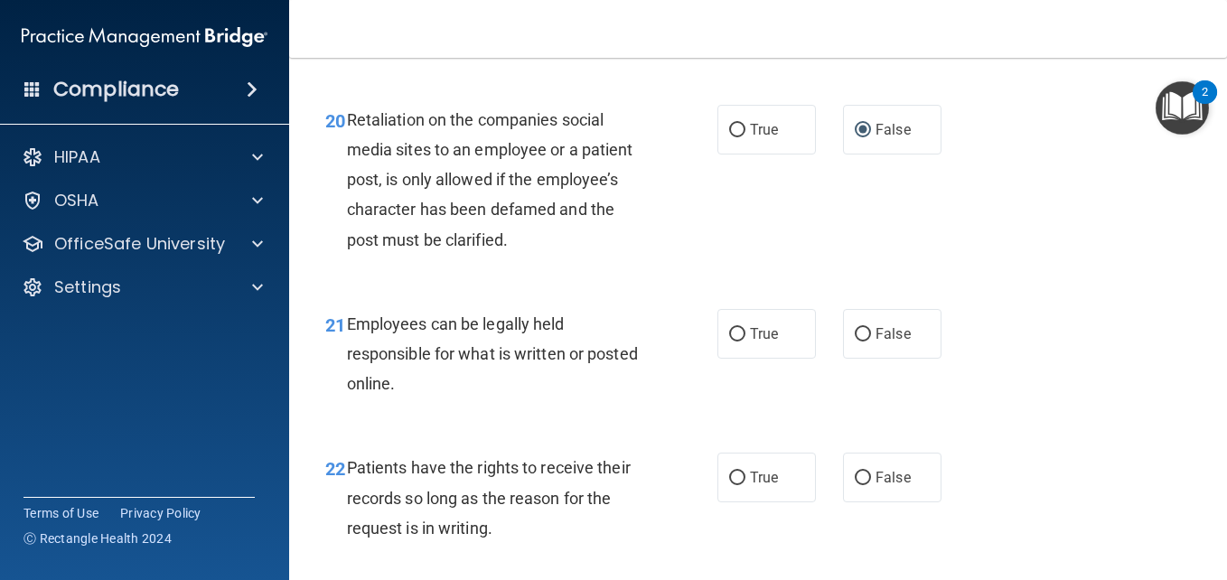
scroll to position [3892, 0]
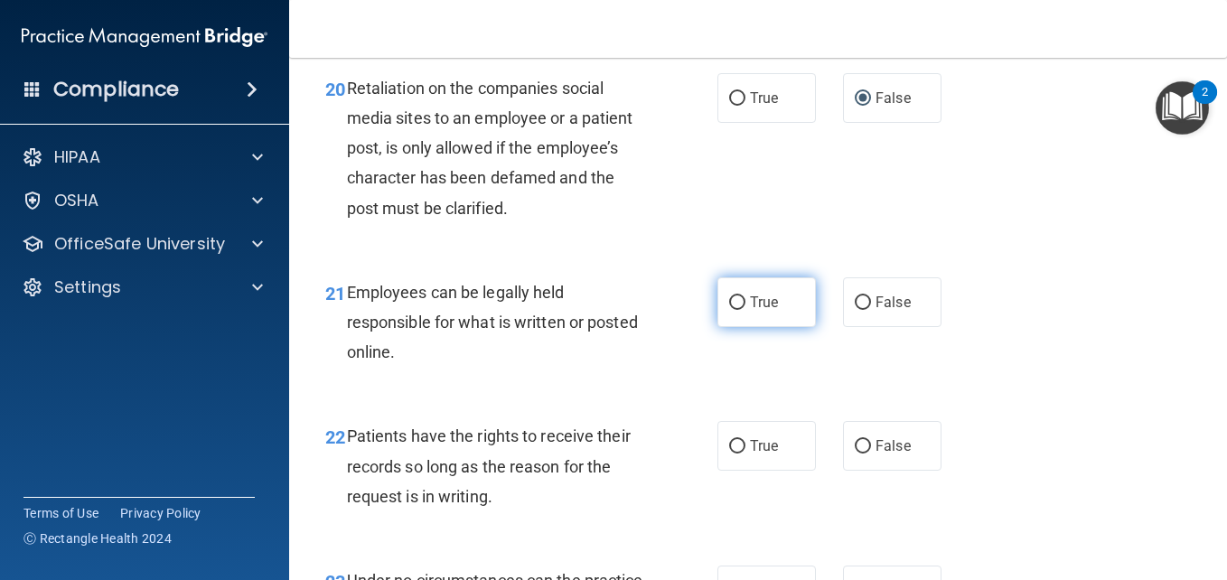
click at [735, 310] on input "True" at bounding box center [737, 303] width 16 height 14
radio input "true"
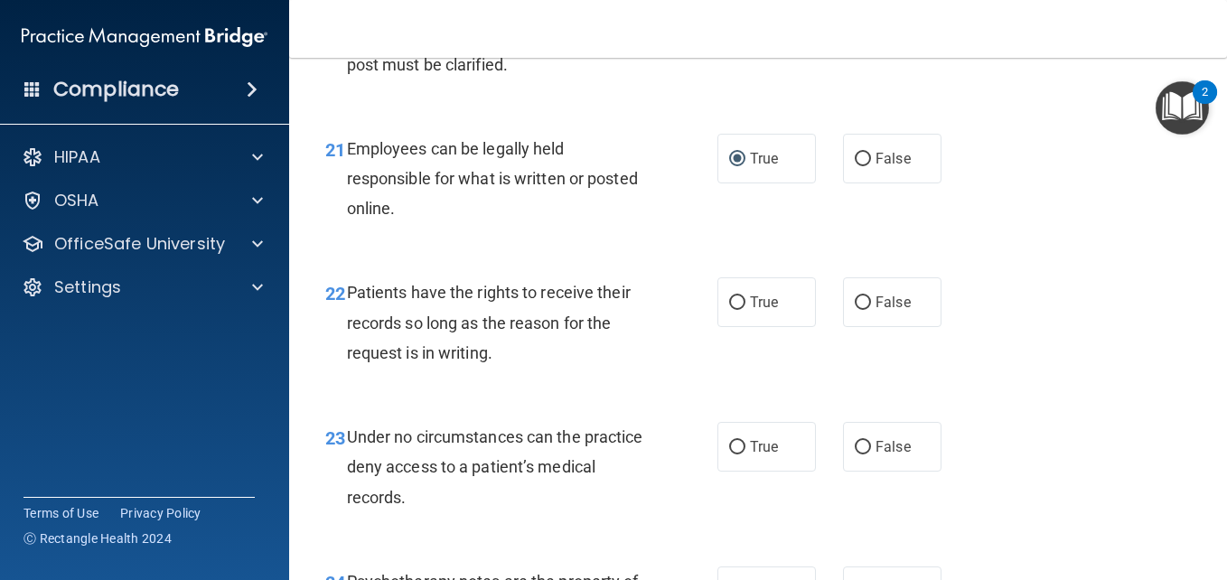
scroll to position [4037, 0]
click at [855, 309] on input "False" at bounding box center [863, 302] width 16 height 14
radio input "true"
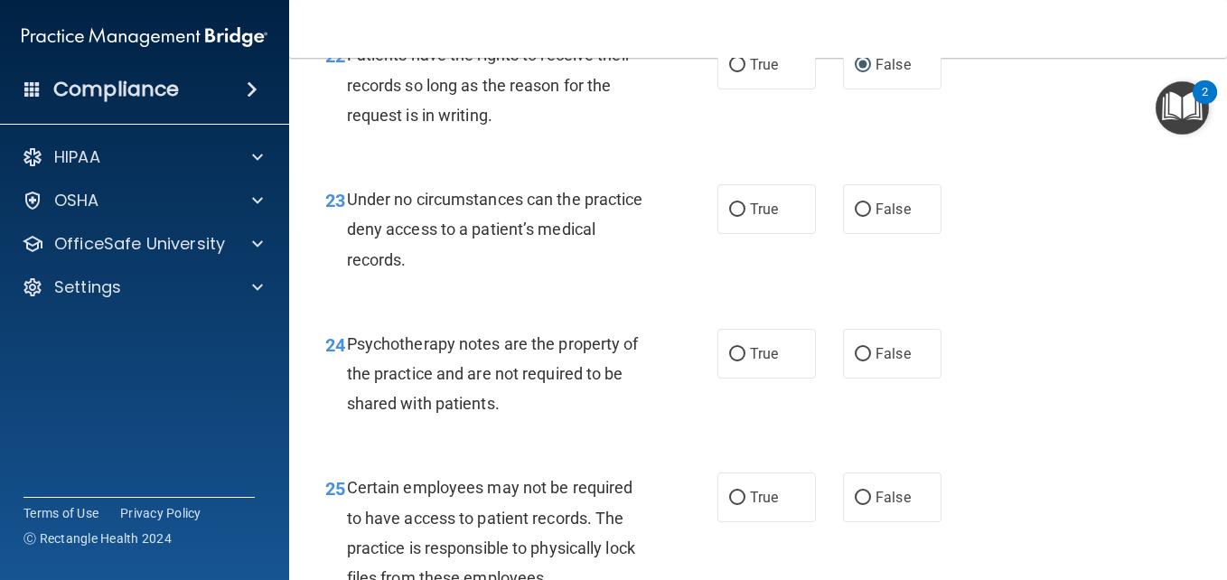
scroll to position [4290, 0]
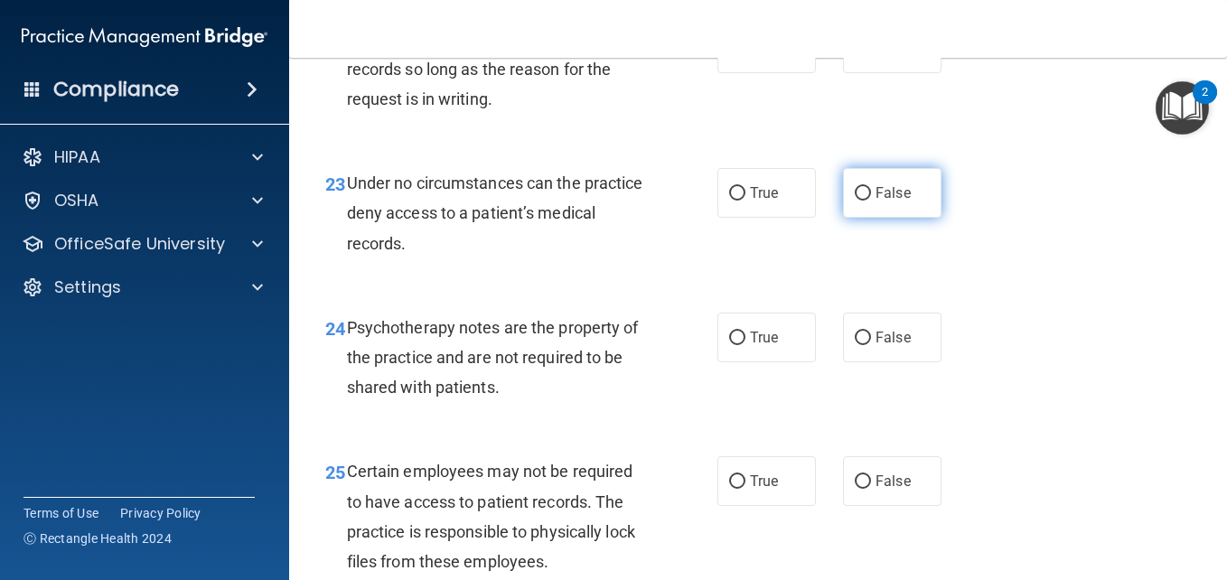
click at [855, 201] on input "False" at bounding box center [863, 194] width 16 height 14
radio input "true"
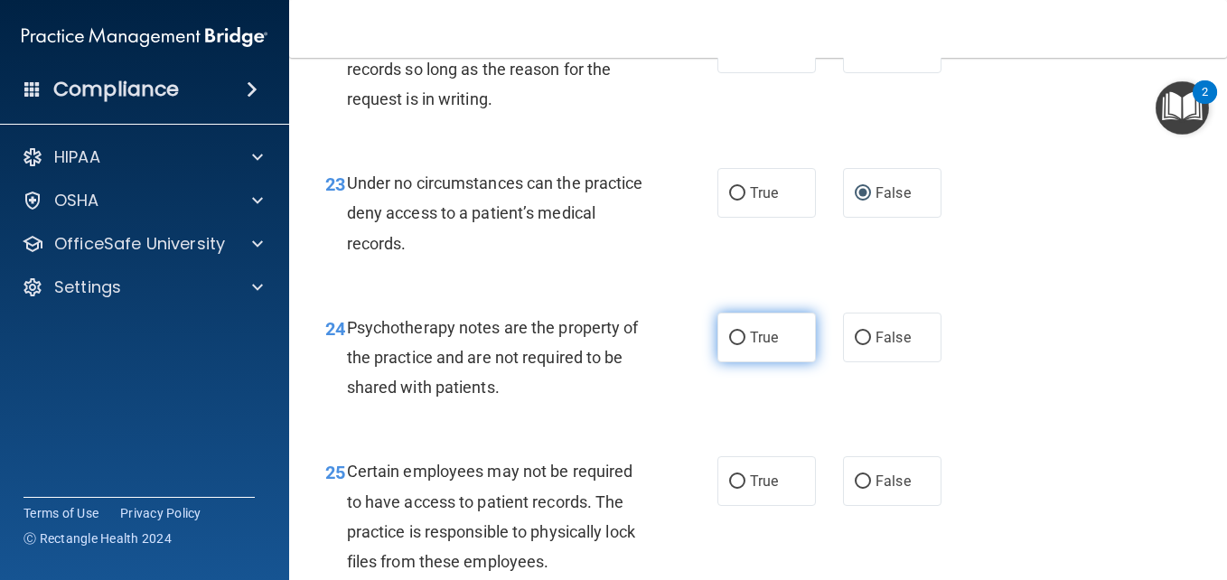
click at [736, 362] on label "True" at bounding box center [767, 338] width 98 height 50
click at [736, 345] on input "True" at bounding box center [737, 339] width 16 height 14
radio input "true"
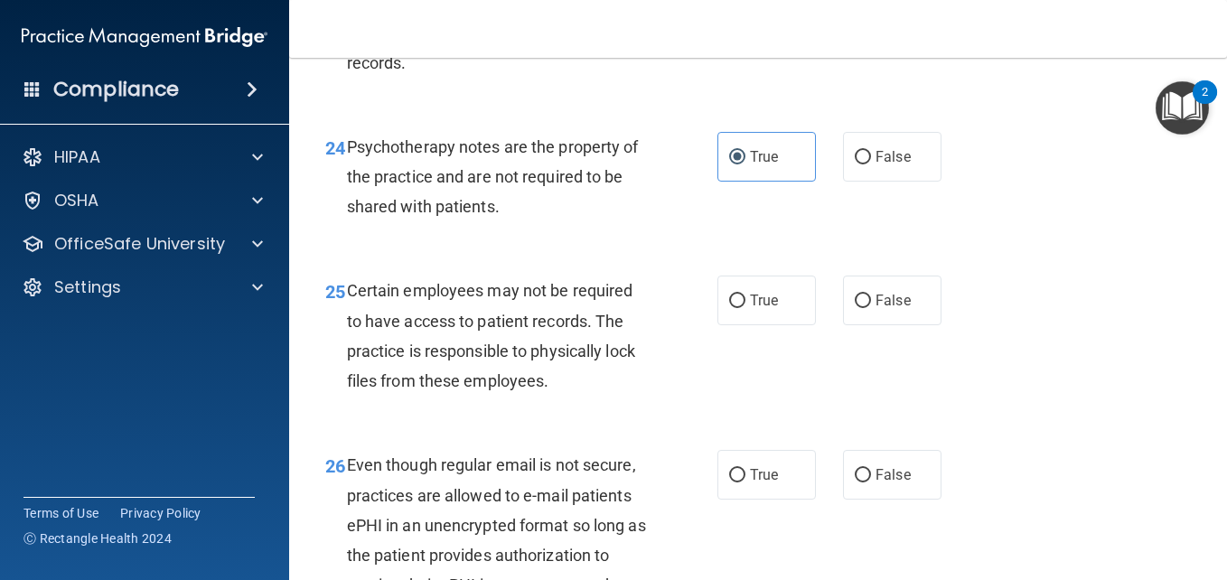
scroll to position [4507, 0]
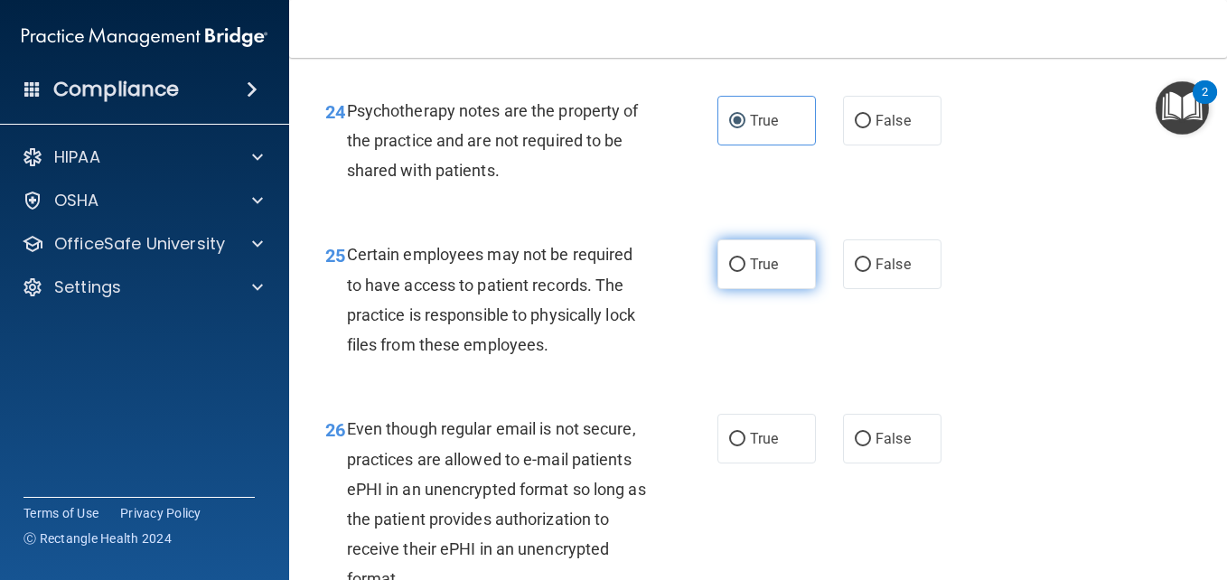
click at [729, 272] on input "True" at bounding box center [737, 265] width 16 height 14
radio input "true"
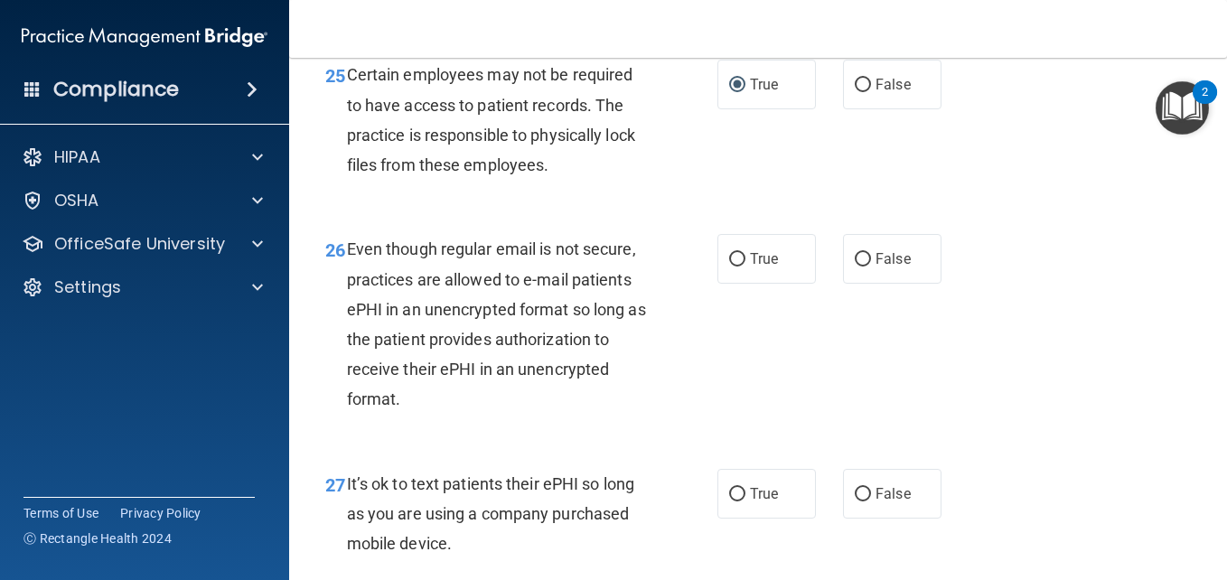
scroll to position [4687, 0]
click at [737, 283] on label "True" at bounding box center [767, 258] width 98 height 50
click at [737, 266] on input "True" at bounding box center [737, 259] width 16 height 14
radio input "true"
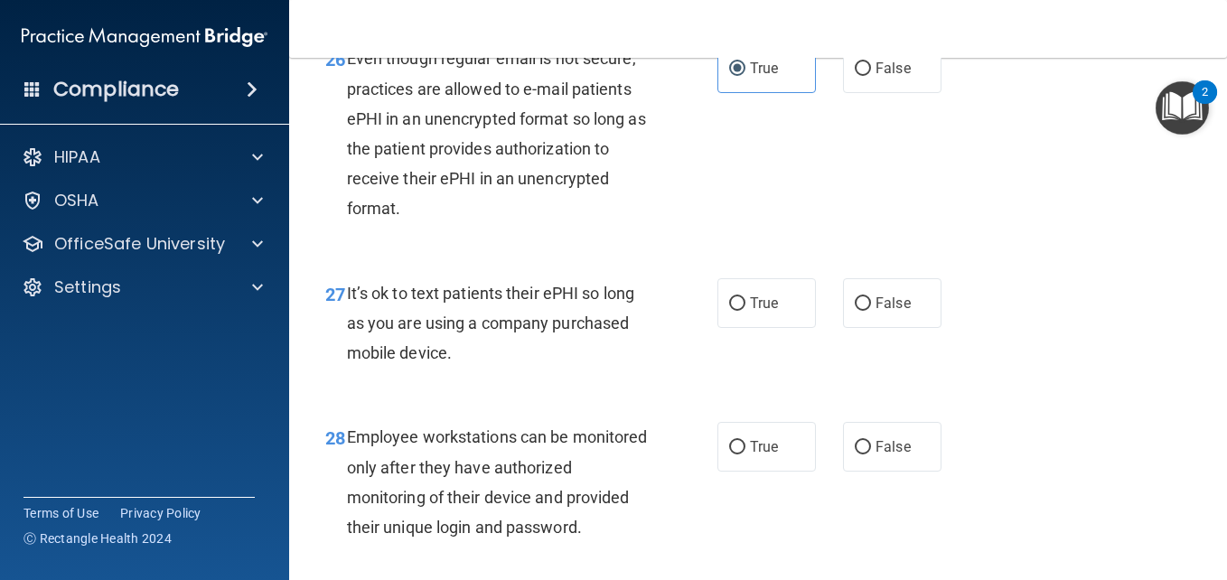
scroll to position [4904, 0]
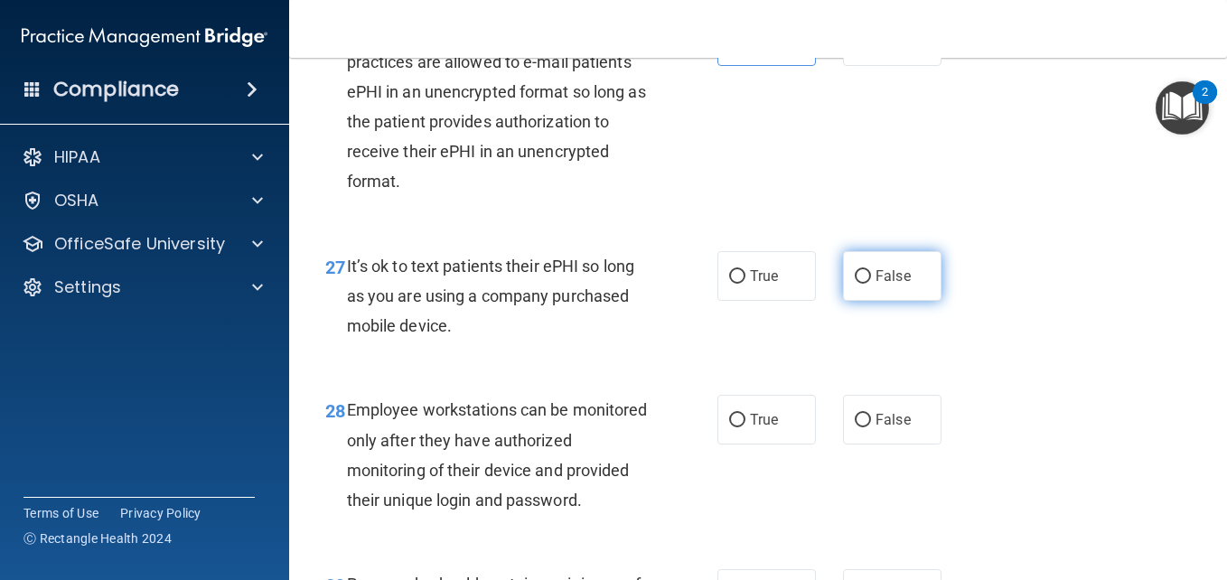
click at [861, 284] on input "False" at bounding box center [863, 277] width 16 height 14
radio input "true"
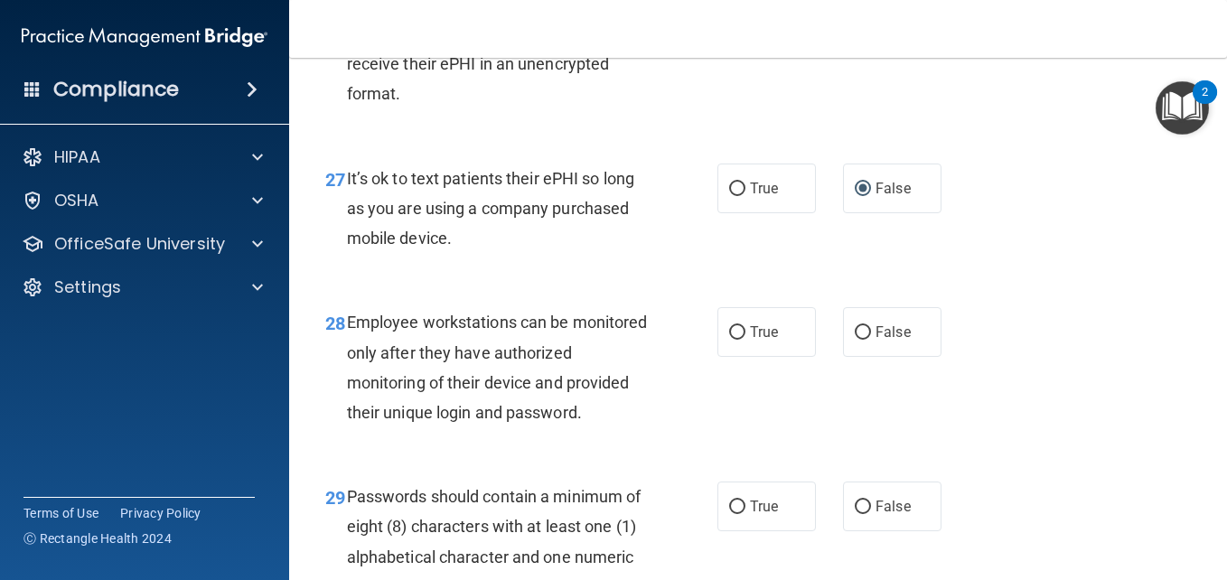
scroll to position [5013, 0]
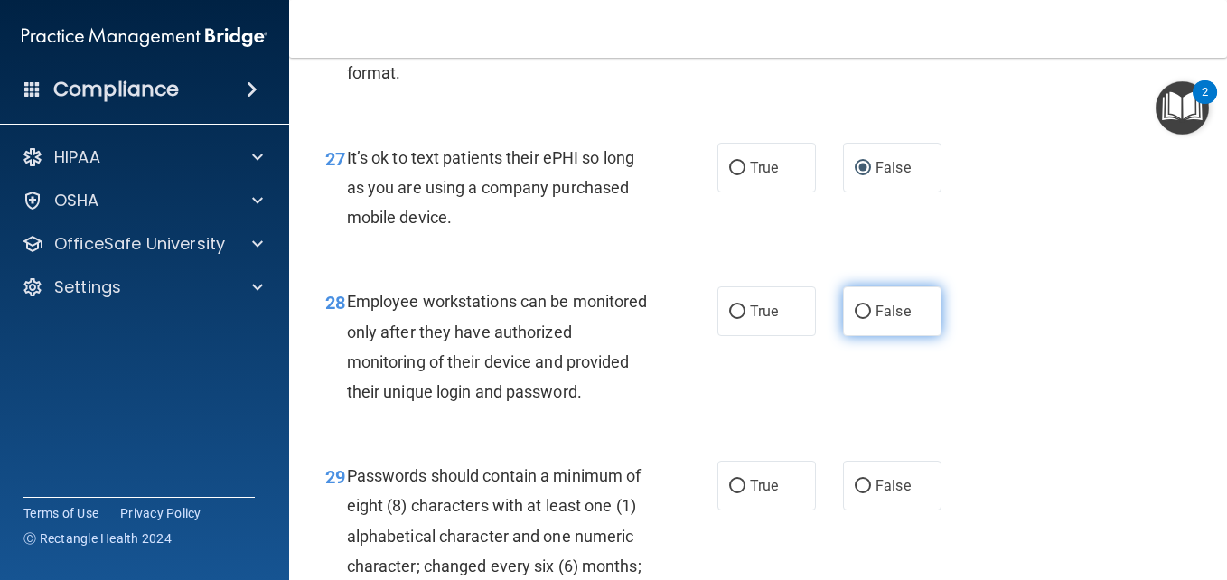
click at [854, 336] on label "False" at bounding box center [892, 311] width 98 height 50
click at [855, 319] on input "False" at bounding box center [863, 312] width 16 height 14
radio input "true"
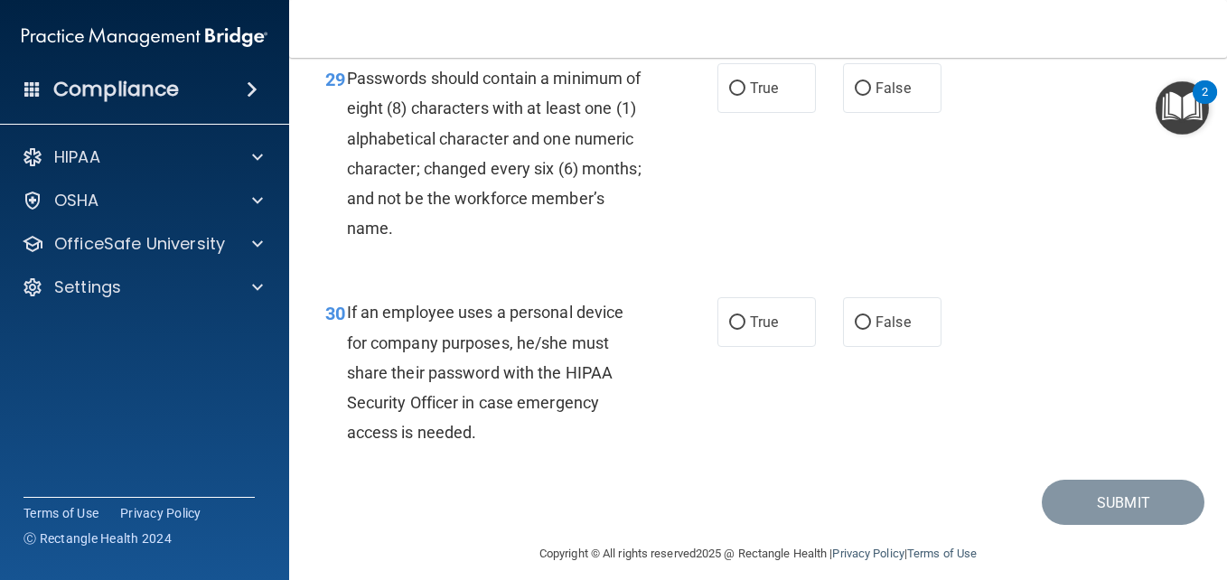
scroll to position [5446, 0]
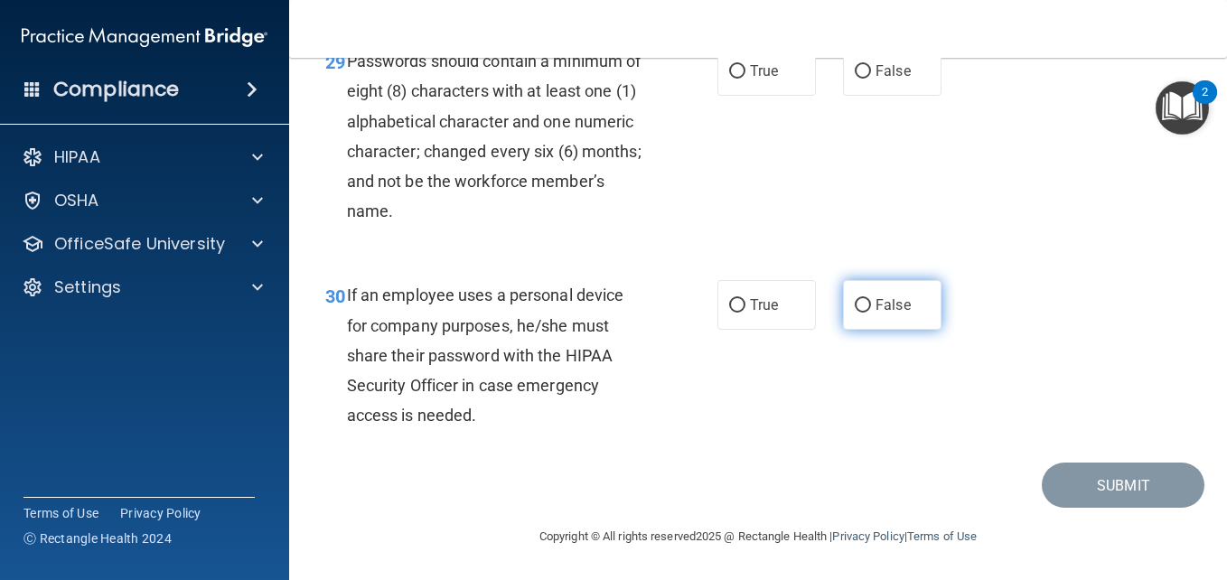
click at [859, 313] on input "False" at bounding box center [863, 306] width 16 height 14
radio input "true"
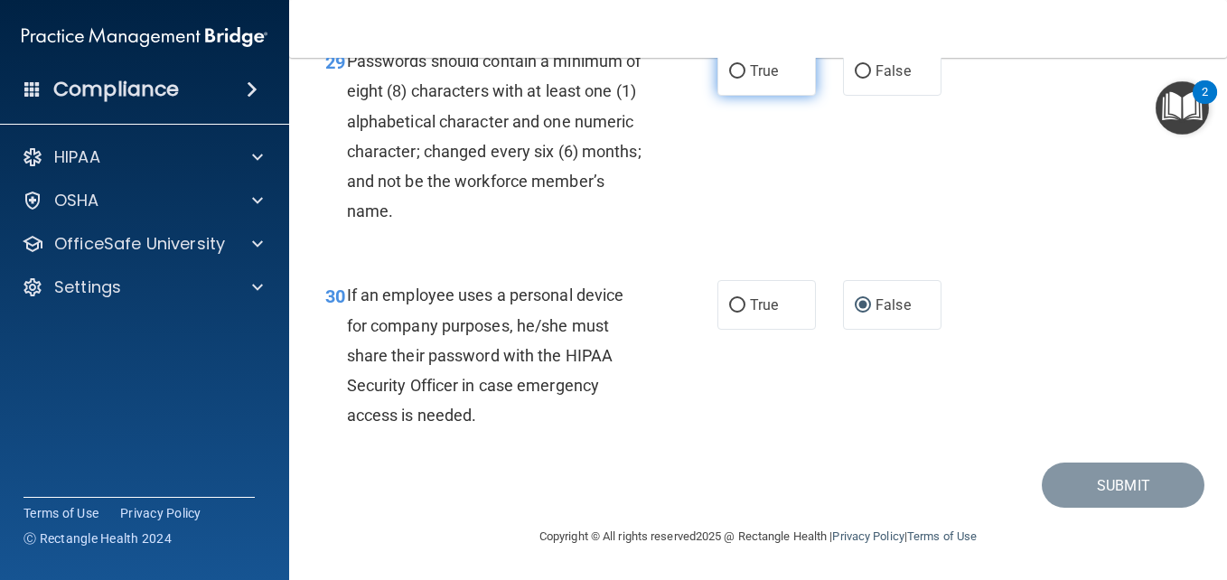
click at [729, 79] on input "True" at bounding box center [737, 72] width 16 height 14
radio input "true"
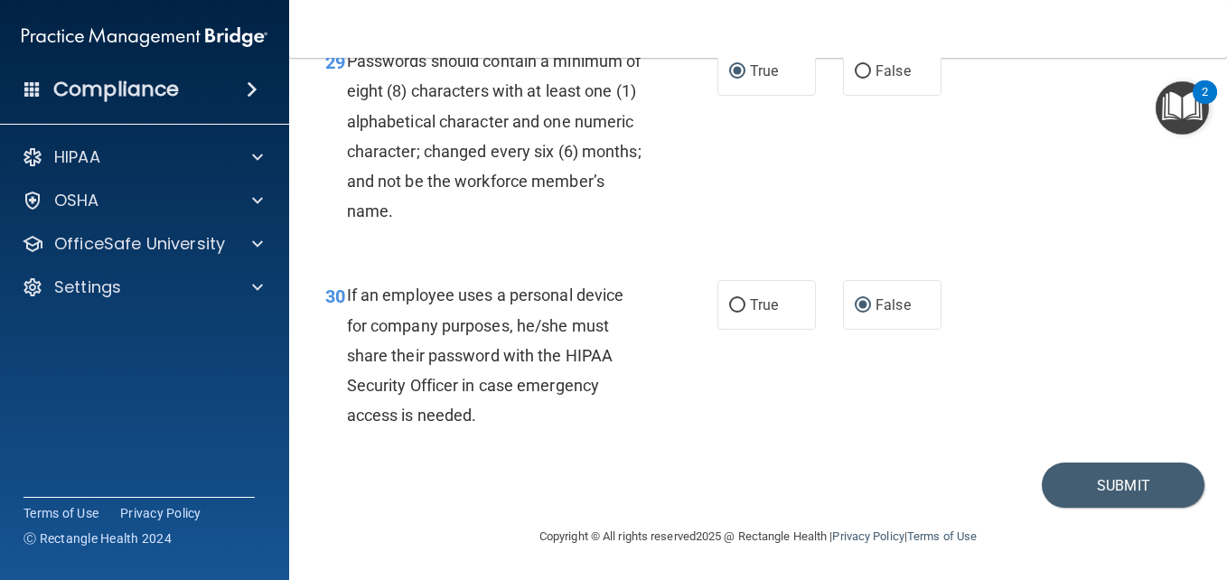
scroll to position [5577, 0]
click at [855, 65] on input "False" at bounding box center [863, 72] width 16 height 14
radio input "true"
click at [729, 67] on input "True" at bounding box center [737, 72] width 16 height 14
radio input "true"
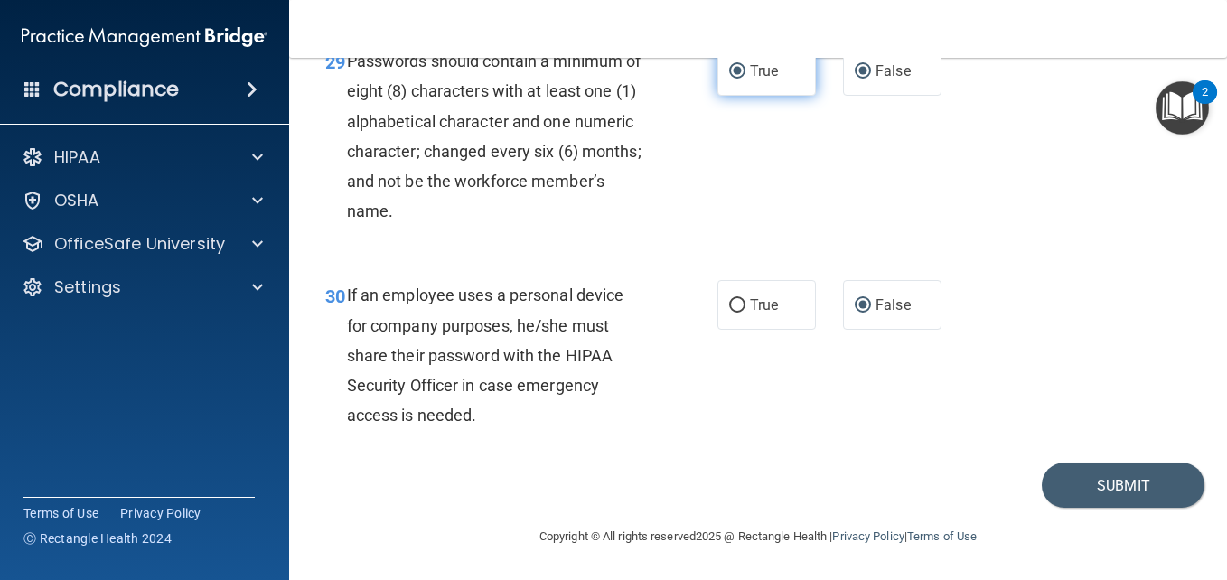
radio input "false"
click at [1088, 485] on button "Submit" at bounding box center [1123, 486] width 163 height 46
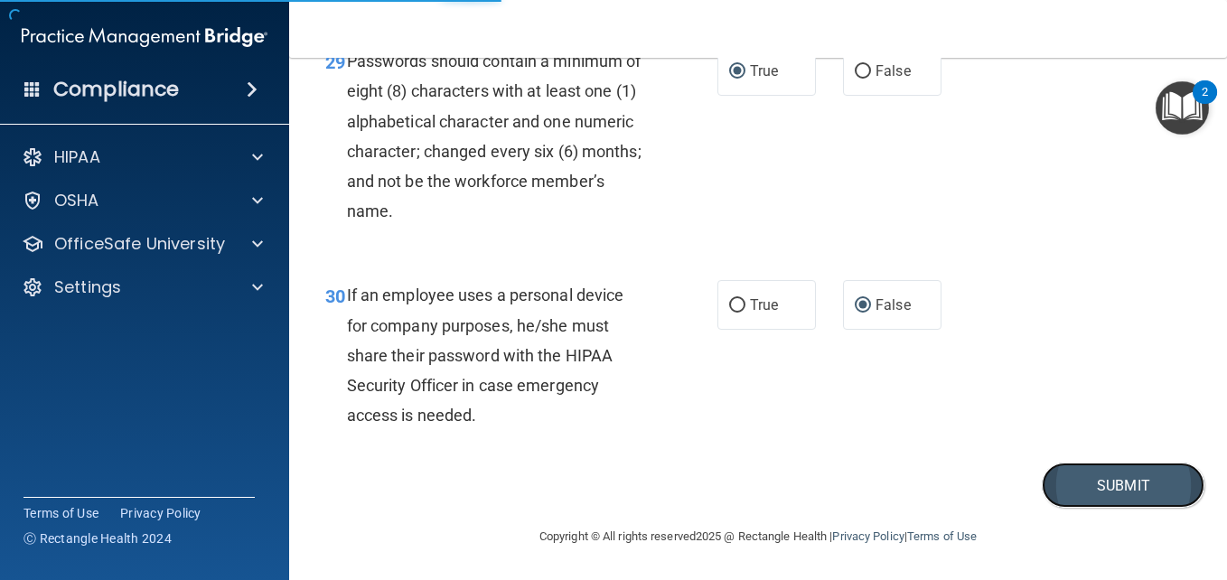
click at [1088, 485] on button "Submit" at bounding box center [1123, 486] width 163 height 46
click at [1116, 488] on button "Submit" at bounding box center [1123, 486] width 163 height 46
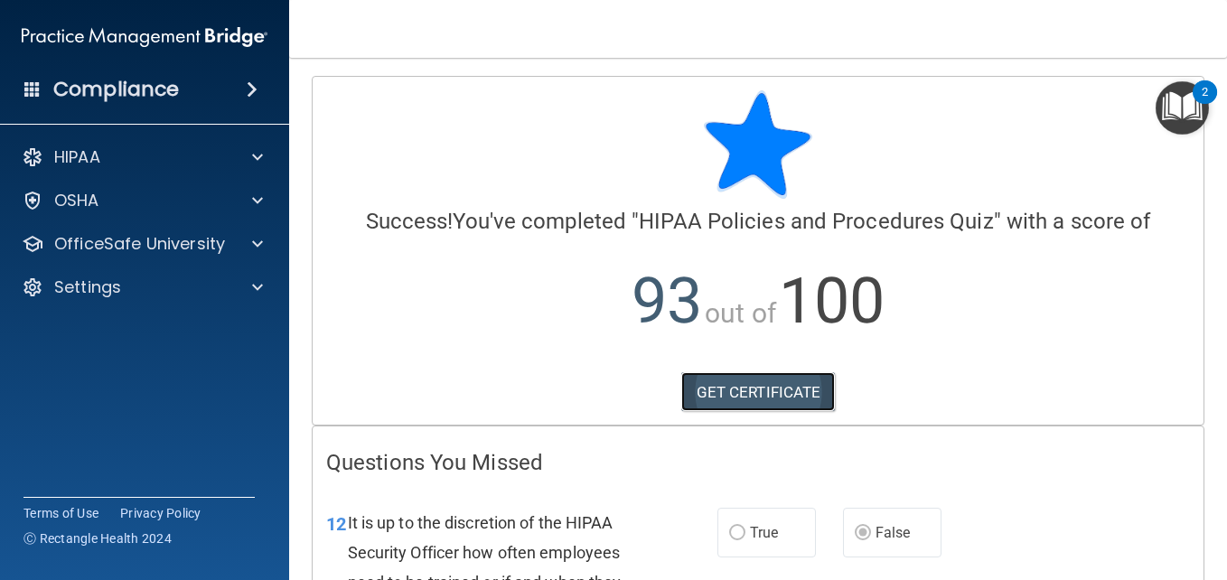
click at [790, 391] on link "GET CERTIFICATE" at bounding box center [758, 392] width 155 height 40
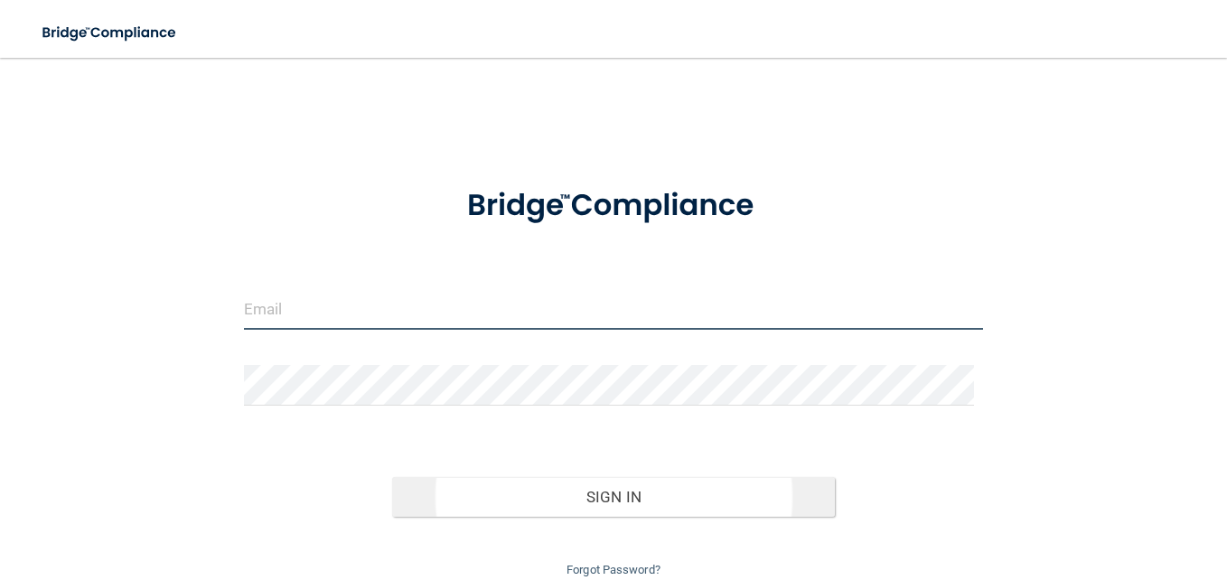
type input "[EMAIL_ADDRESS][DOMAIN_NAME]"
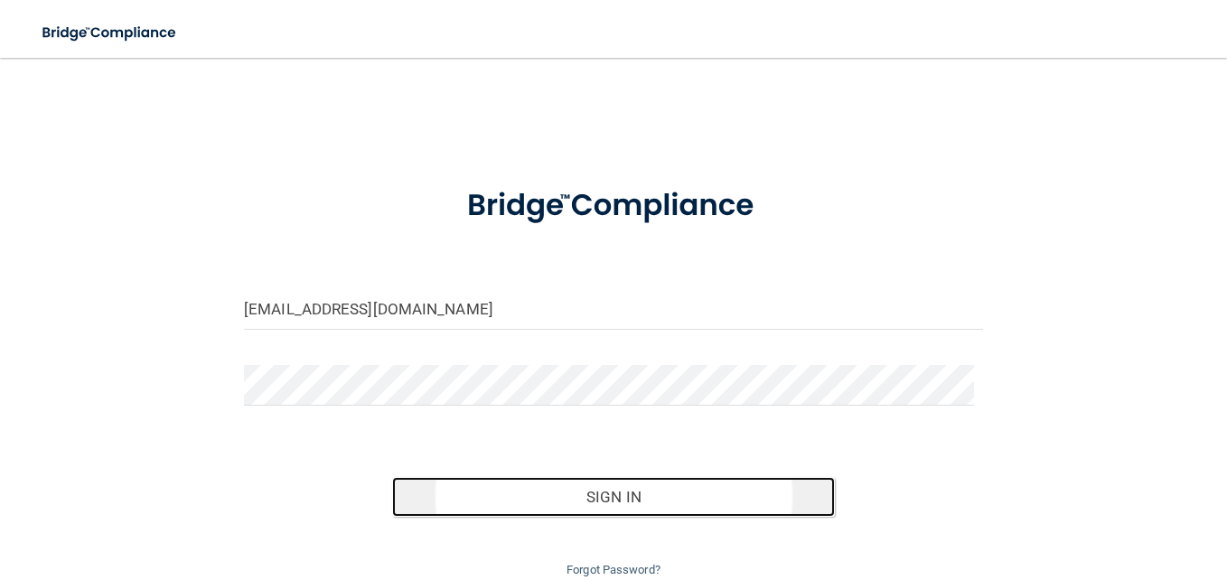
click at [546, 497] on button "Sign In" at bounding box center [614, 497] width 444 height 40
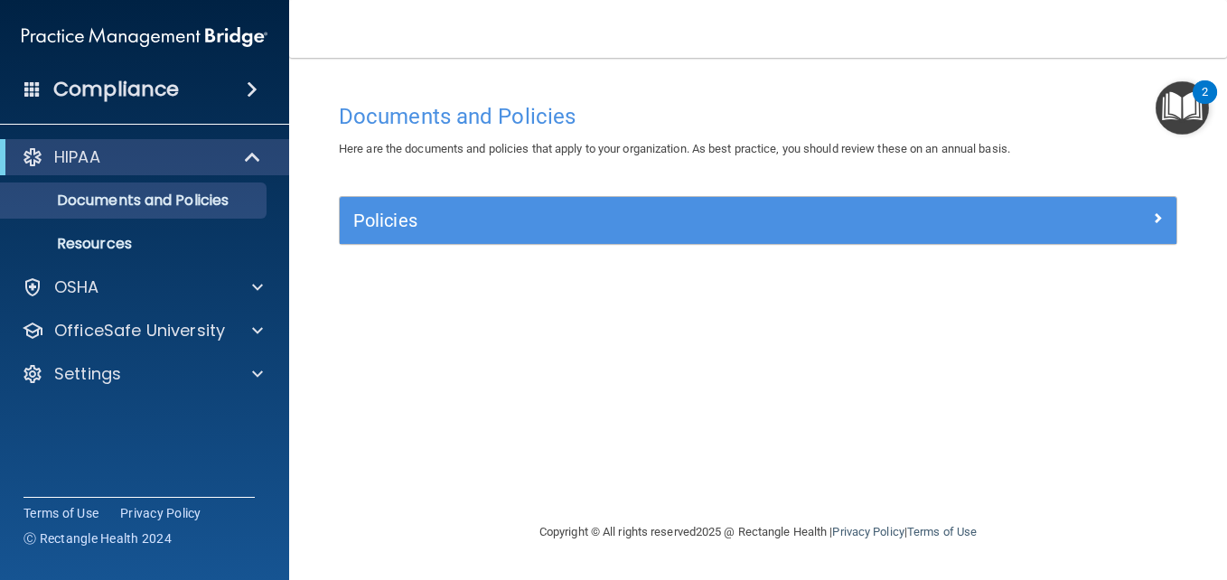
click at [1220, 341] on main "Documents and Policies Here are the documents and policies that apply to your o…" at bounding box center [758, 319] width 938 height 522
drag, startPoint x: 1220, startPoint y: 341, endPoint x: 1128, endPoint y: 276, distance: 112.8
click at [1128, 276] on main "Documents and Policies Here are the documents and policies that apply to your o…" at bounding box center [758, 319] width 938 height 522
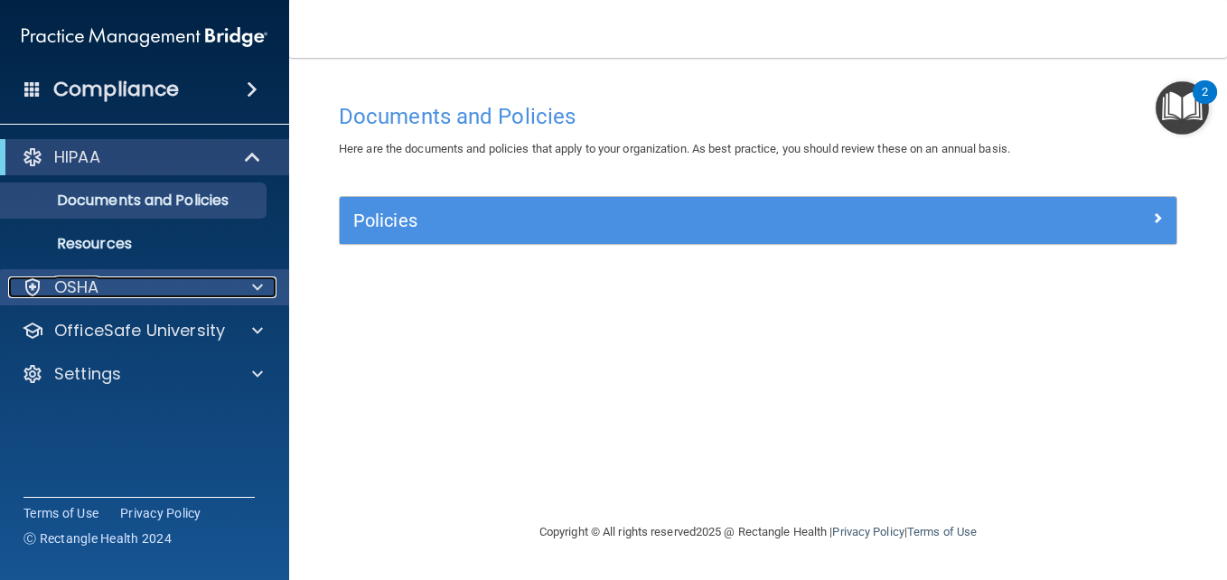
click at [255, 283] on span at bounding box center [257, 288] width 11 height 22
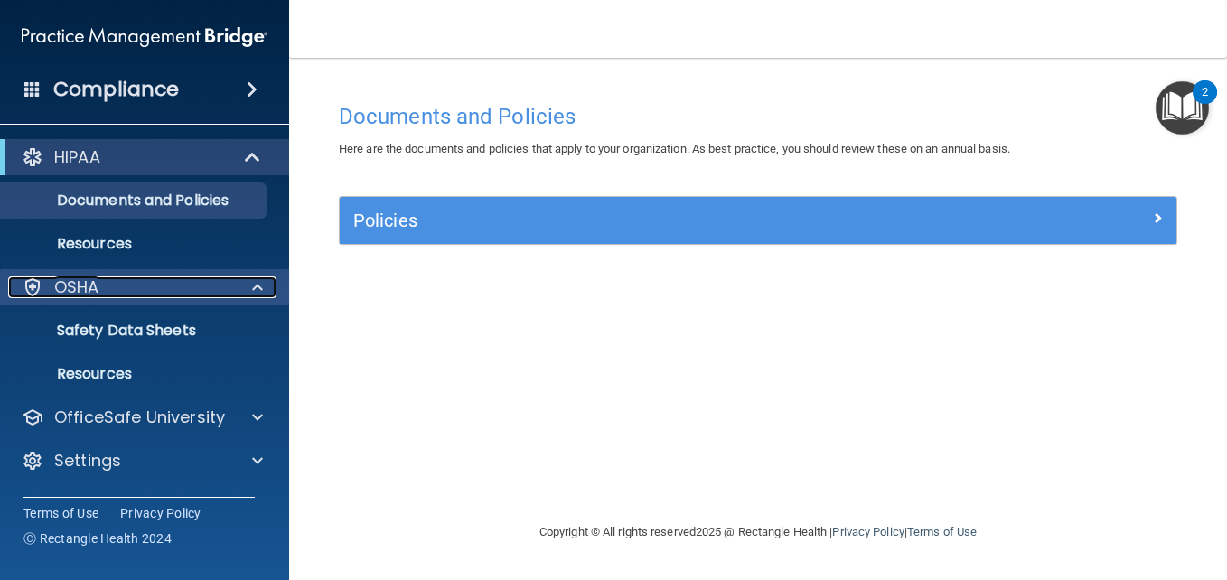
click at [257, 278] on span at bounding box center [257, 288] width 11 height 22
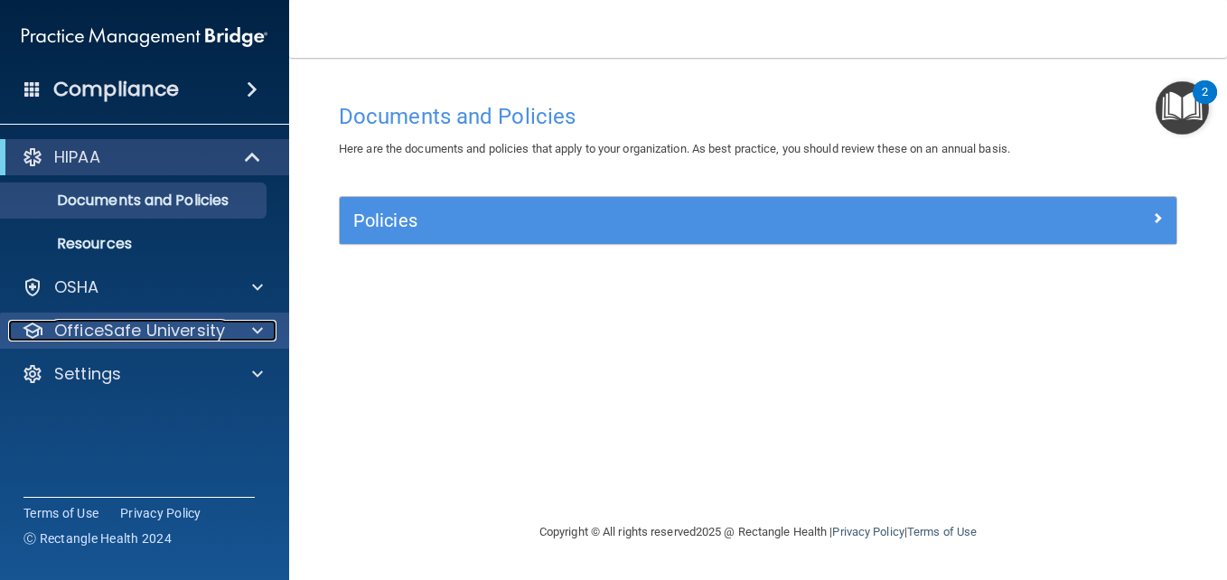
click at [258, 330] on span at bounding box center [257, 331] width 11 height 22
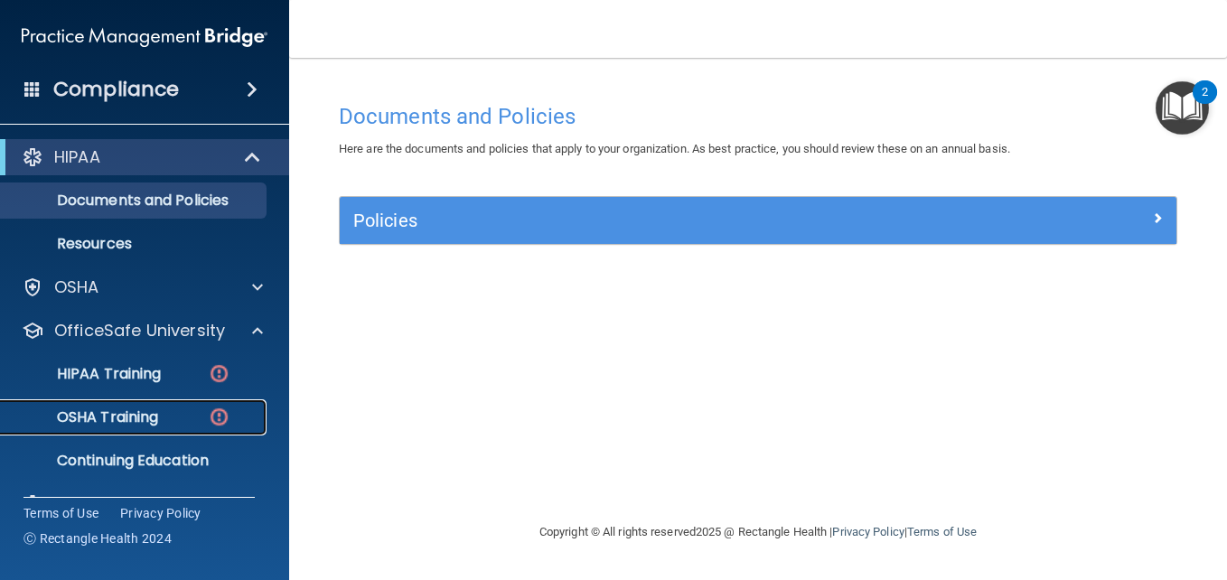
click at [169, 405] on link "OSHA Training" at bounding box center [124, 417] width 285 height 36
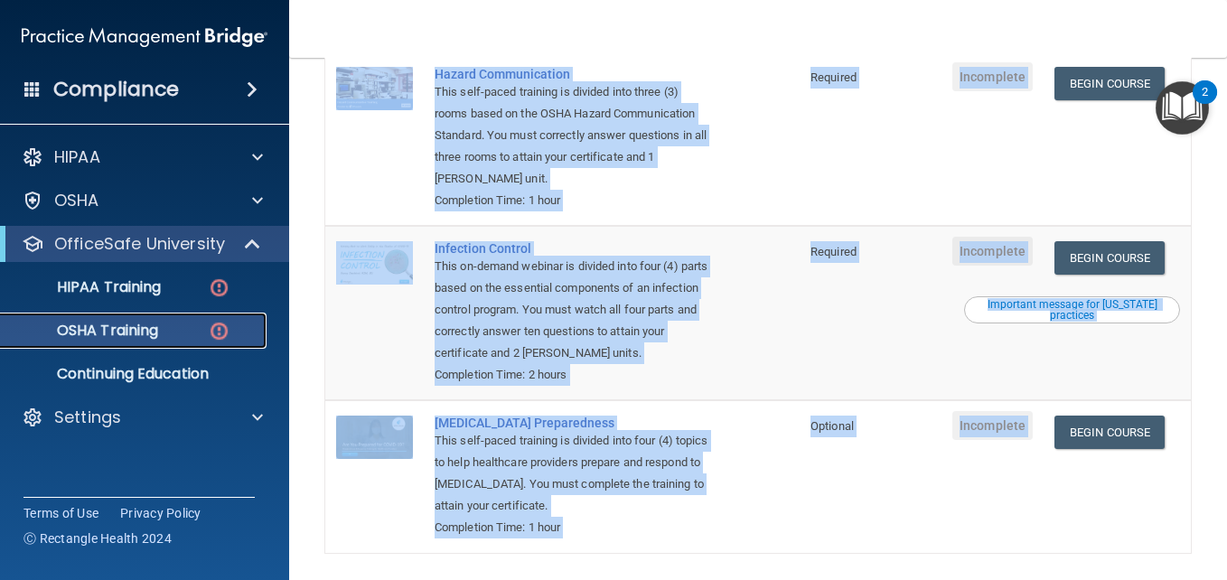
scroll to position [434, 0]
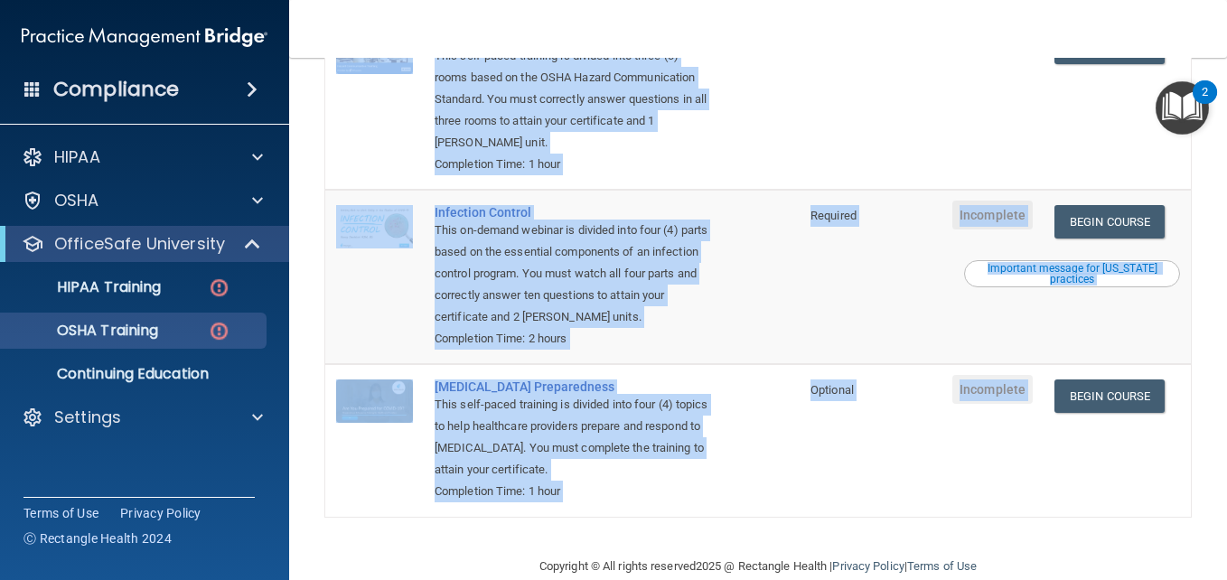
click at [1188, 391] on main "You have a course that has expired or is incomplete. Please complete the course…" at bounding box center [758, 319] width 938 height 522
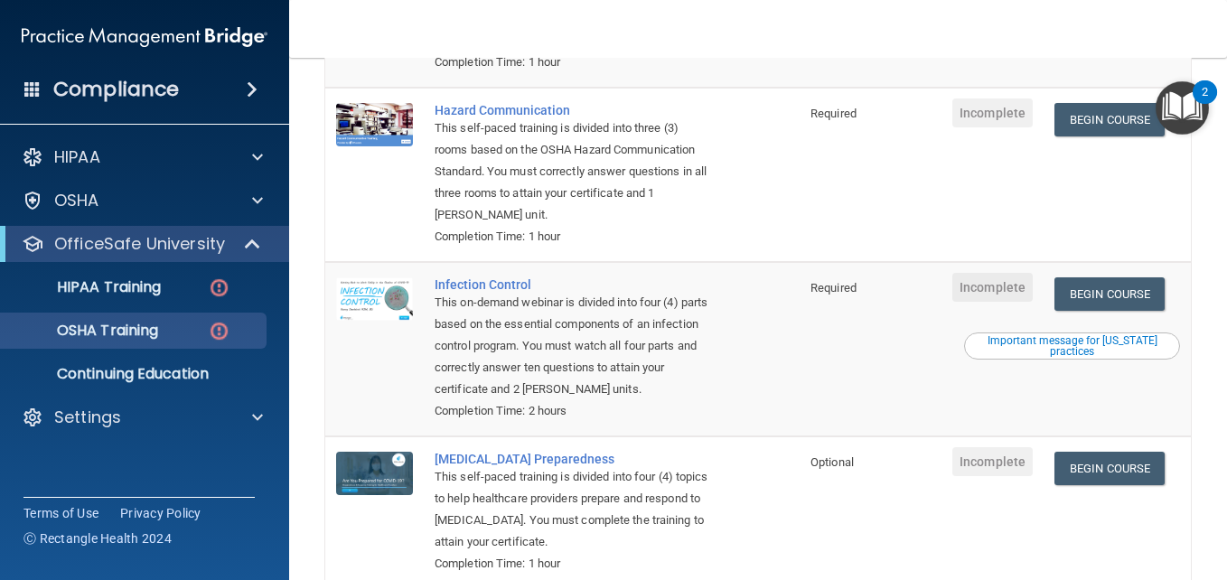
scroll to position [490, 0]
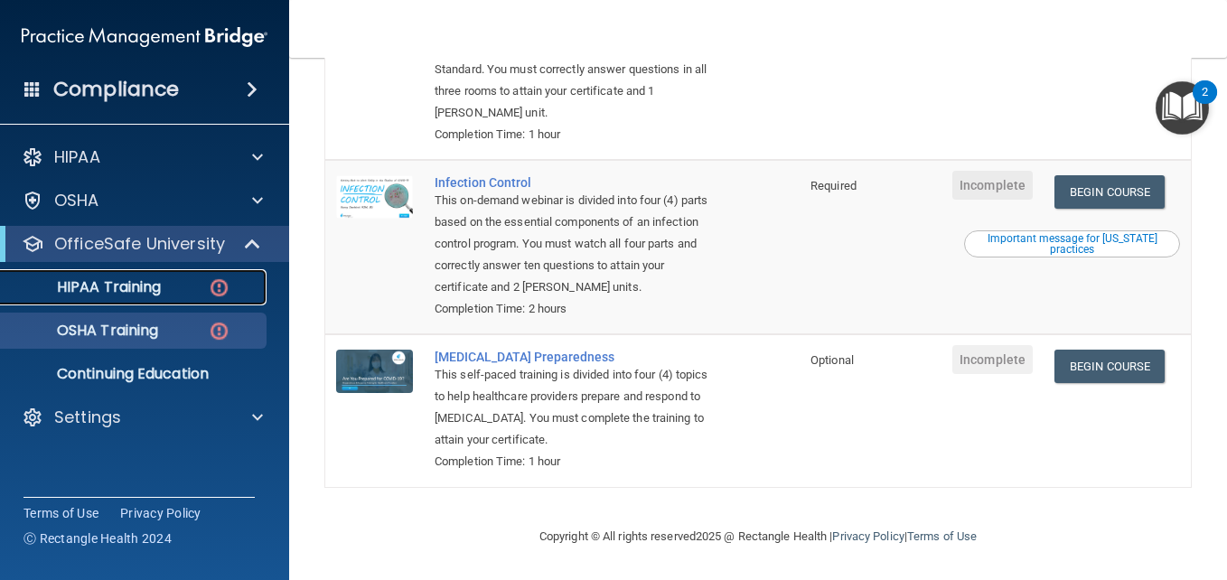
click at [130, 280] on p "HIPAA Training" at bounding box center [86, 287] width 149 height 18
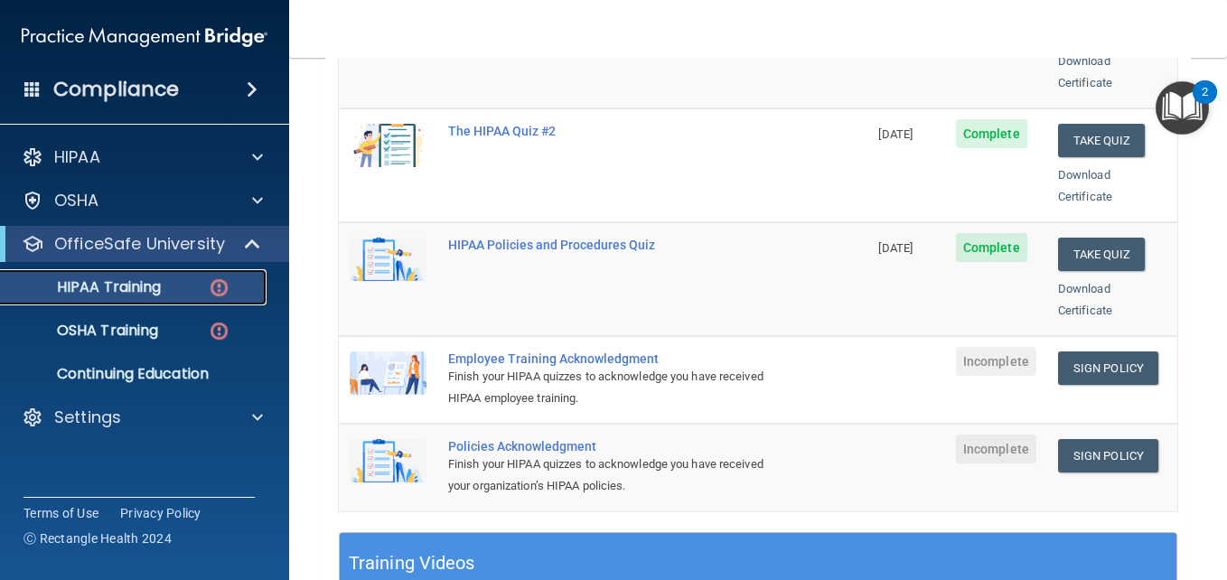
scroll to position [297, 0]
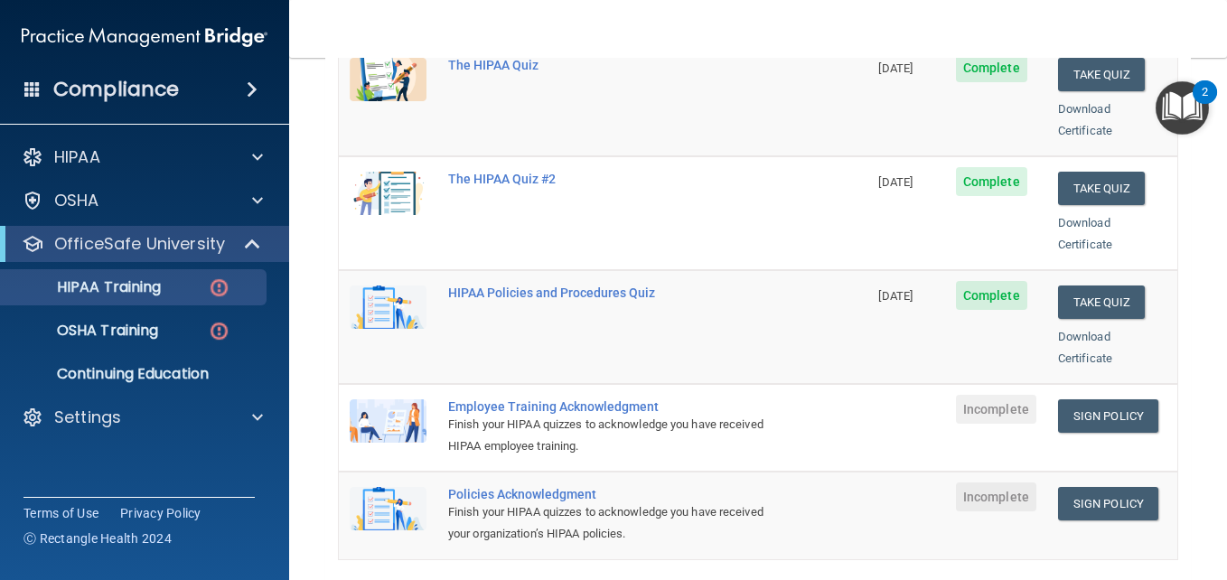
click at [1212, 72] on main "Back Choose one path to get your HIPAA Certification ✓ HIPAA Officer Training ✓…" at bounding box center [758, 319] width 938 height 522
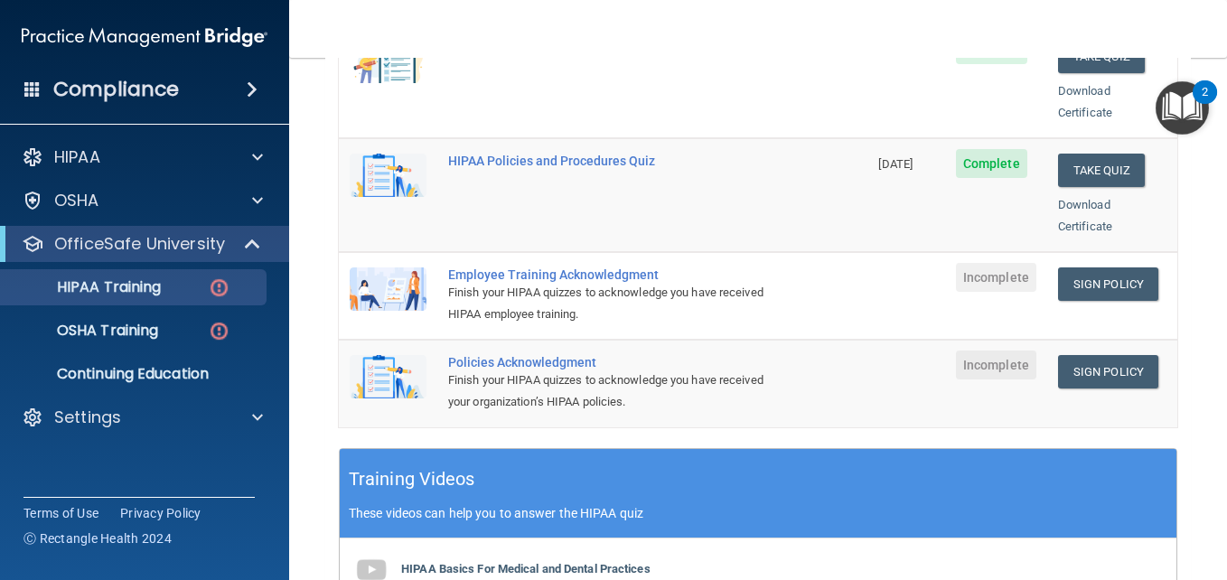
scroll to position [393, 0]
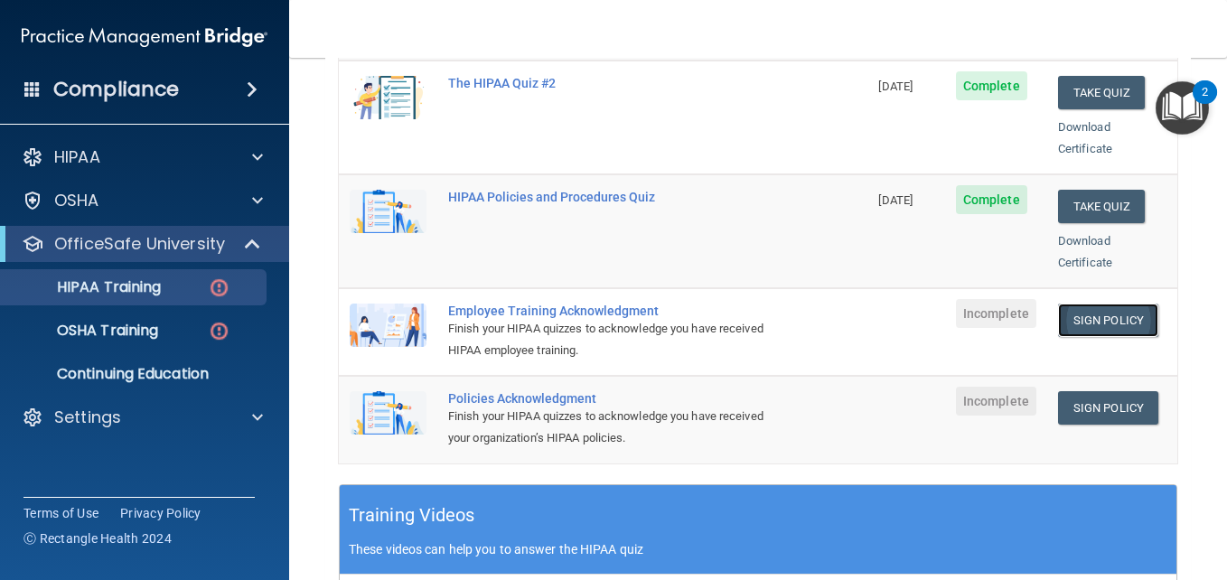
click at [1074, 304] on link "Sign Policy" at bounding box center [1108, 320] width 100 height 33
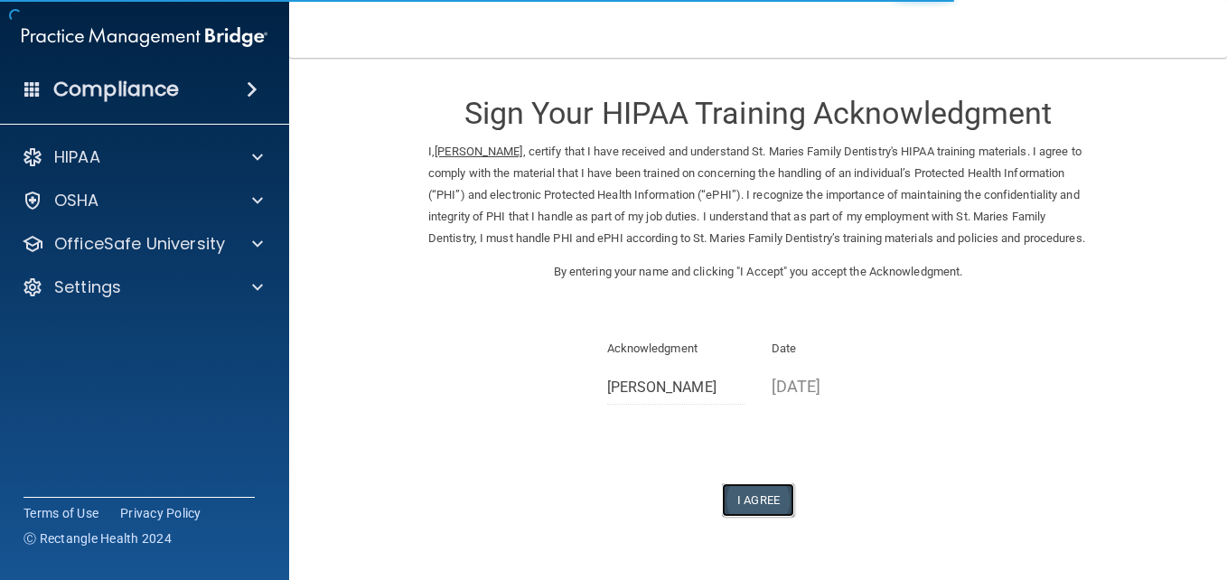
click at [767, 517] on button "I Agree" at bounding box center [758, 499] width 72 height 33
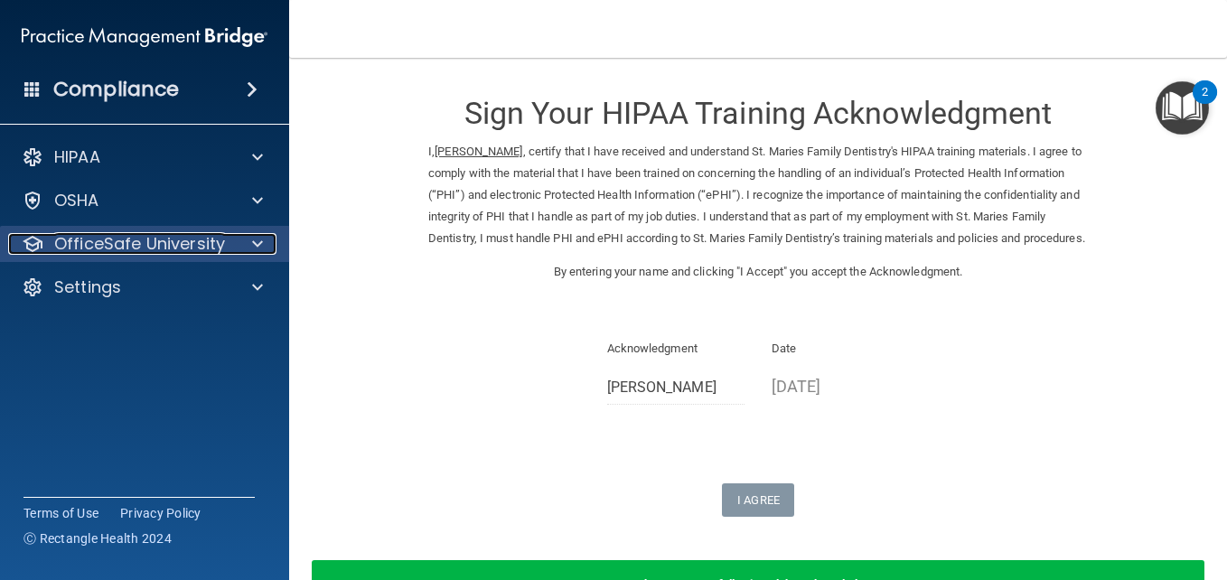
click at [258, 237] on span at bounding box center [257, 244] width 11 height 22
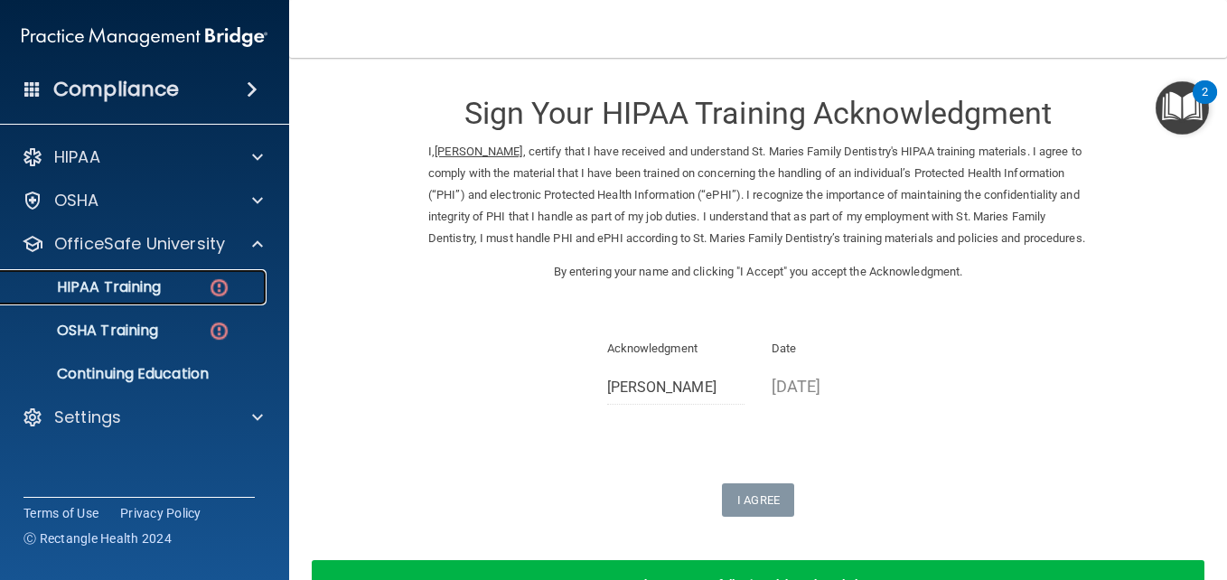
click at [164, 282] on div "HIPAA Training" at bounding box center [135, 287] width 247 height 18
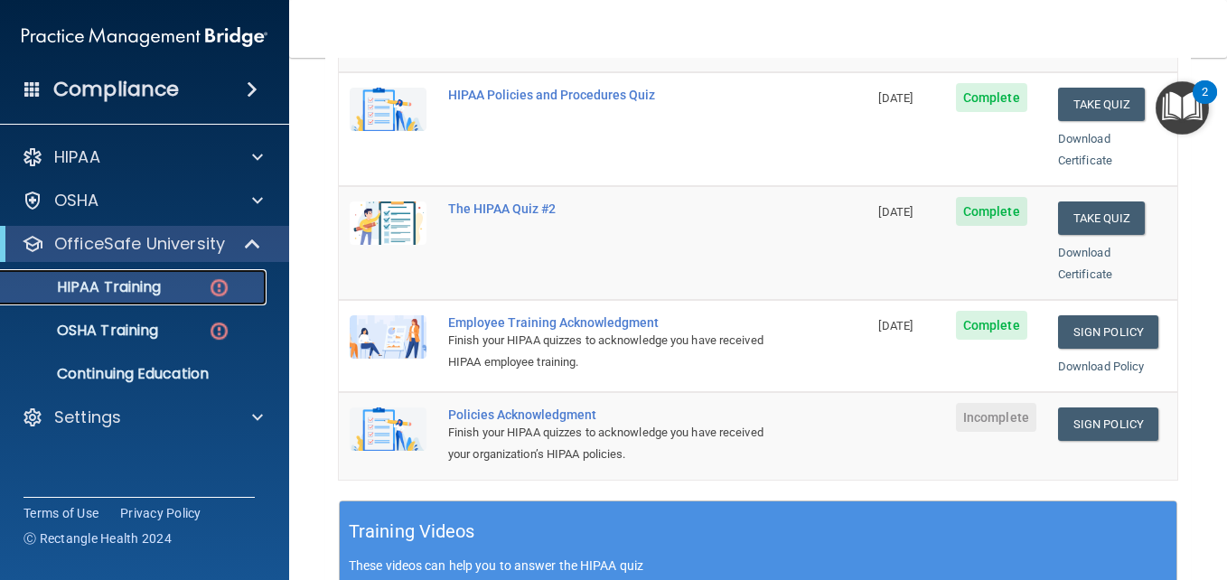
scroll to position [398, 0]
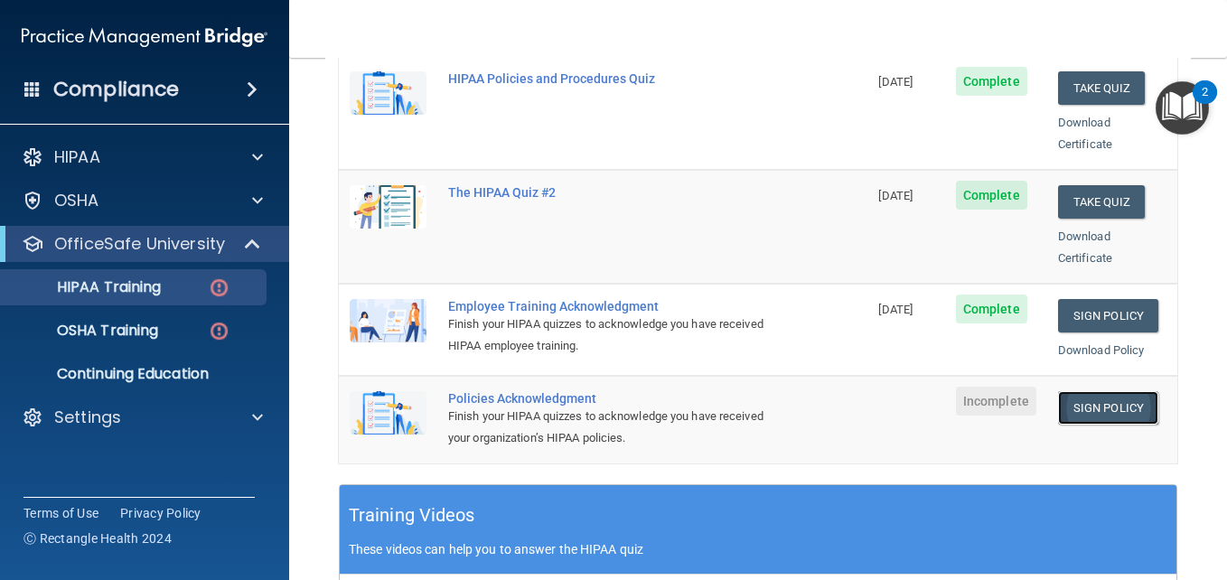
click at [1119, 391] on link "Sign Policy" at bounding box center [1108, 407] width 100 height 33
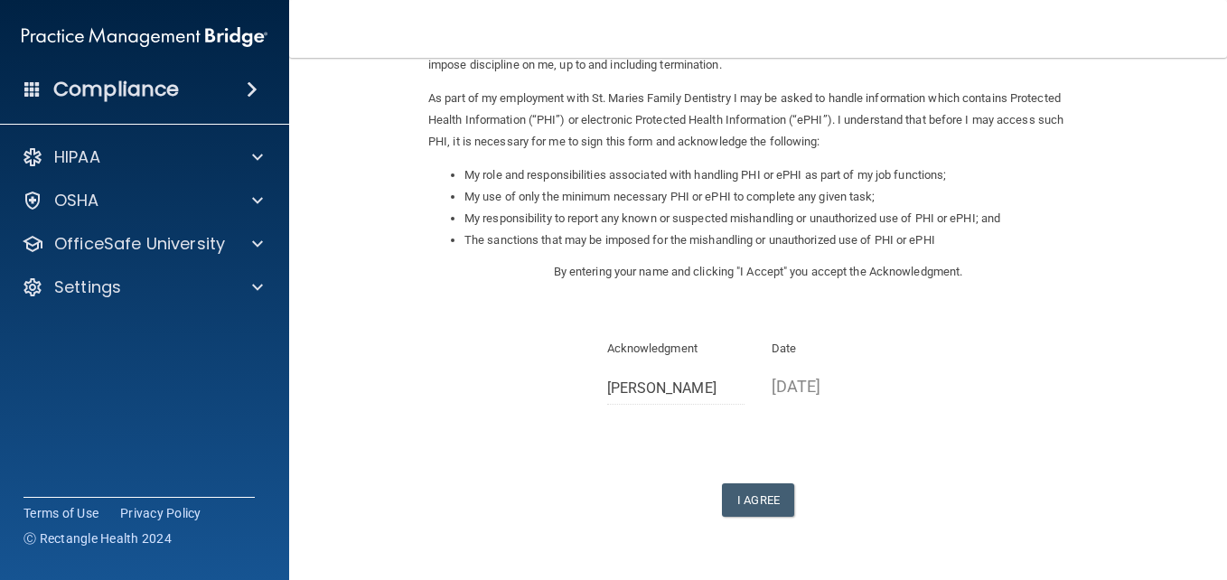
scroll to position [217, 0]
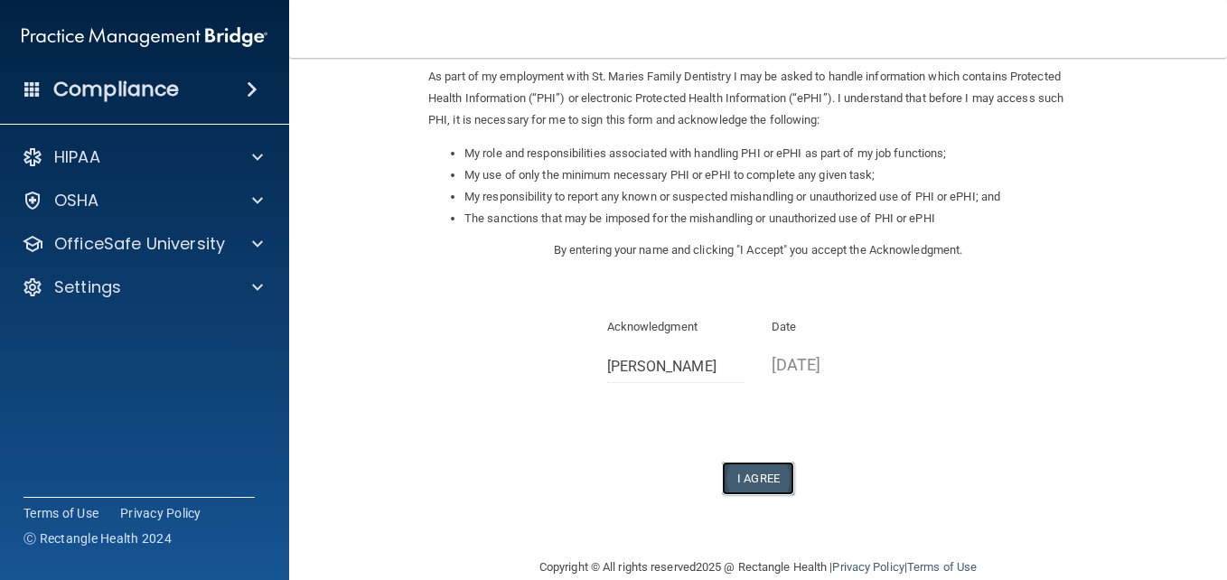
click at [738, 469] on button "I Agree" at bounding box center [758, 478] width 72 height 33
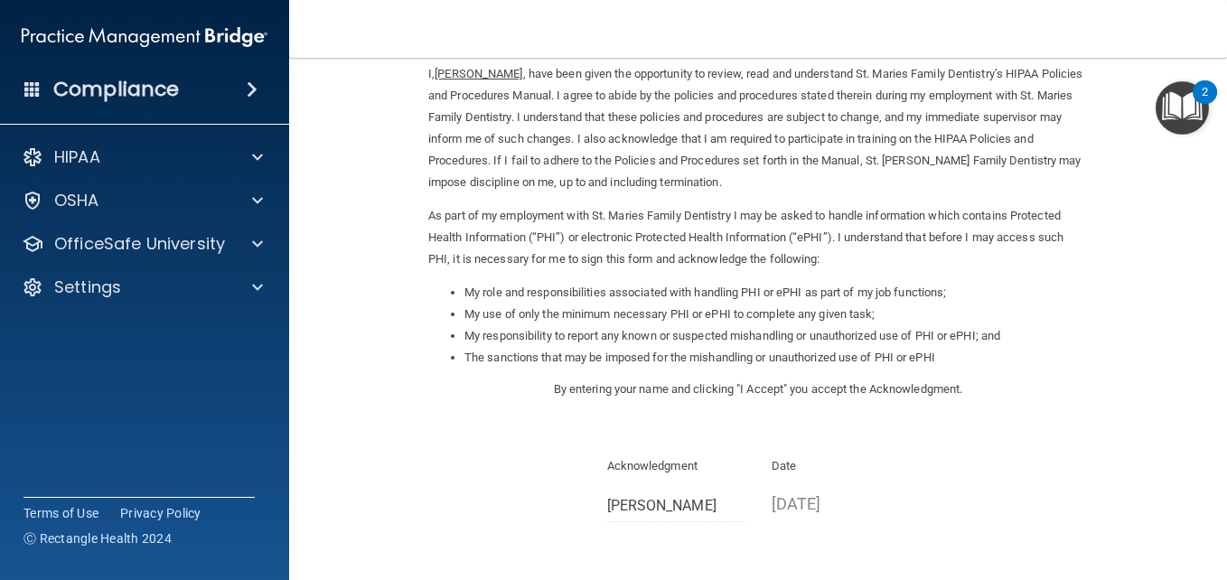
scroll to position [0, 0]
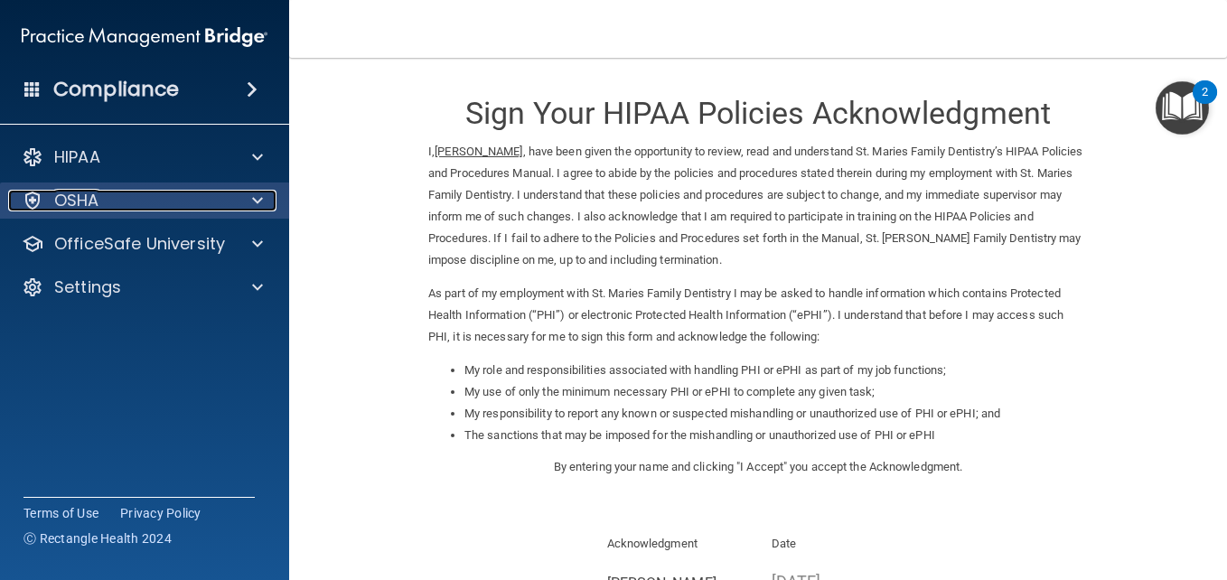
click at [255, 202] on span at bounding box center [257, 201] width 11 height 22
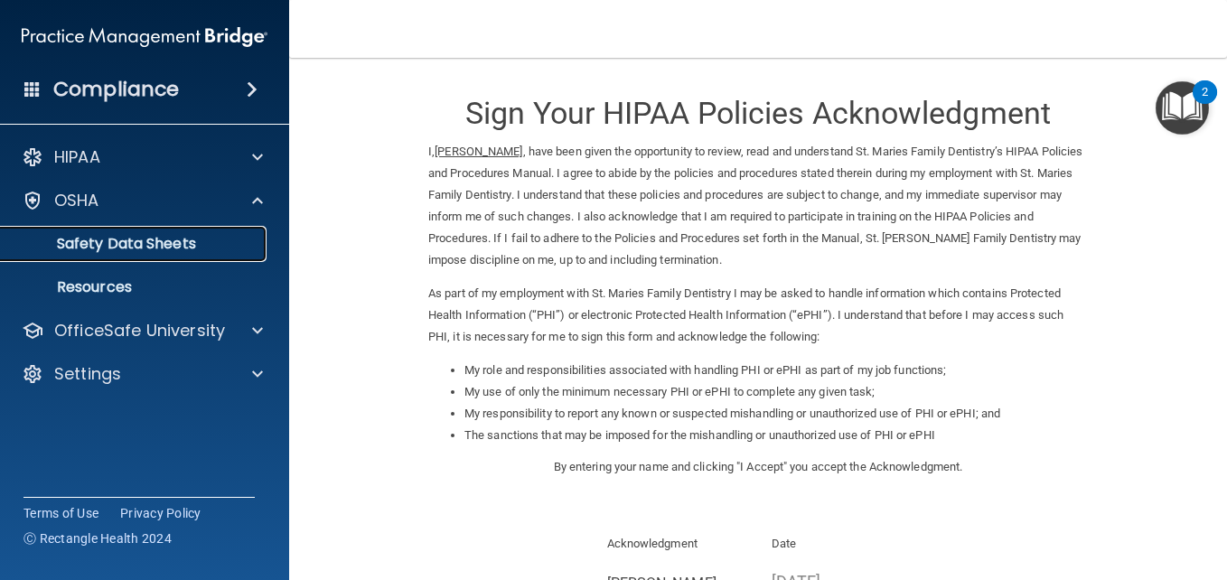
click at [192, 245] on p "Safety Data Sheets" at bounding box center [135, 244] width 247 height 18
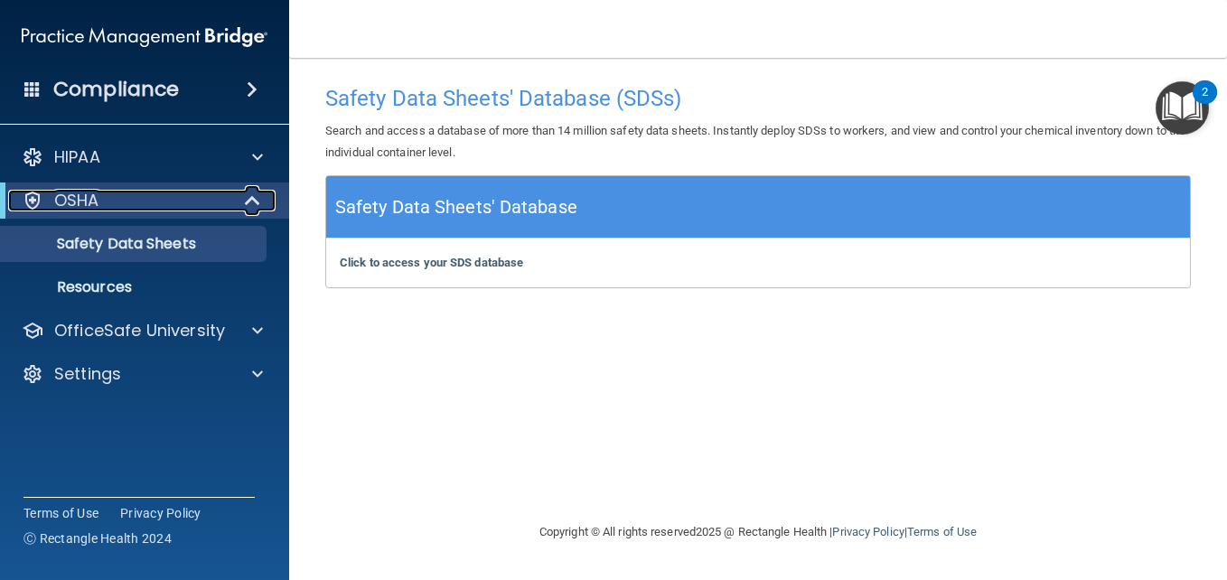
click at [247, 196] on span at bounding box center [254, 201] width 15 height 22
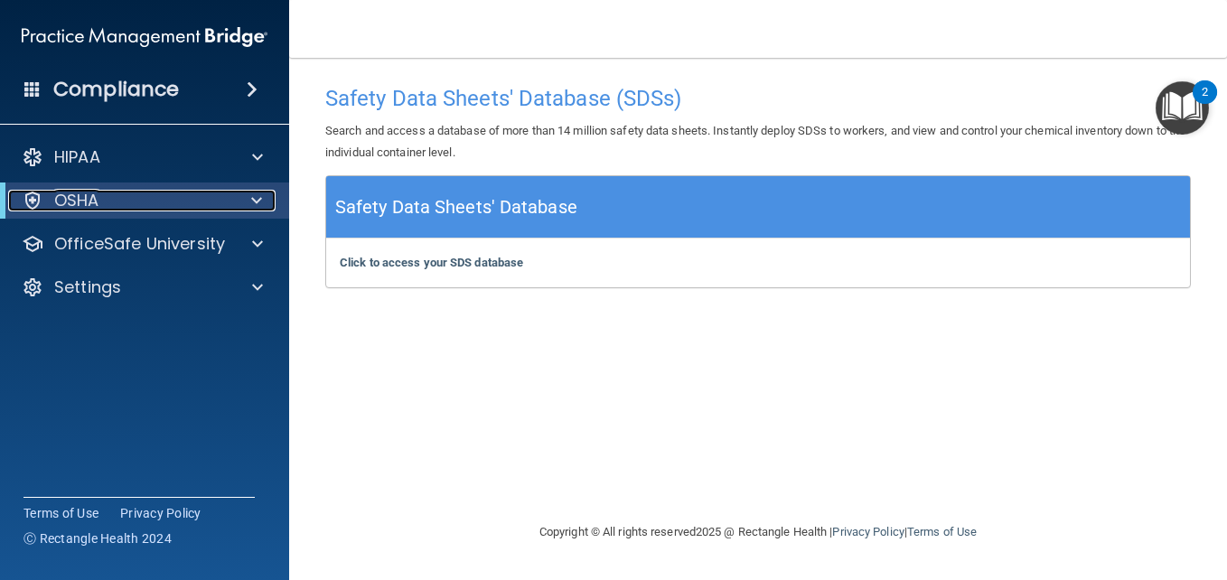
click at [246, 196] on div at bounding box center [253, 201] width 44 height 22
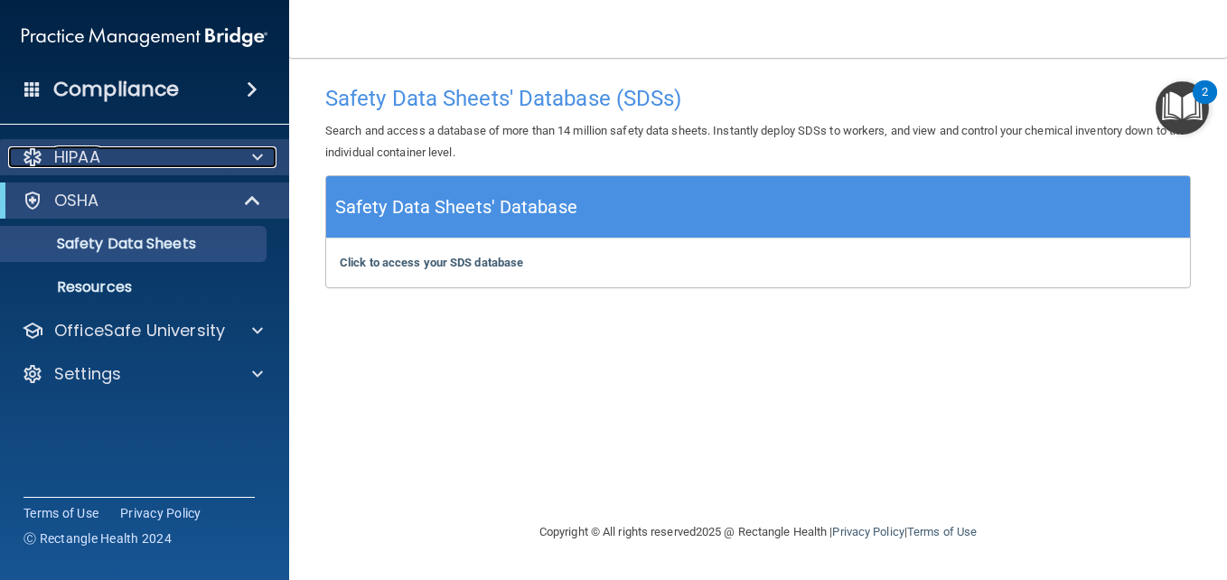
click at [258, 159] on span at bounding box center [257, 157] width 11 height 22
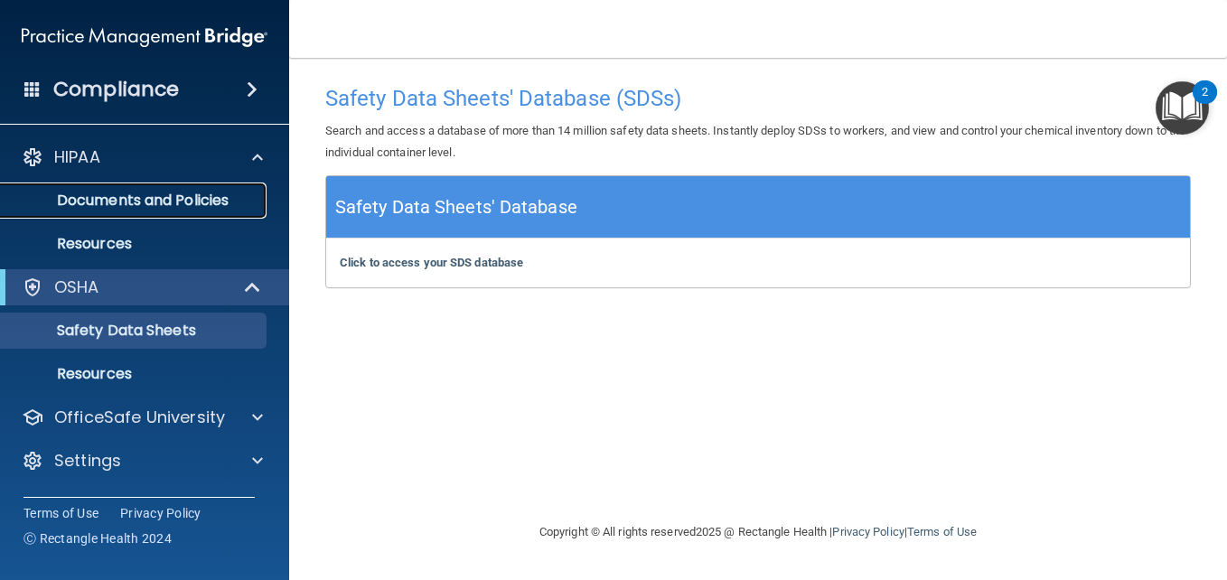
click at [198, 192] on p "Documents and Policies" at bounding box center [135, 201] width 247 height 18
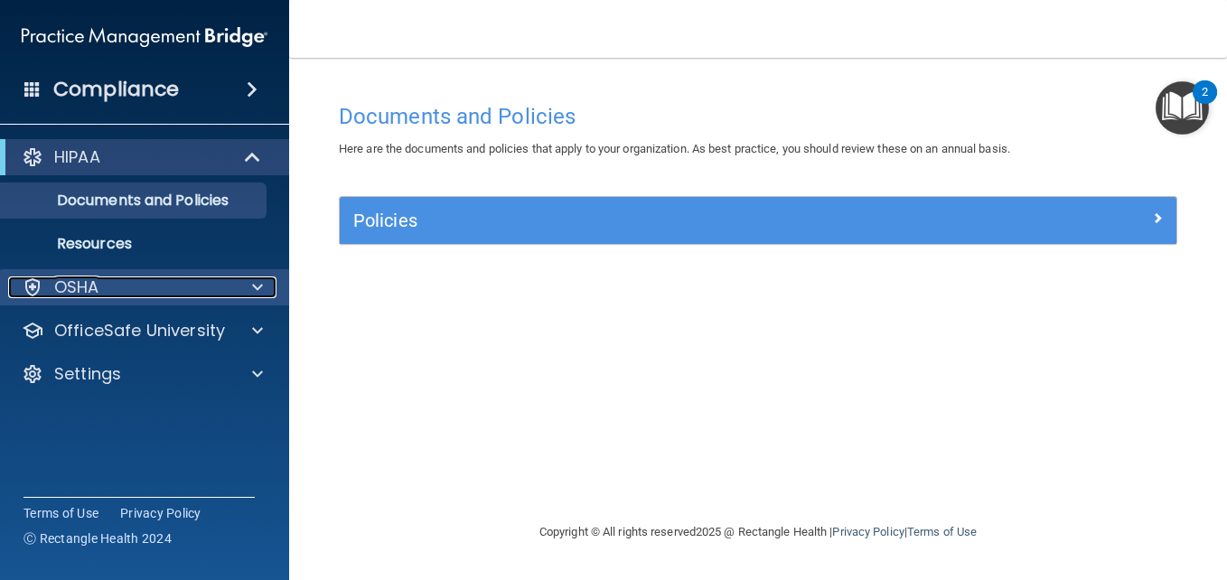
click at [106, 288] on div "OSHA" at bounding box center [120, 288] width 224 height 22
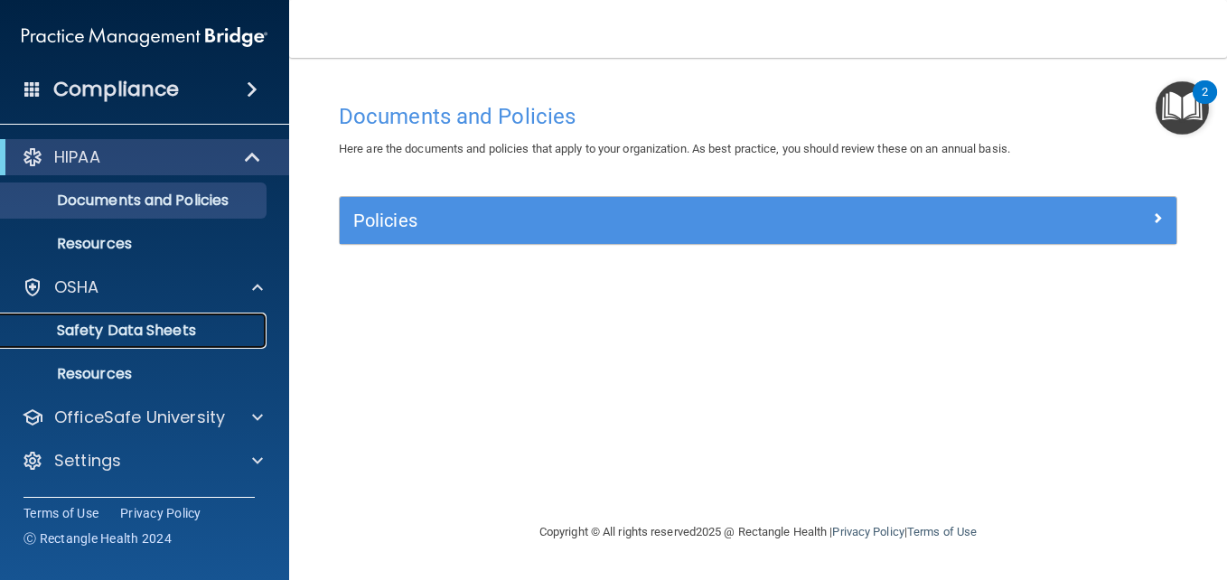
click at [112, 331] on p "Safety Data Sheets" at bounding box center [135, 331] width 247 height 18
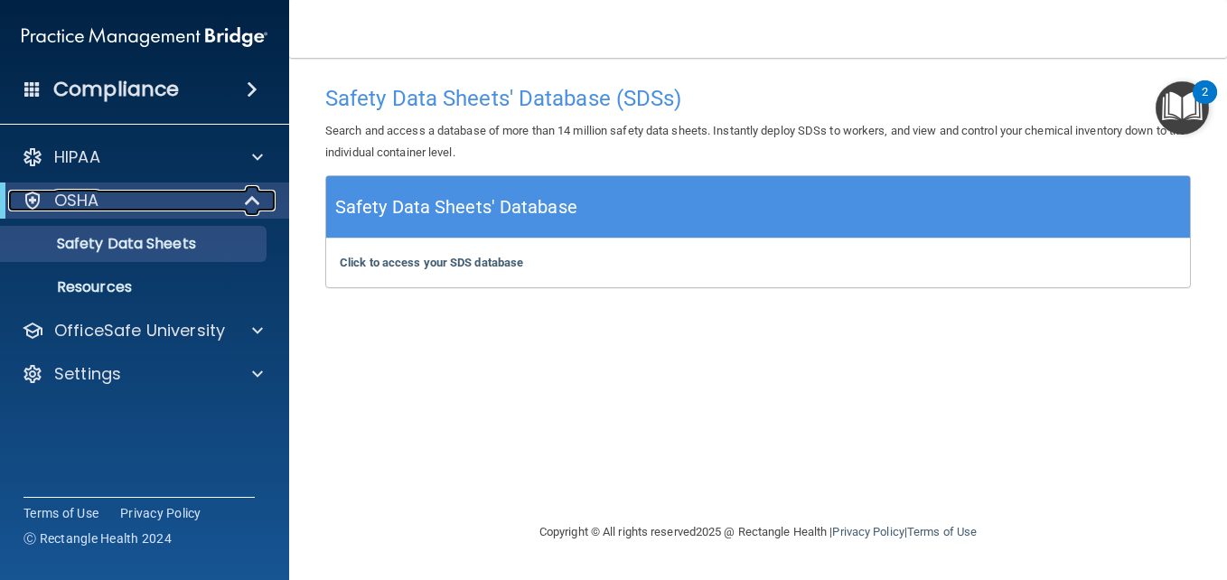
click at [243, 201] on div at bounding box center [253, 201] width 44 height 22
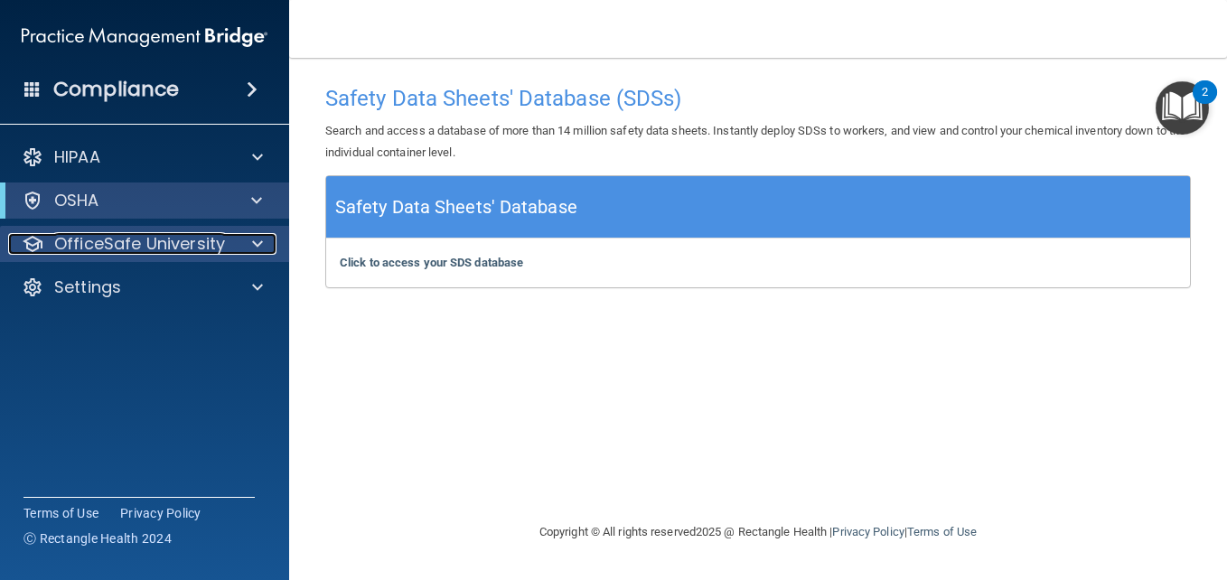
click at [246, 236] on div at bounding box center [254, 244] width 45 height 22
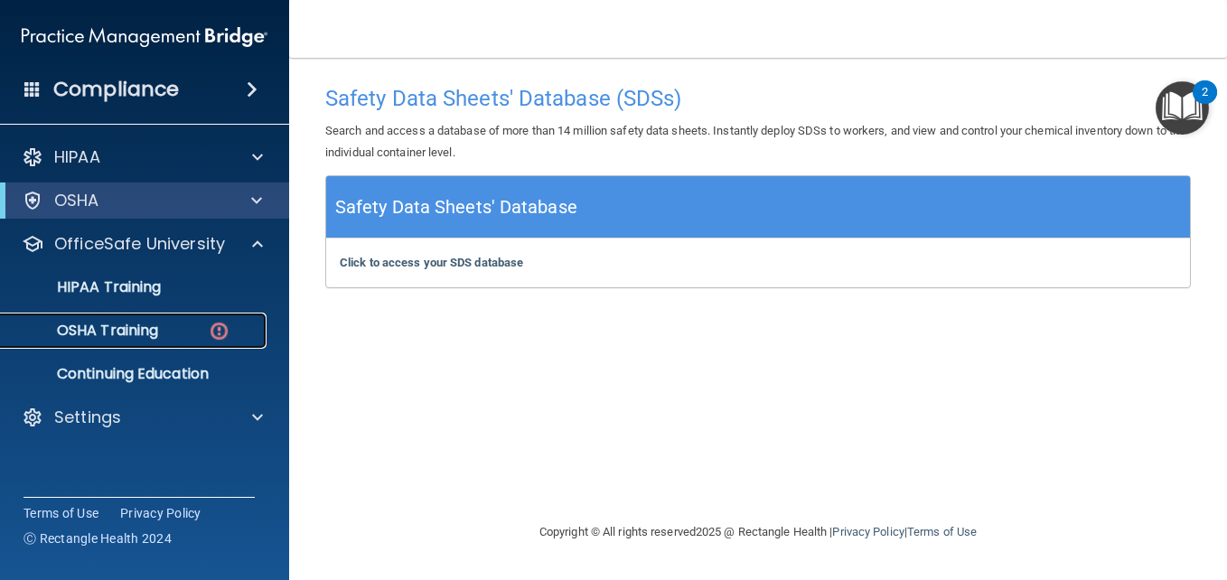
click at [178, 324] on div "OSHA Training" at bounding box center [135, 331] width 247 height 18
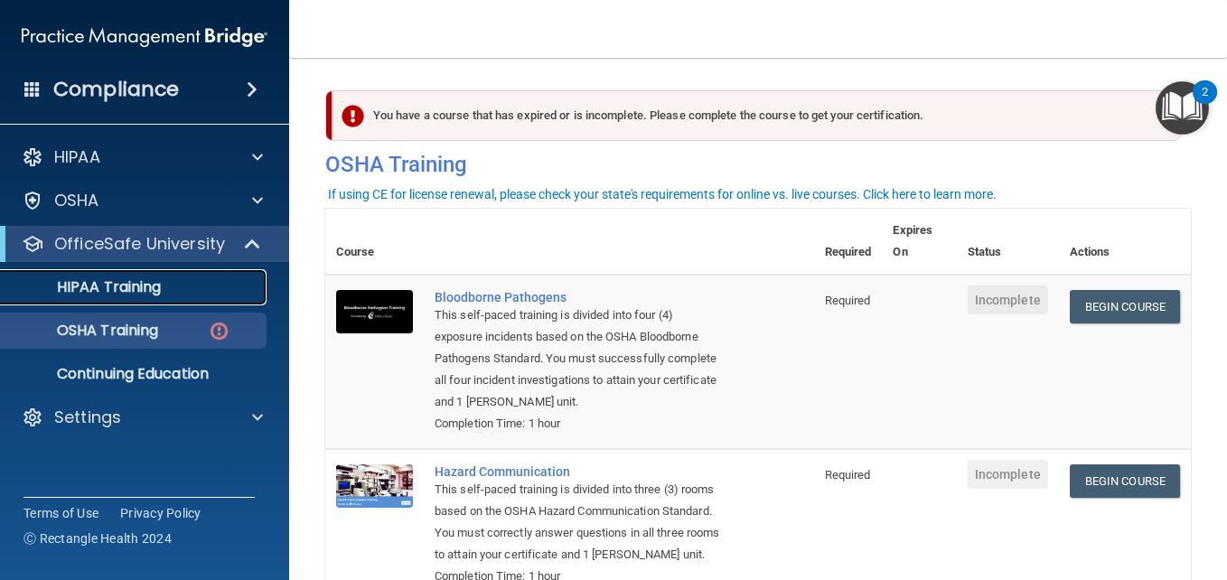
click at [125, 278] on p "HIPAA Training" at bounding box center [86, 287] width 149 height 18
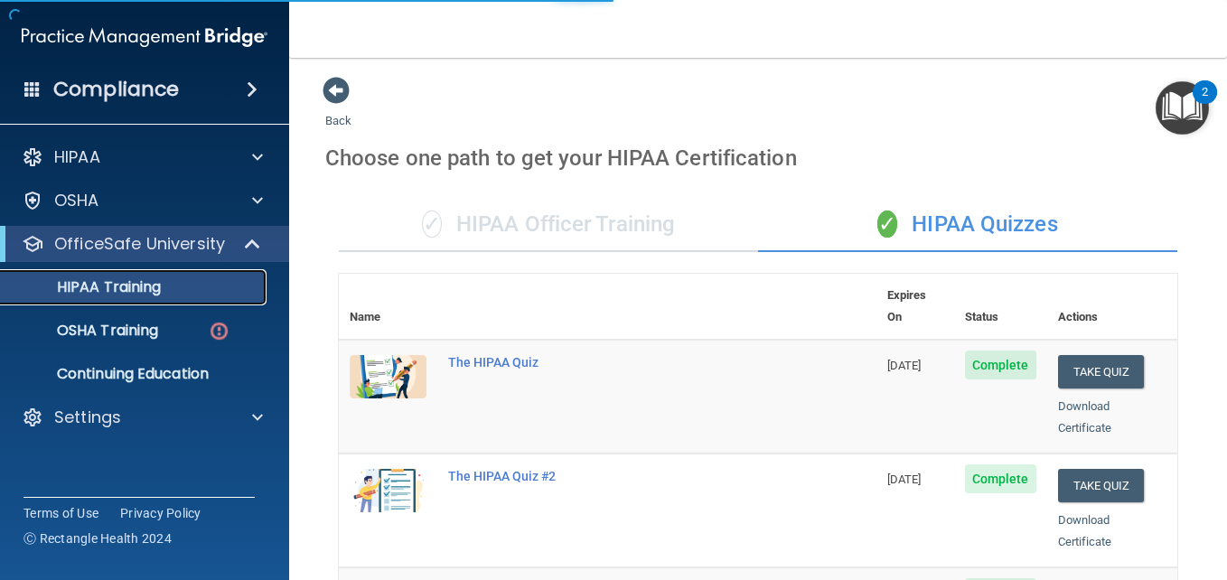
click at [125, 278] on p "HIPAA Training" at bounding box center [86, 287] width 149 height 18
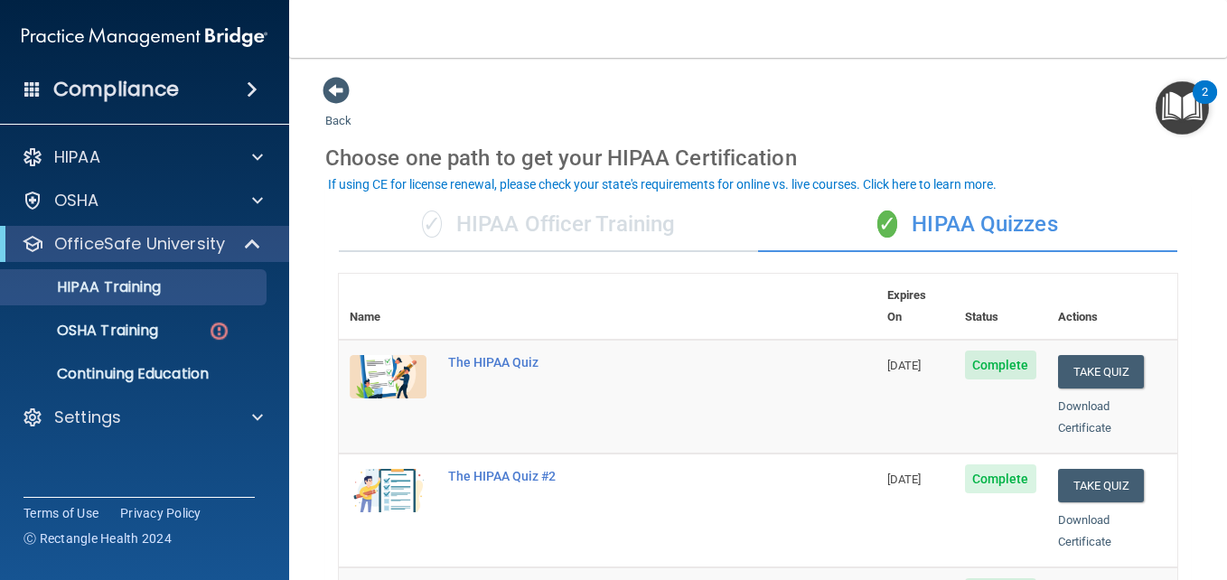
click at [1213, 555] on main "Back Choose one path to get your HIPAA Certification ✓ HIPAA Officer Training ✓…" at bounding box center [758, 319] width 938 height 522
click at [136, 328] on p "OSHA Training" at bounding box center [85, 331] width 146 height 18
